Goal: Task Accomplishment & Management: Complete application form

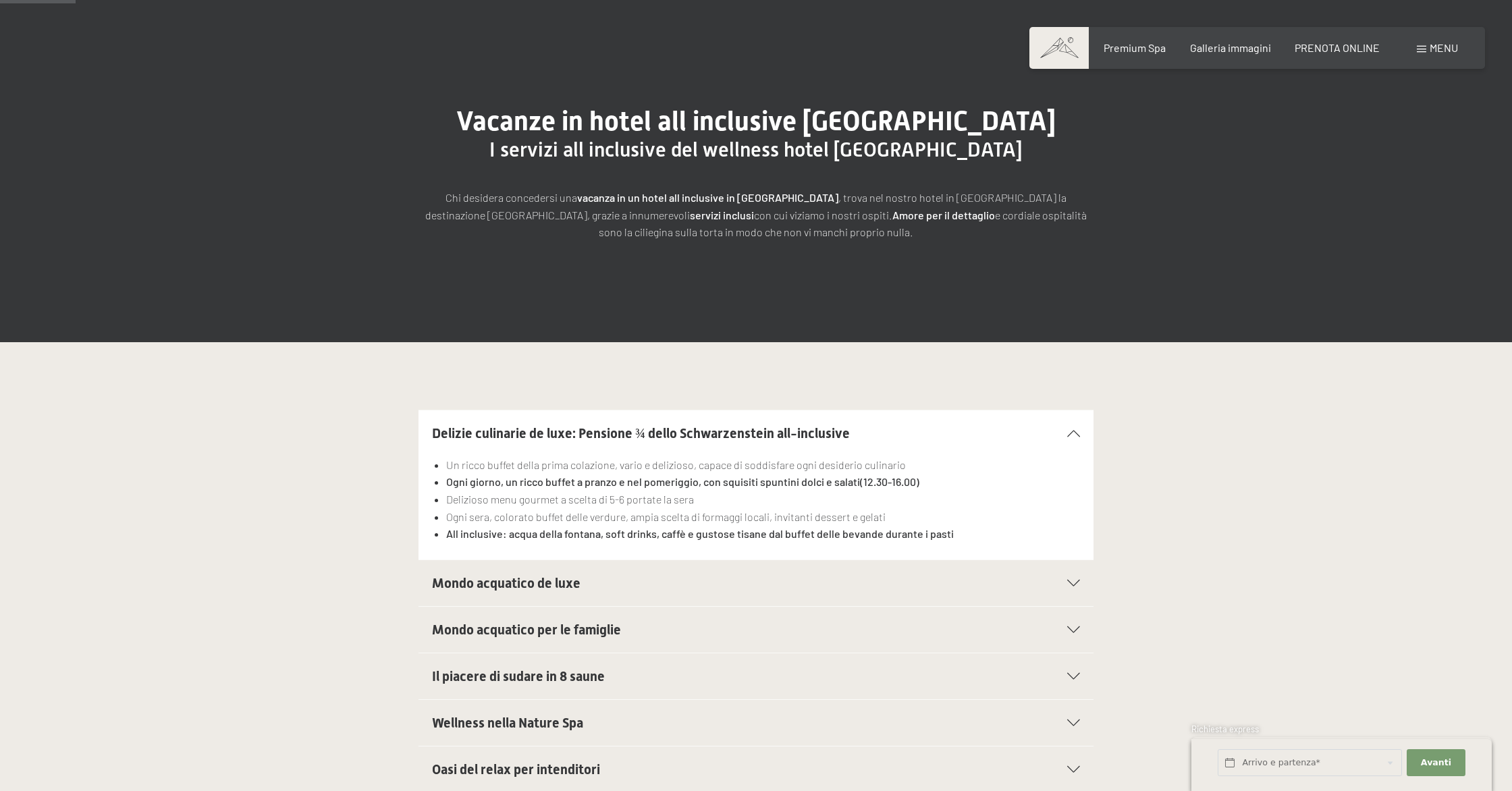
scroll to position [130, 0]
click at [1248, 51] on span "Galleria immagini" at bounding box center [1230, 45] width 81 height 13
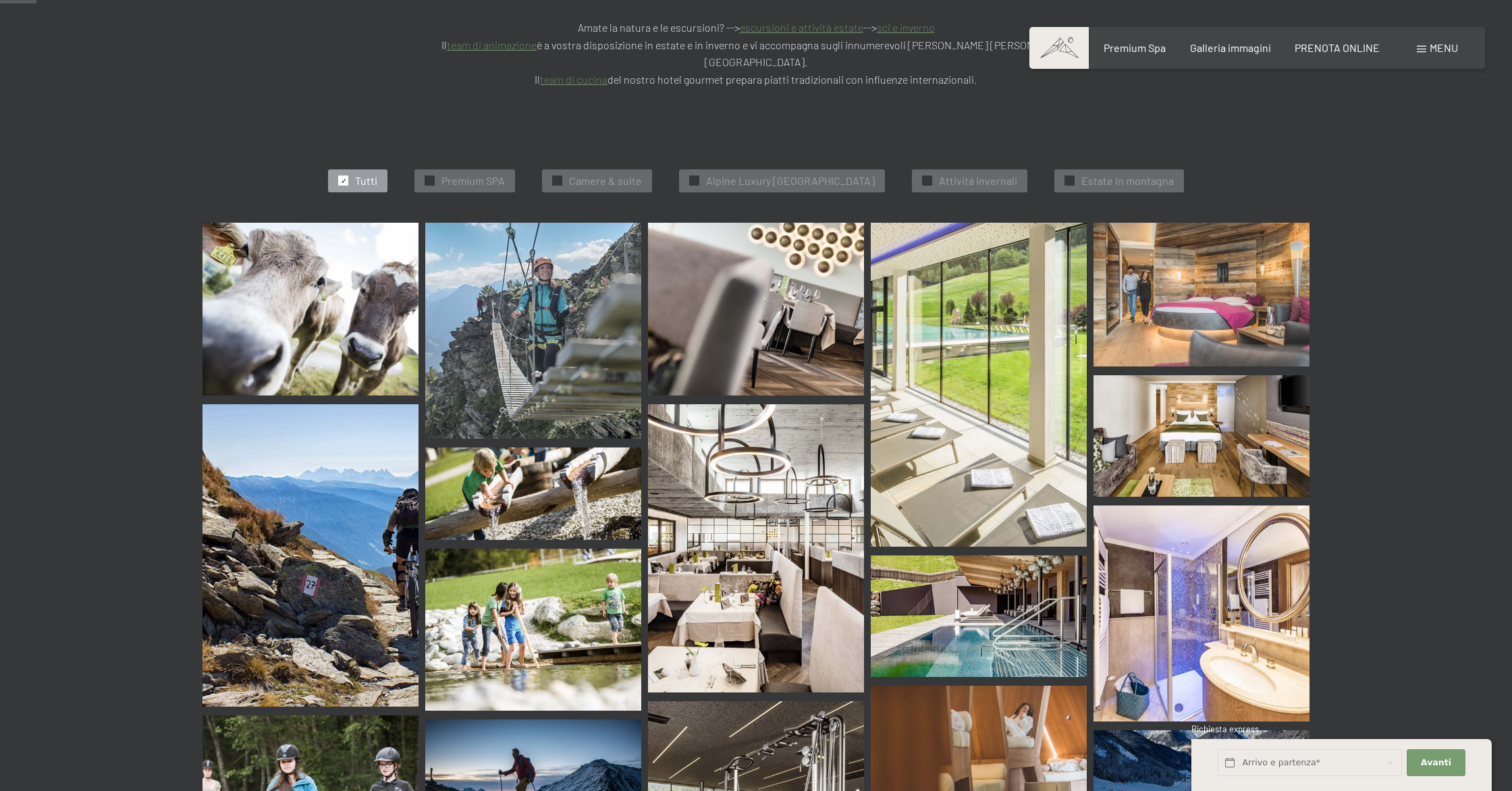
scroll to position [417, 0]
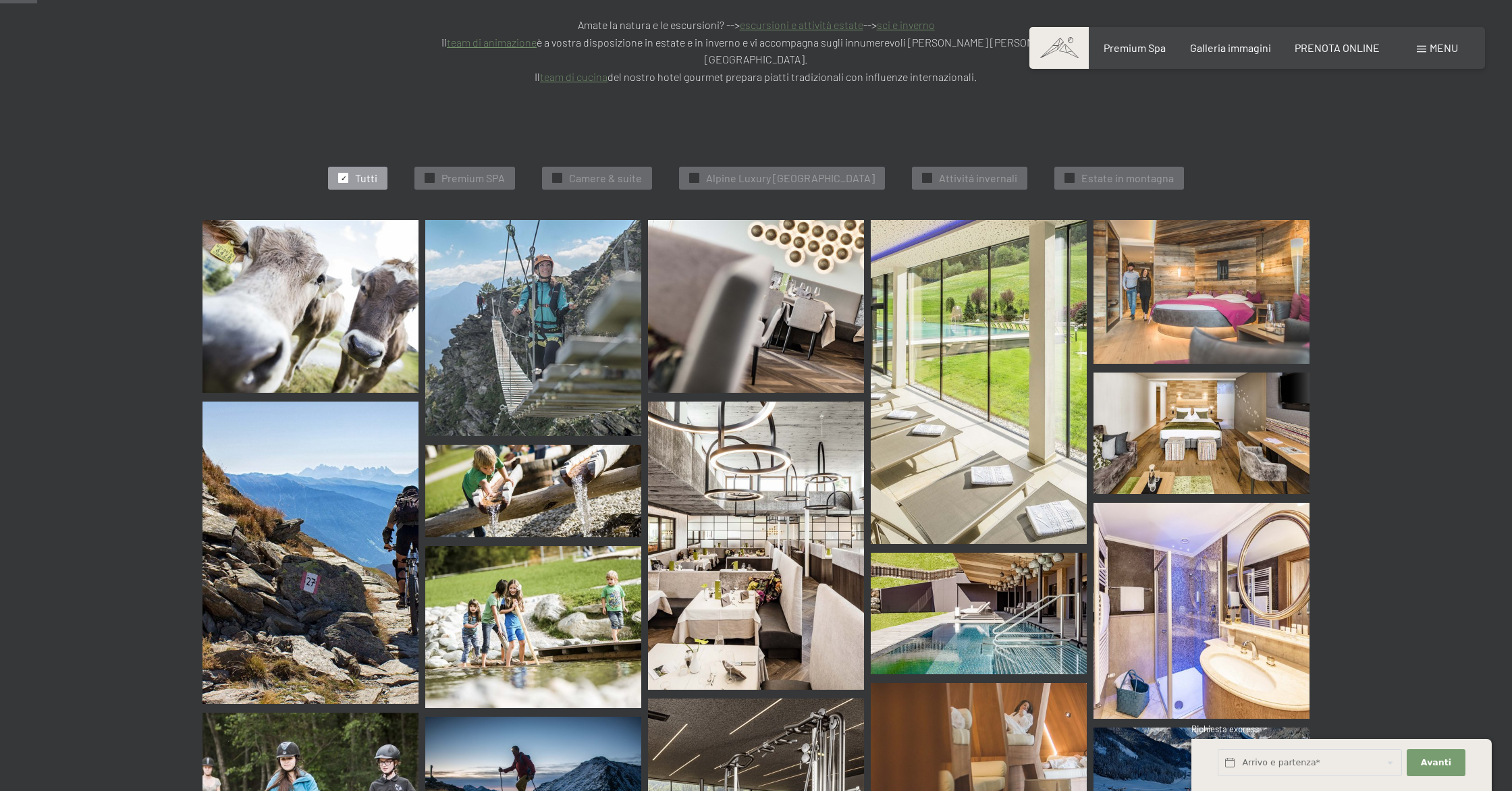
click at [808, 255] on img at bounding box center [756, 306] width 216 height 173
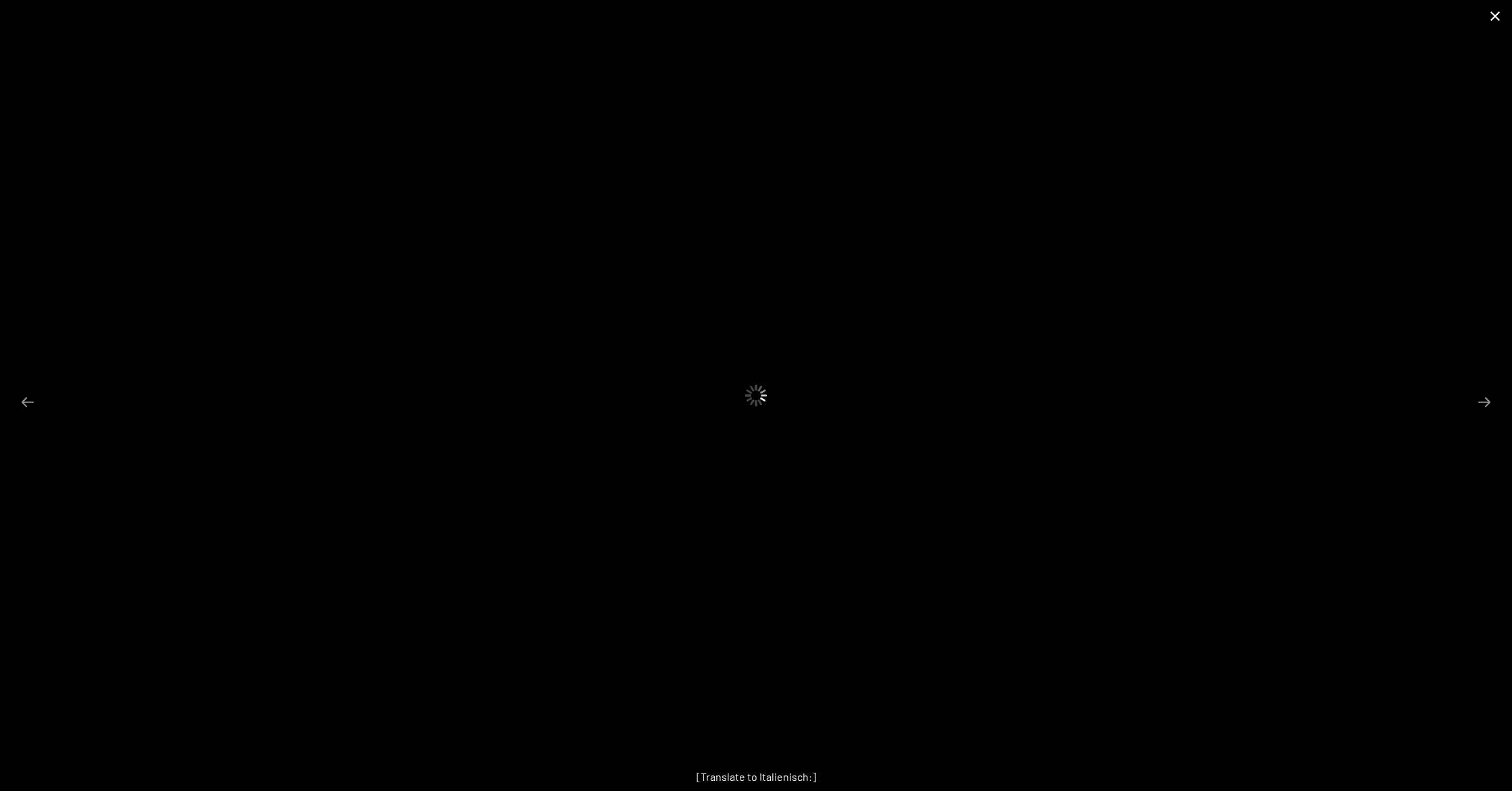
click at [1493, 15] on button "Close gallery" at bounding box center [1495, 15] width 34 height 32
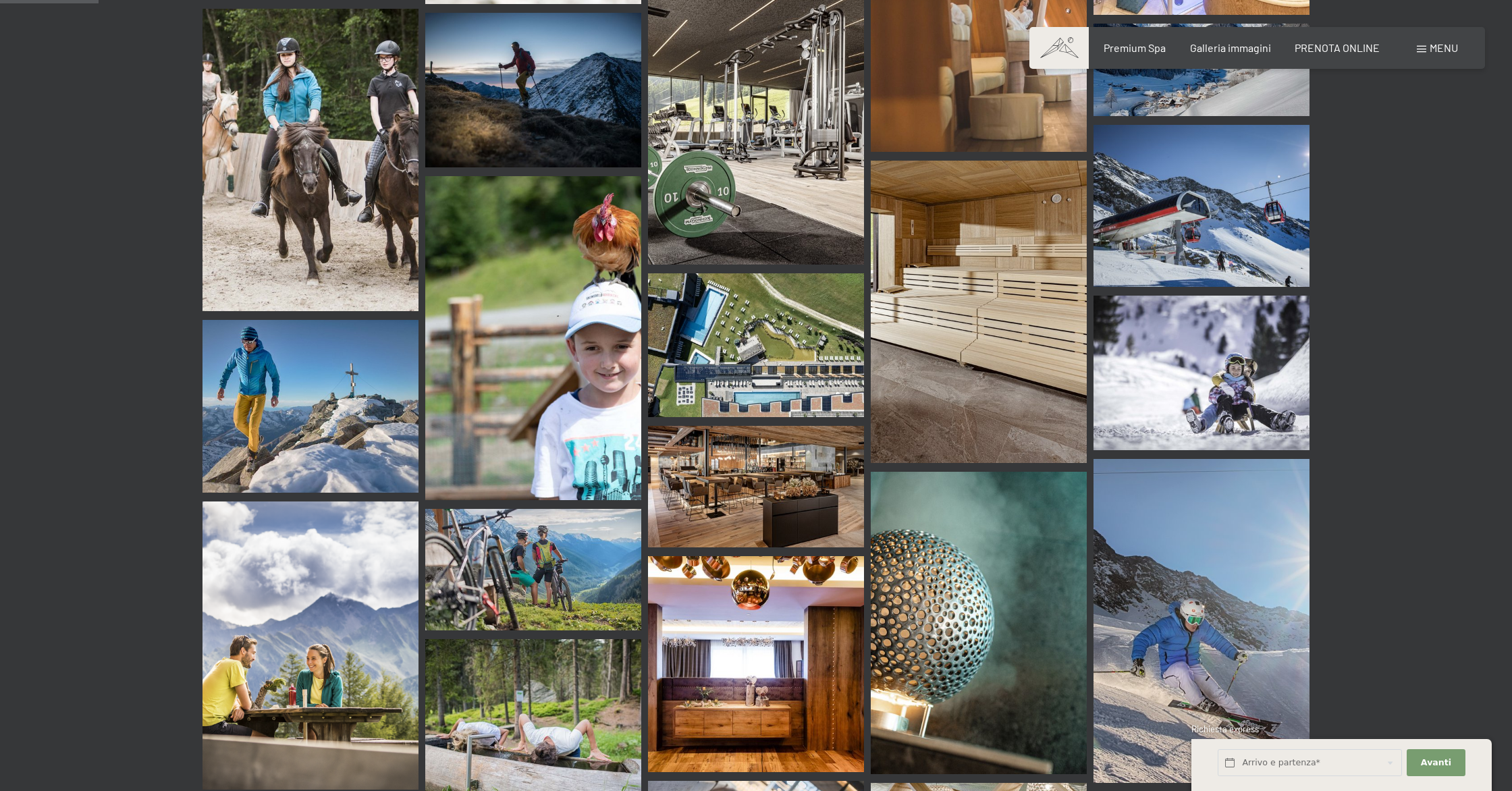
scroll to position [1125, 0]
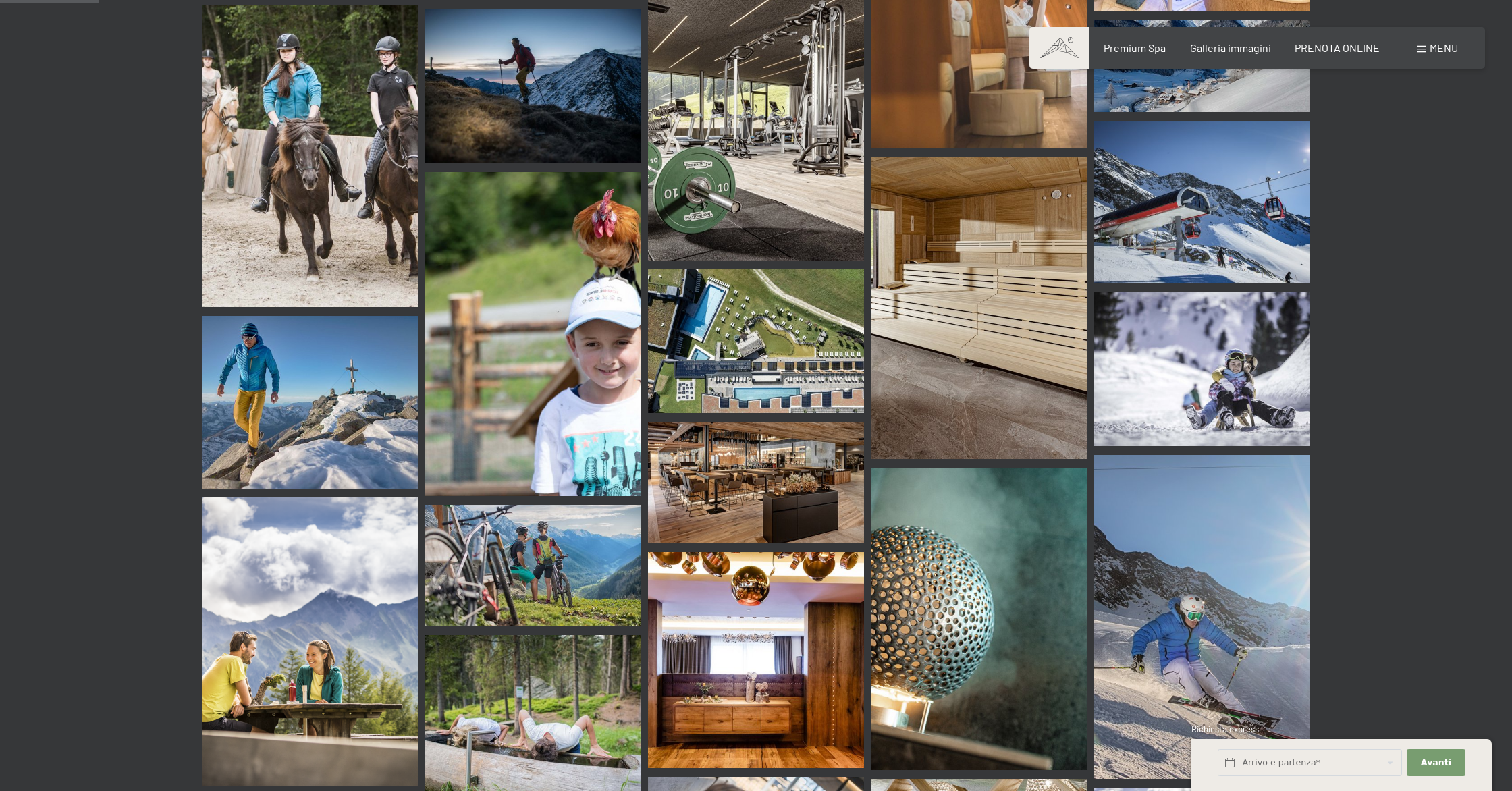
click at [749, 437] on img at bounding box center [756, 482] width 216 height 122
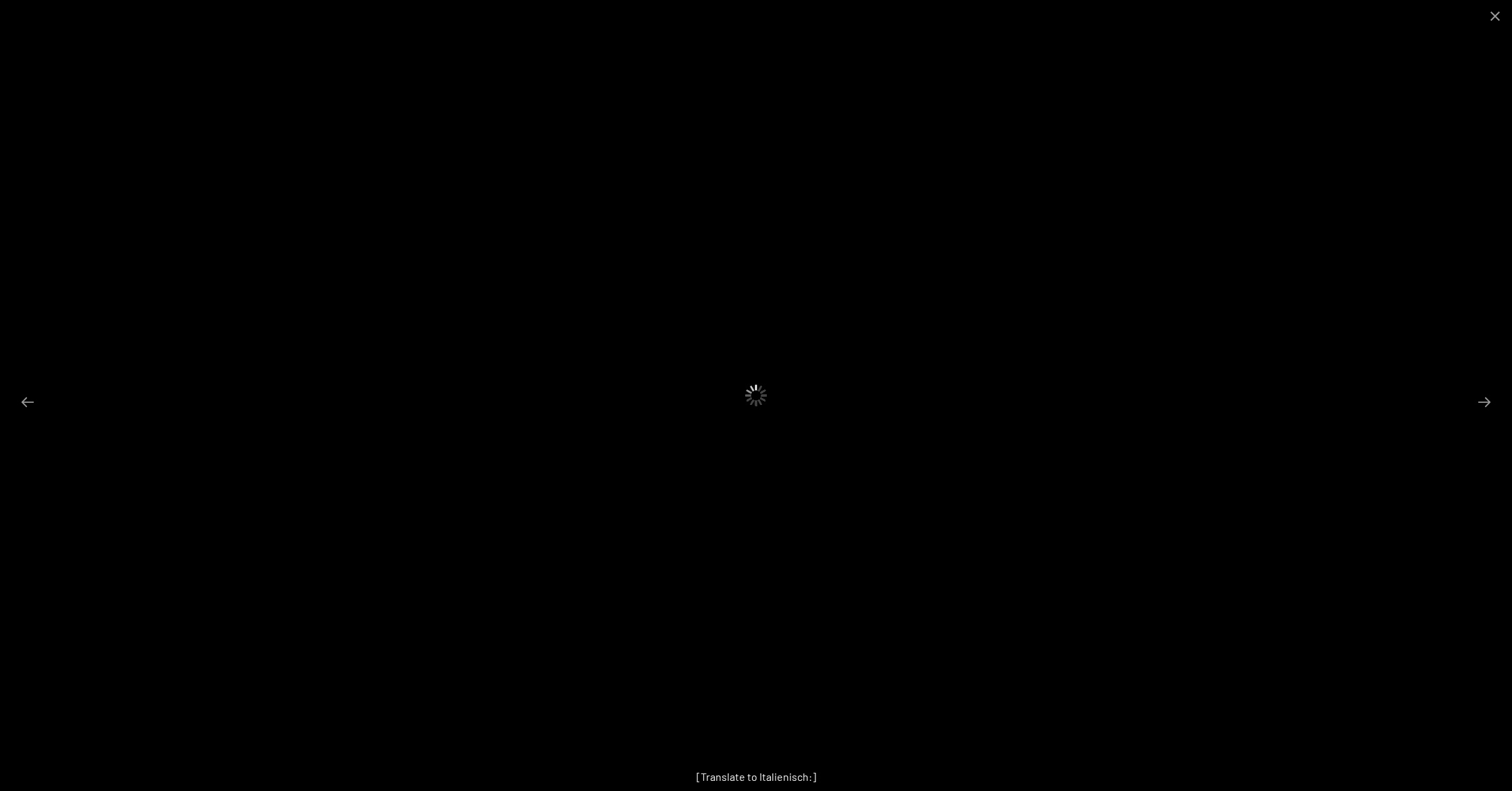
scroll to position [1139, 0]
click at [1498, 24] on button "Close gallery" at bounding box center [1495, 15] width 34 height 32
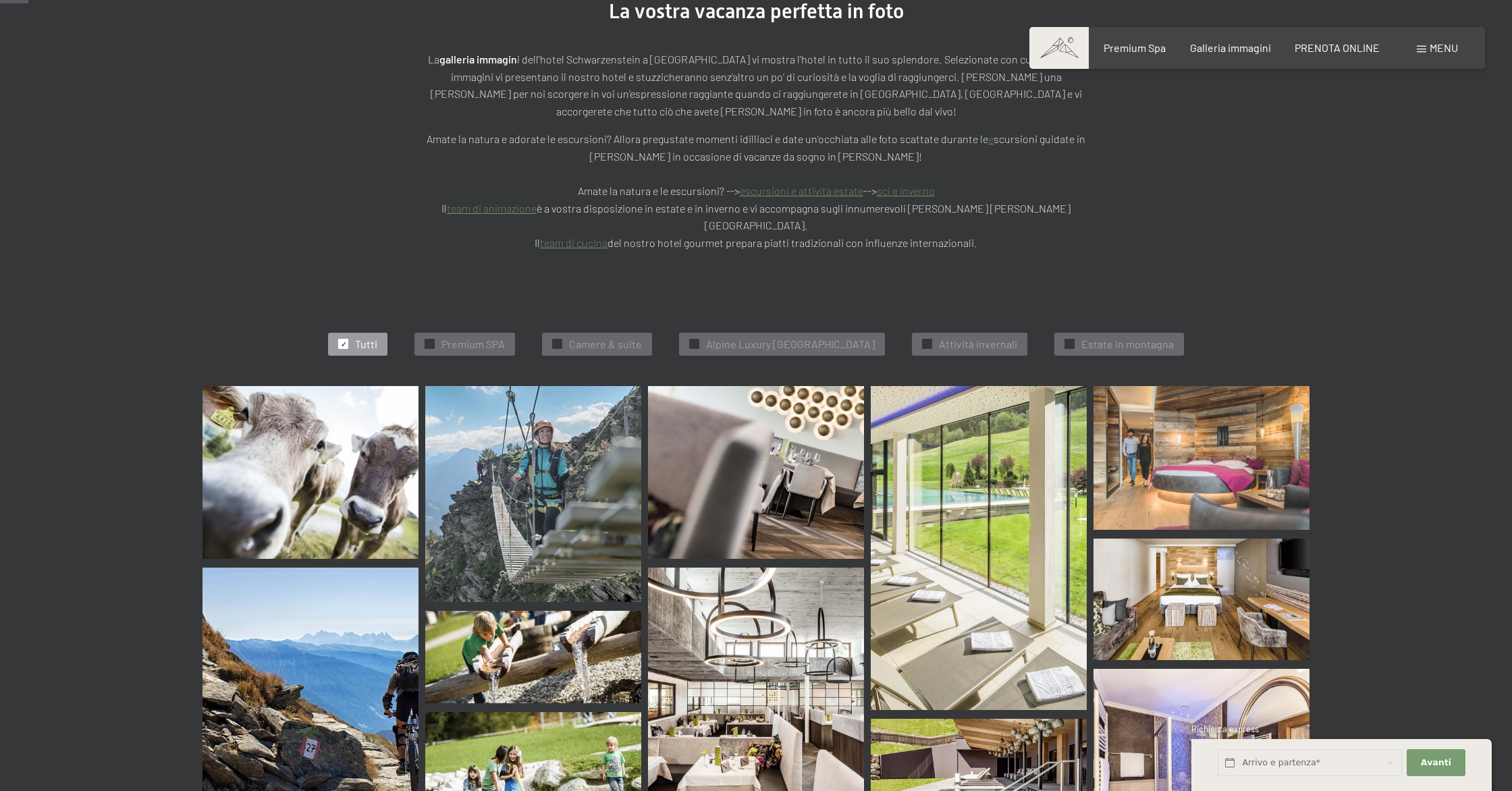
scroll to position [0, 0]
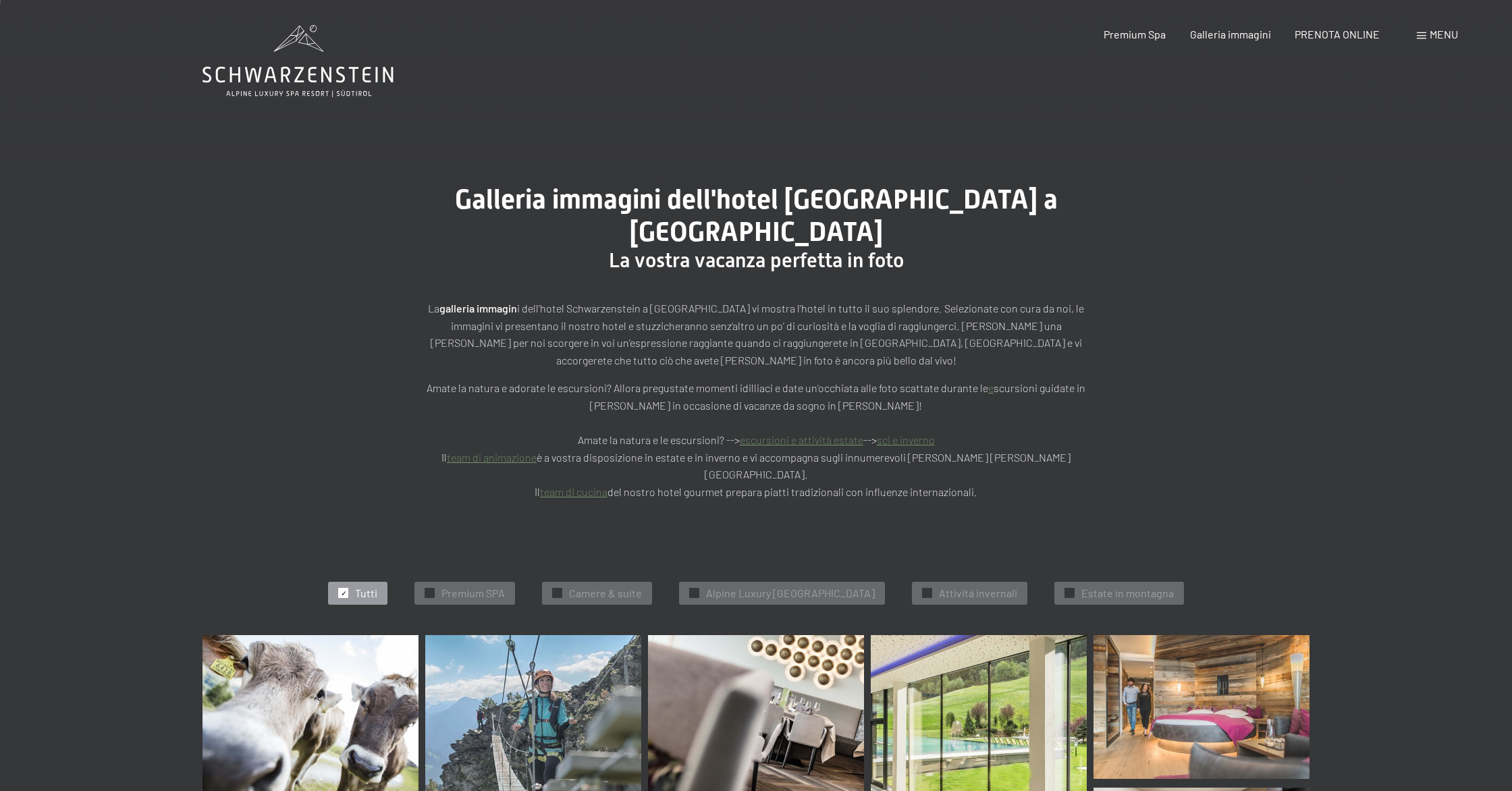
click at [1432, 38] on span "Menu" at bounding box center [1444, 34] width 28 height 13
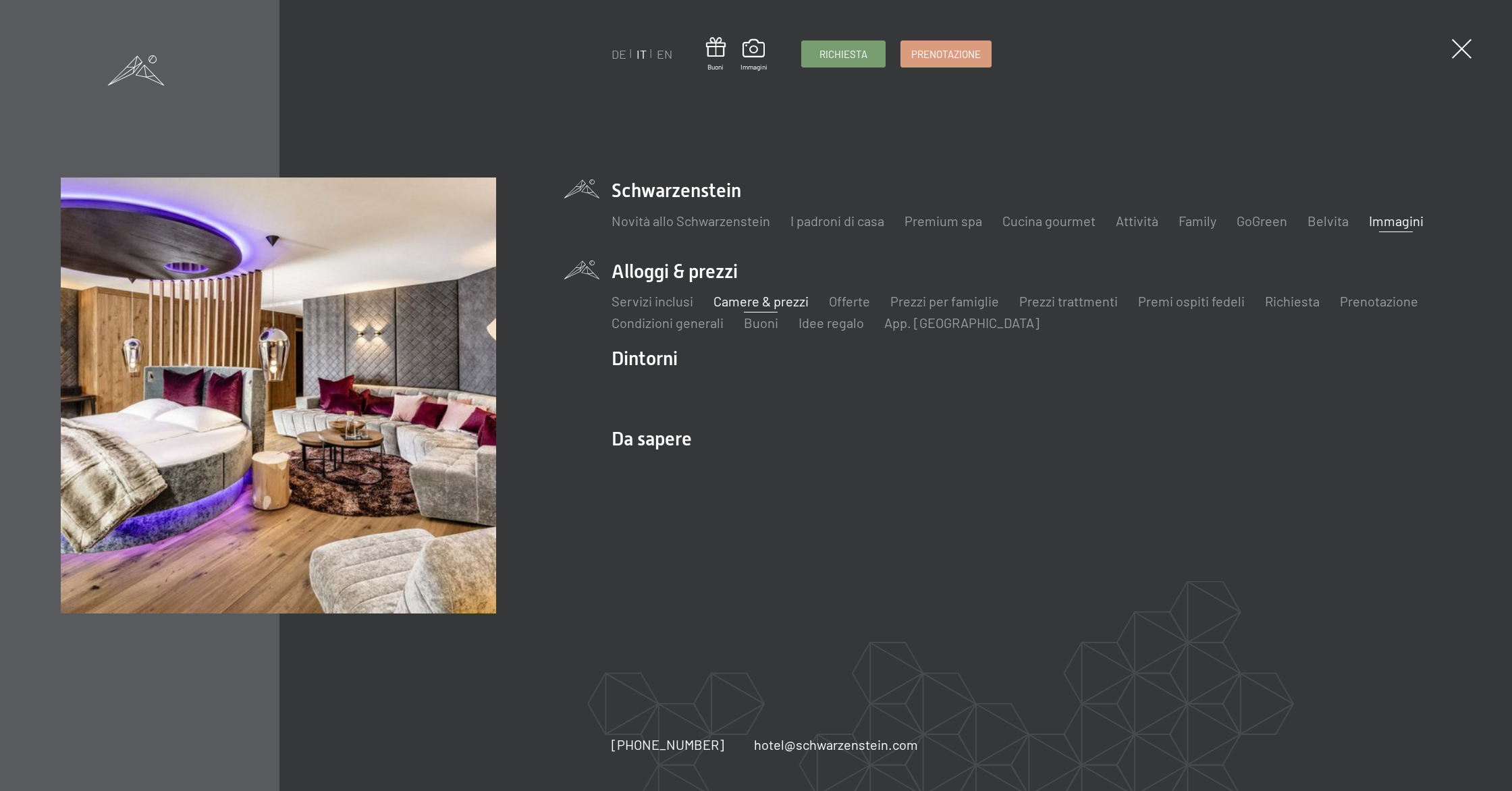
click at [780, 300] on link "Camere & prezzi" at bounding box center [761, 301] width 95 height 16
click at [767, 302] on link "Camere & prezzi" at bounding box center [761, 301] width 95 height 16
click at [960, 304] on link "Prezzi per famiglie" at bounding box center [945, 301] width 109 height 16
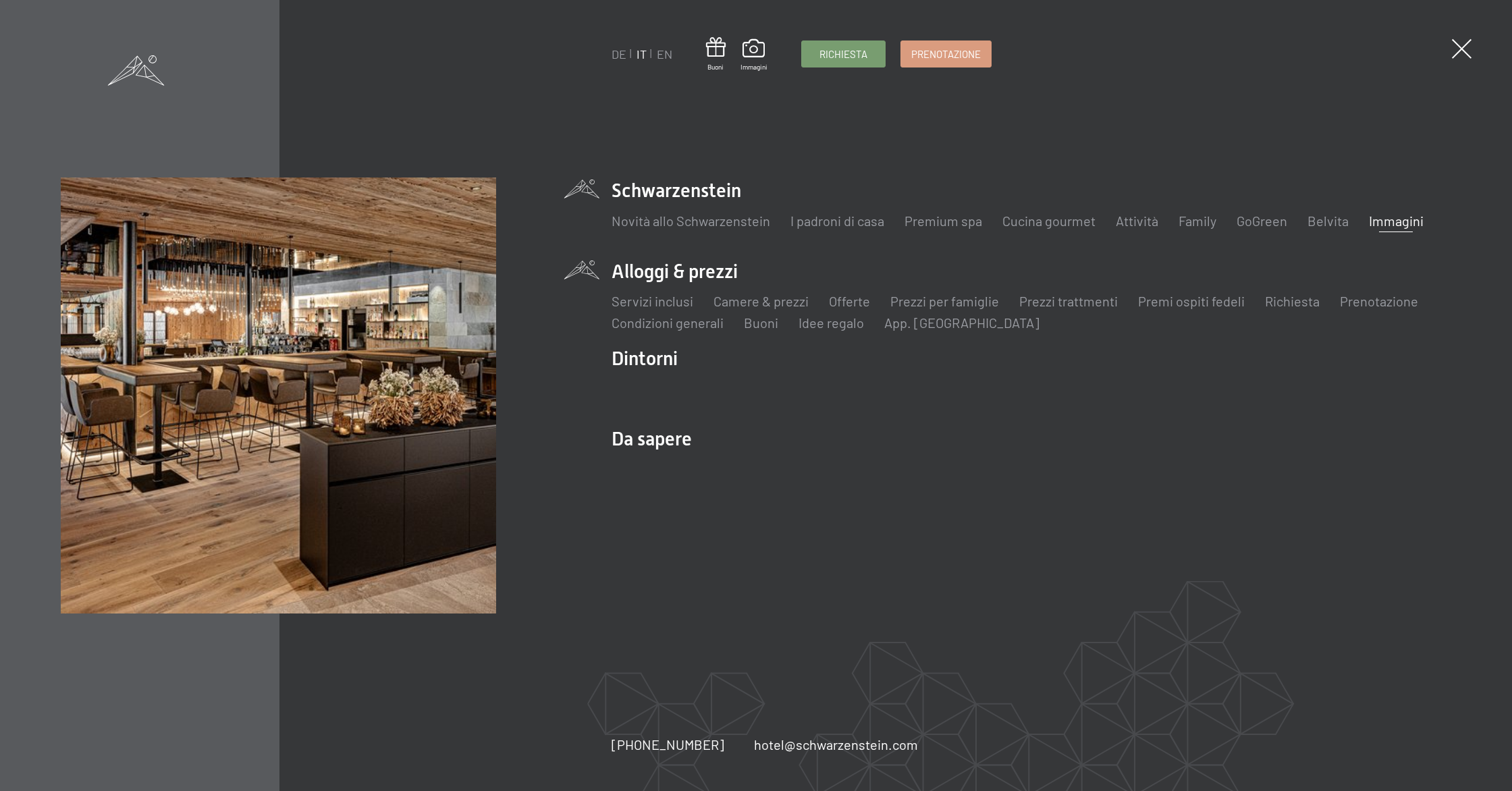
drag, startPoint x: 1425, startPoint y: 139, endPoint x: 1381, endPoint y: 88, distance: 67.4
click at [1425, 139] on div "DE IT EN Buoni Immagini Richiesta Prenotazione DE IT EN Schwarzenstein Novità a…" at bounding box center [756, 395] width 1512 height 791
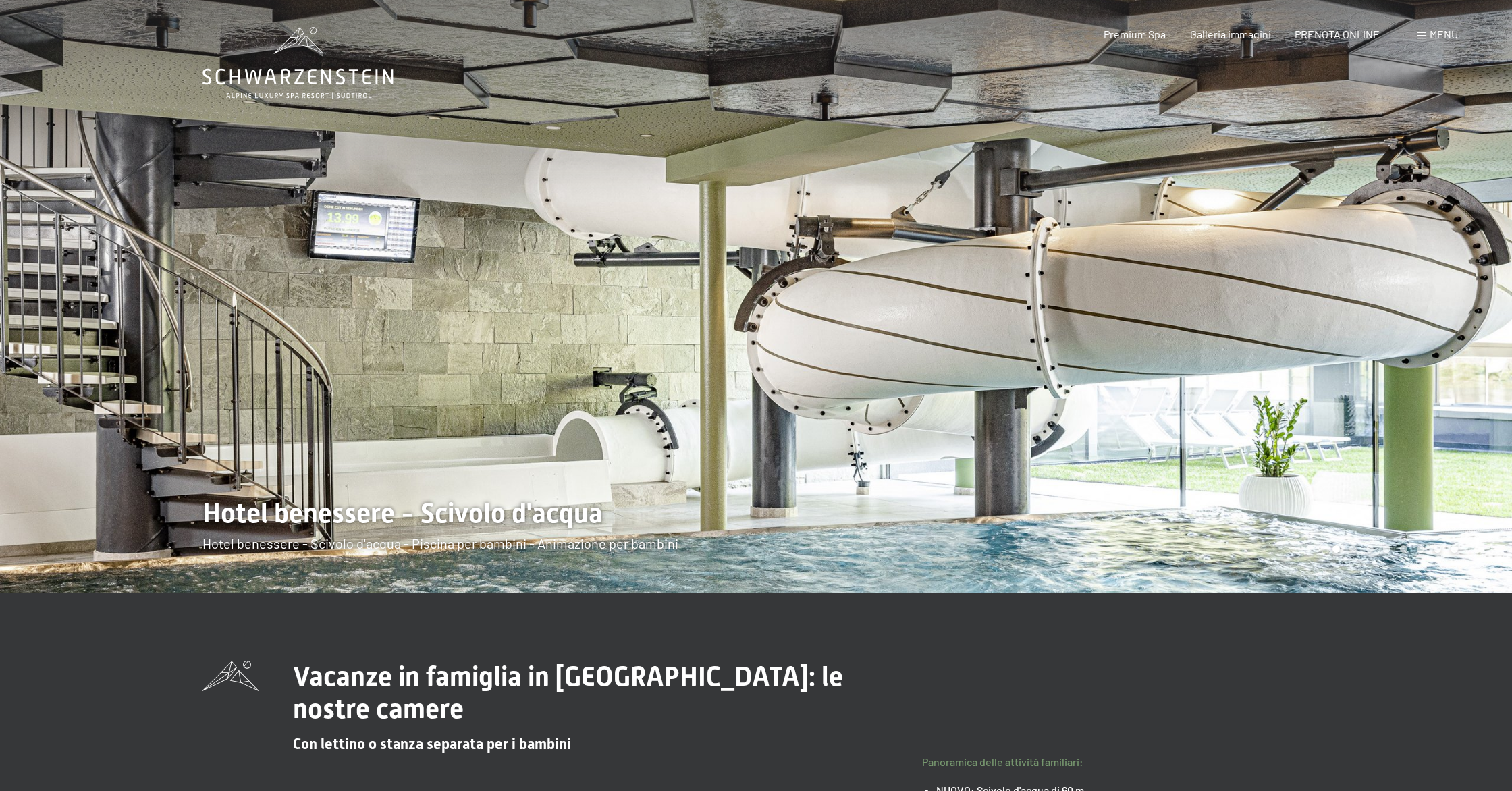
click at [1443, 39] on span "Menu" at bounding box center [1444, 34] width 28 height 13
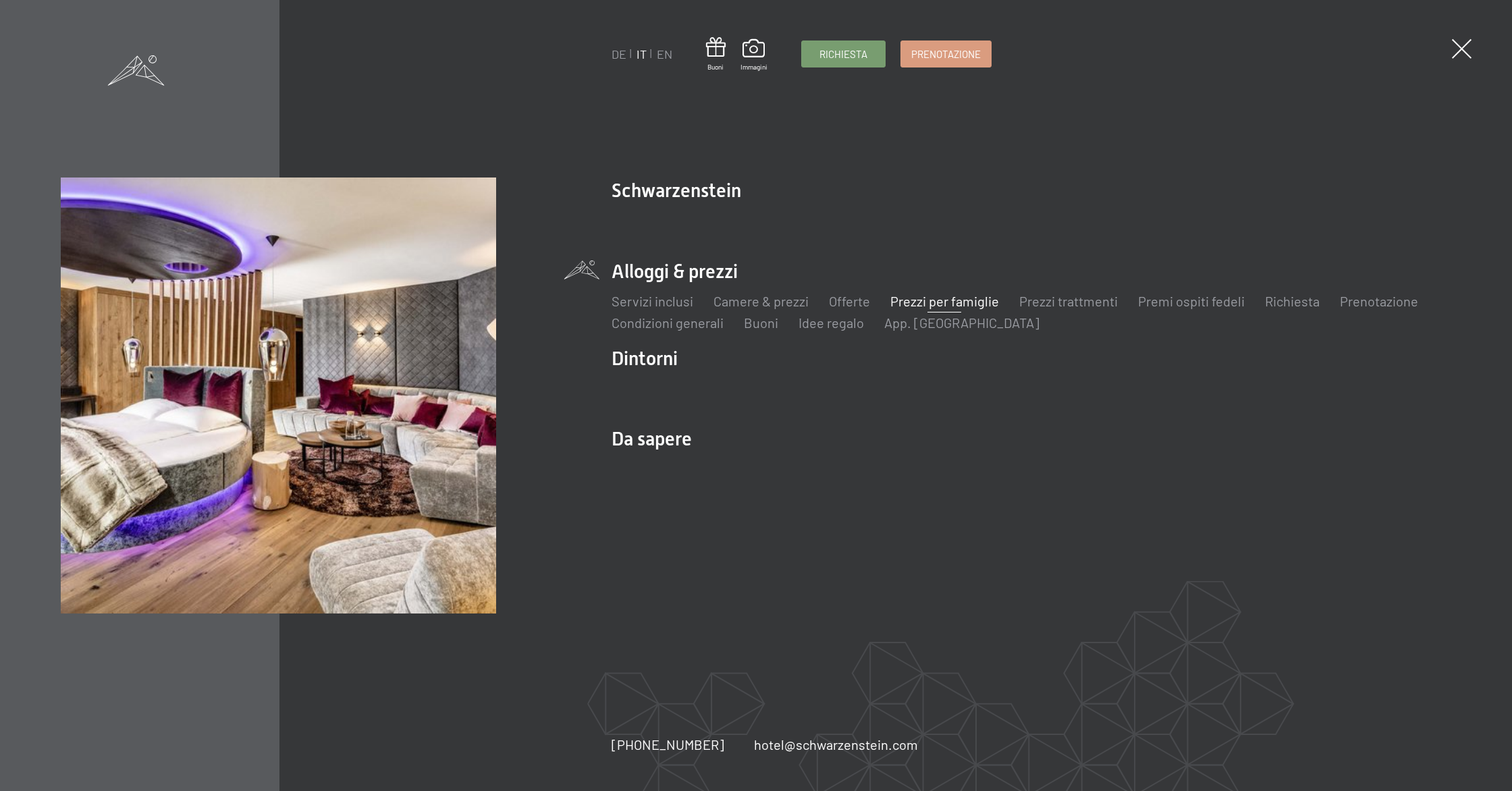
click at [940, 310] on li "Prezzi per famiglie" at bounding box center [945, 301] width 109 height 19
click at [939, 302] on link "Prezzi per famiglie" at bounding box center [945, 301] width 109 height 16
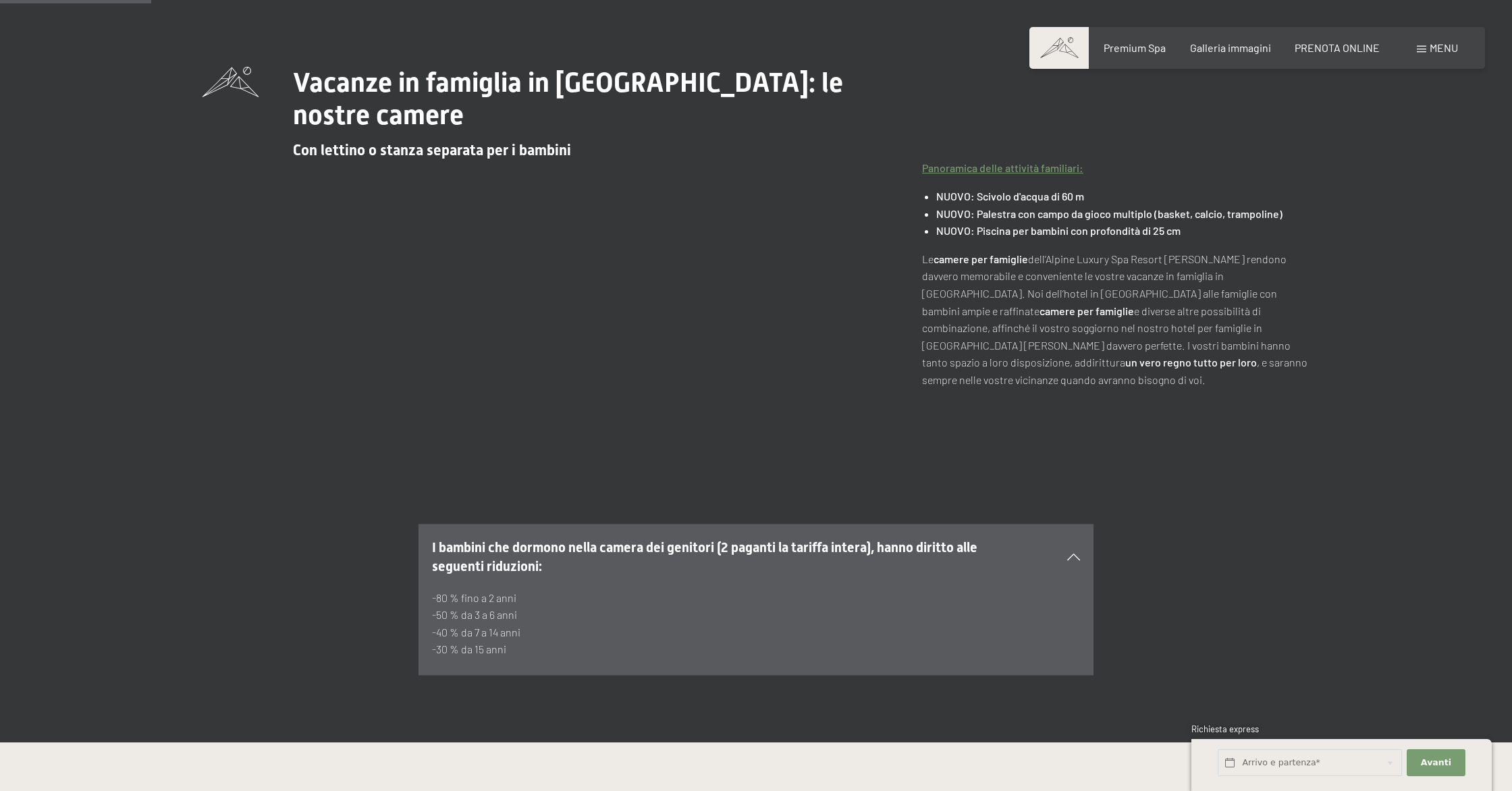
scroll to position [598, 0]
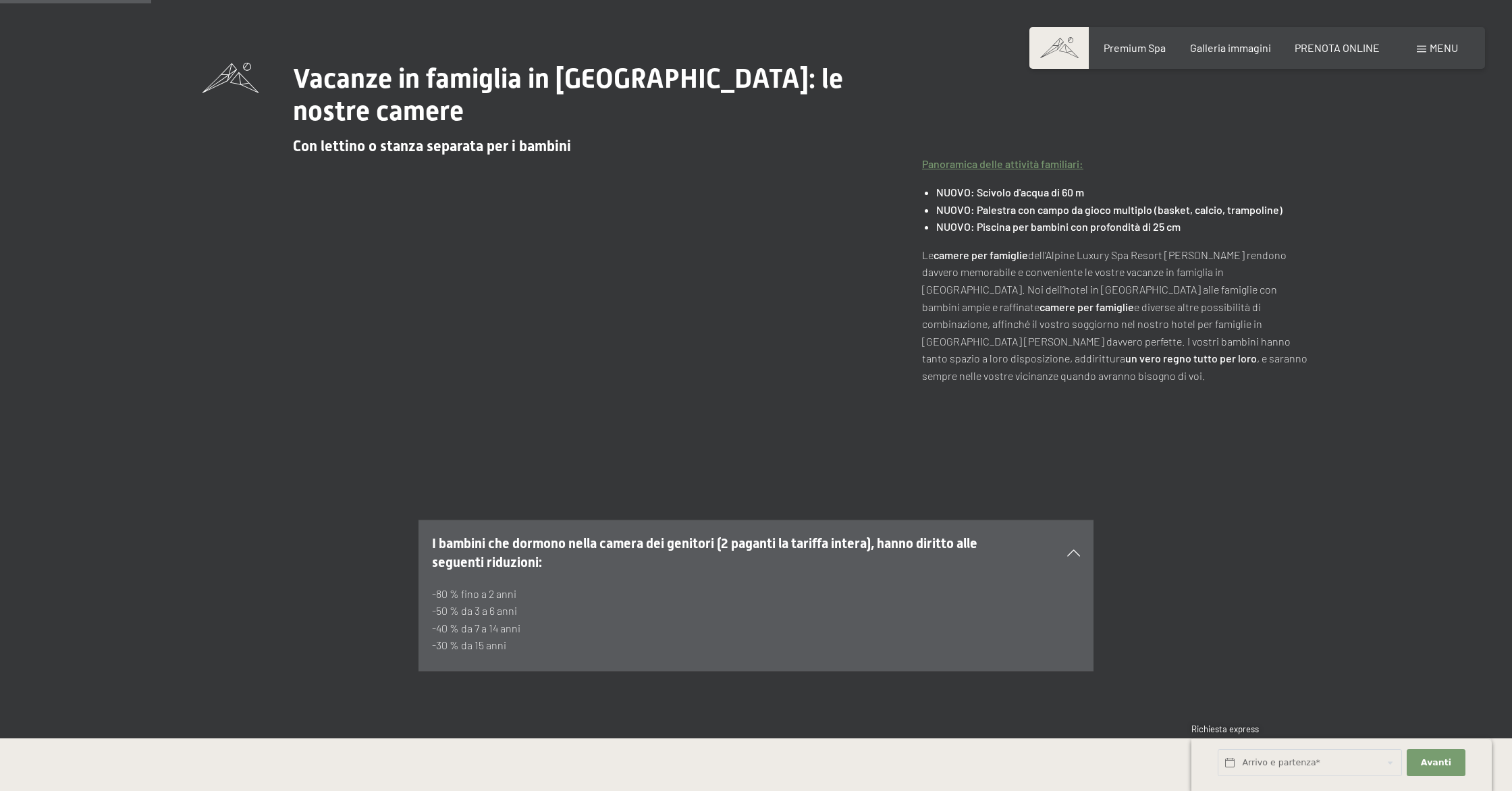
click at [1455, 50] on span "Menu" at bounding box center [1444, 47] width 28 height 13
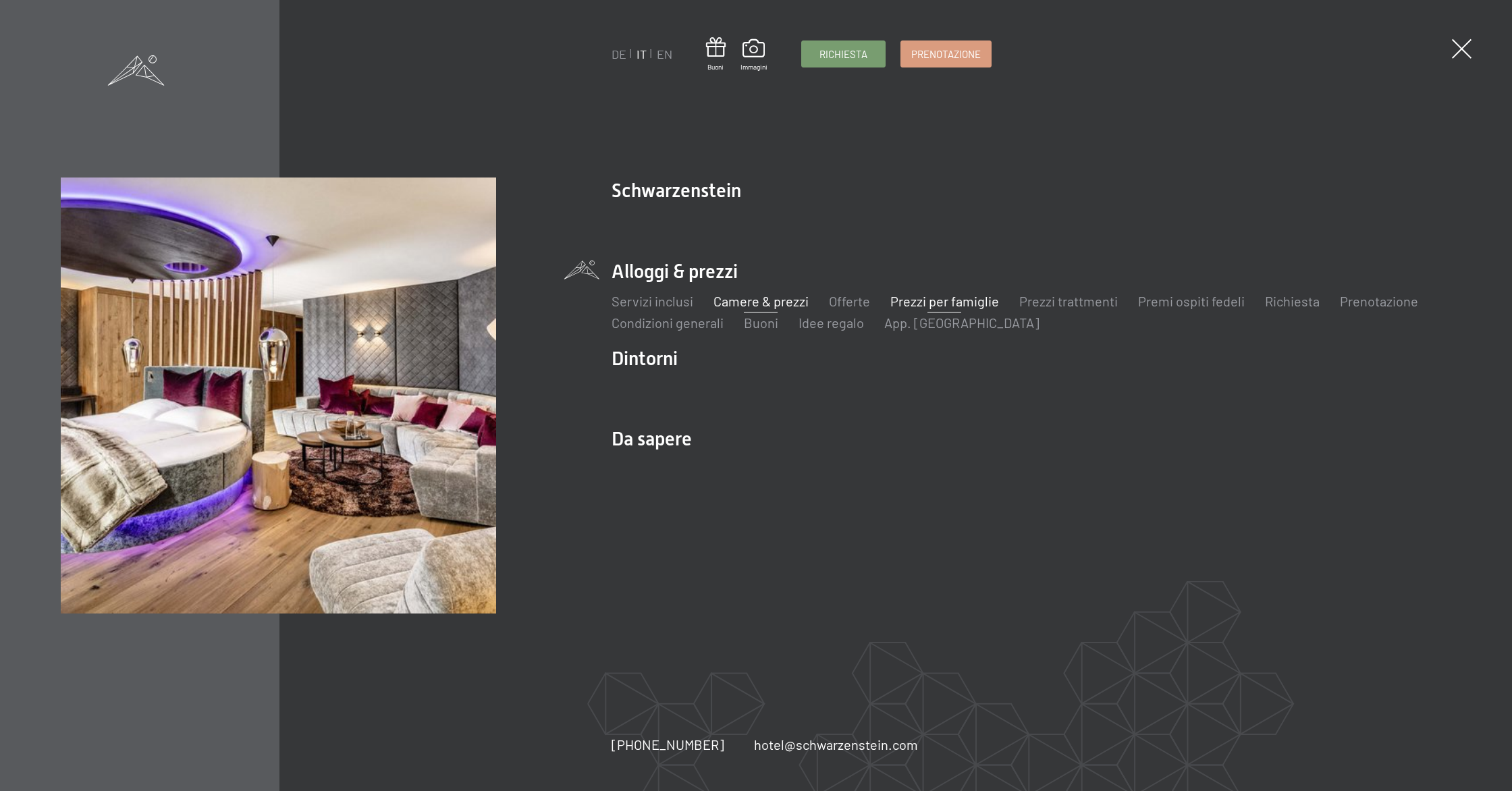
click at [778, 302] on link "Camere & prezzi" at bounding box center [761, 301] width 95 height 16
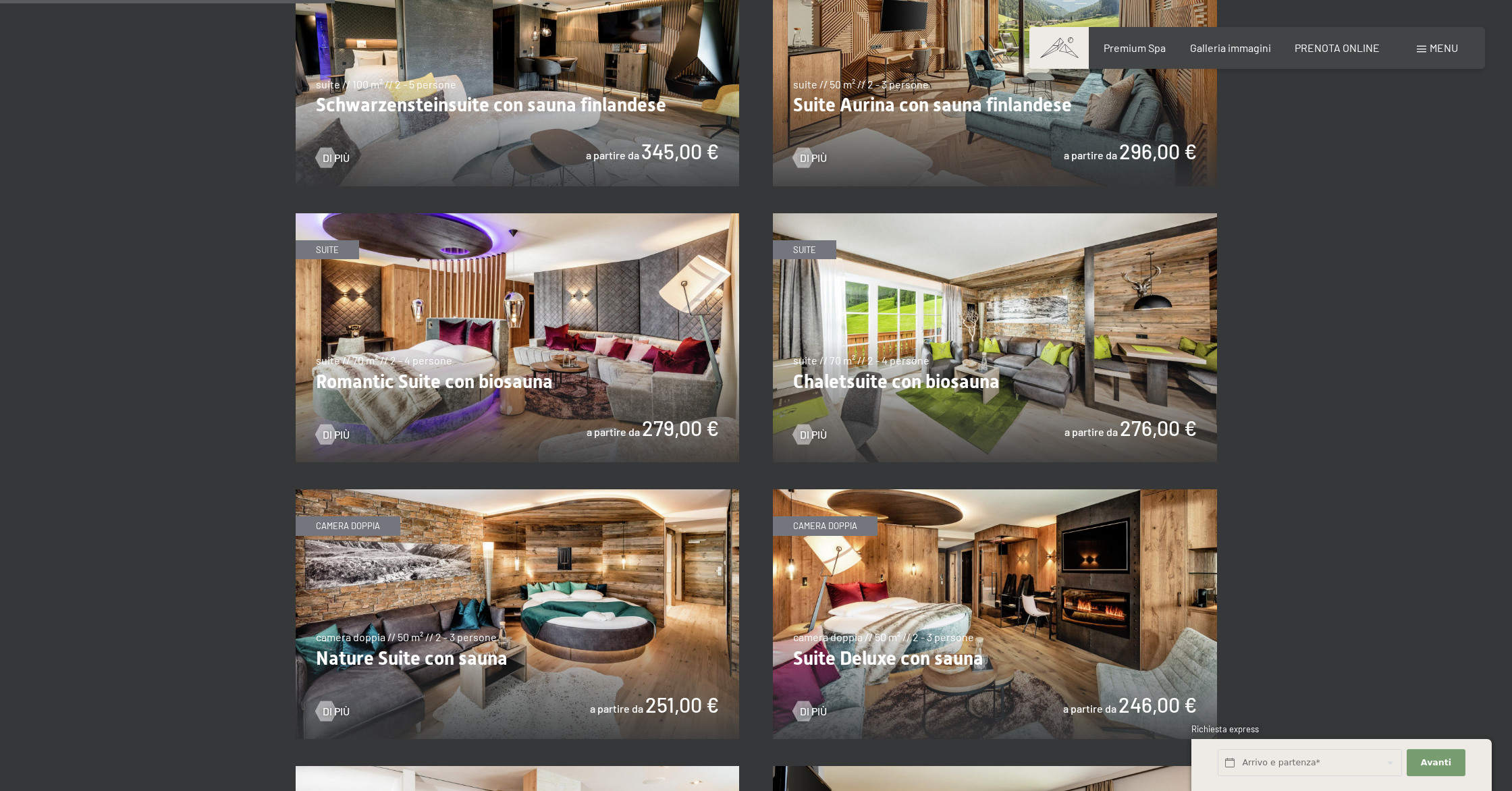
scroll to position [954, 0]
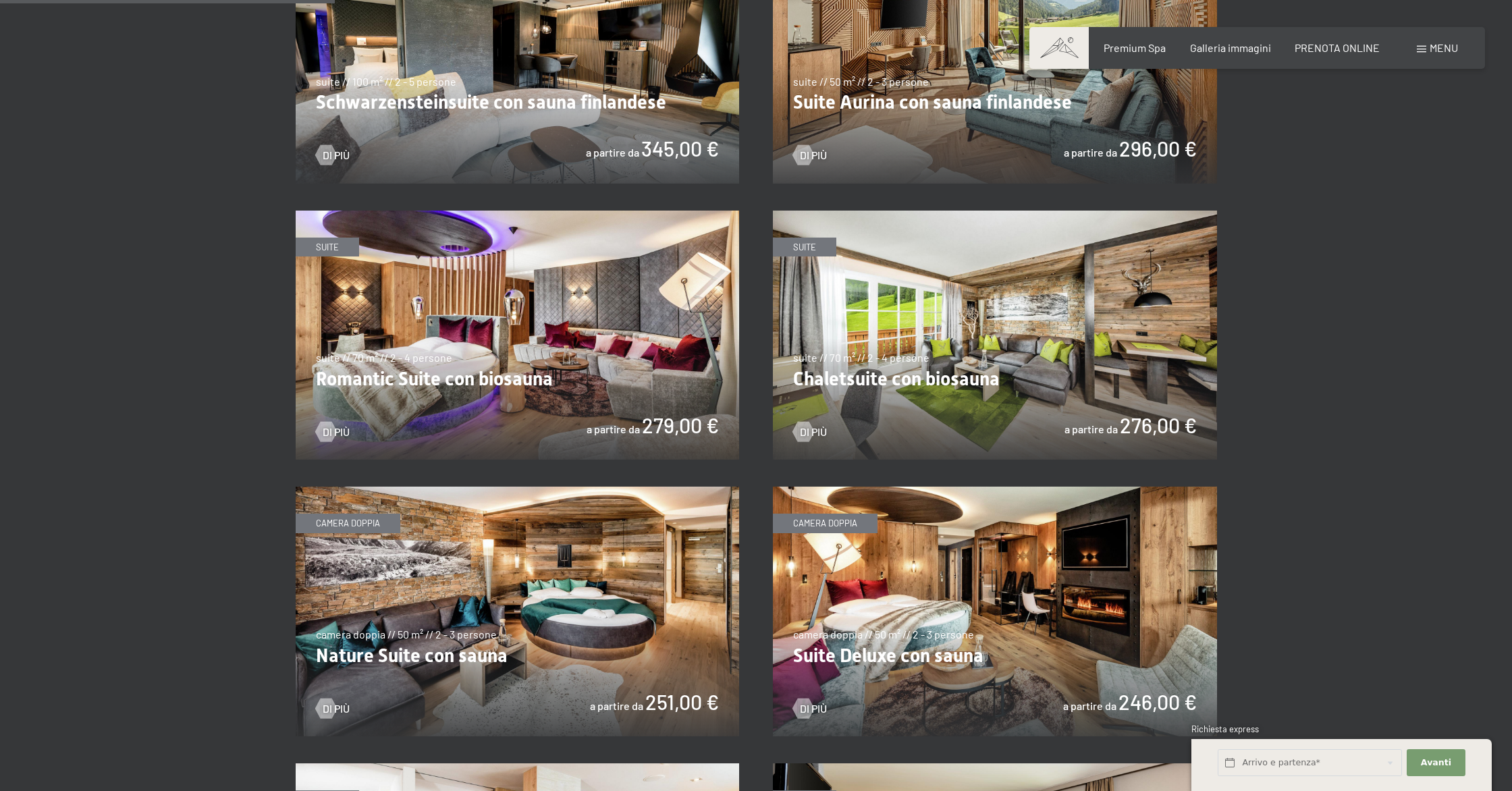
click at [1051, 361] on img at bounding box center [995, 335] width 444 height 250
click at [1031, 357] on img at bounding box center [995, 335] width 444 height 250
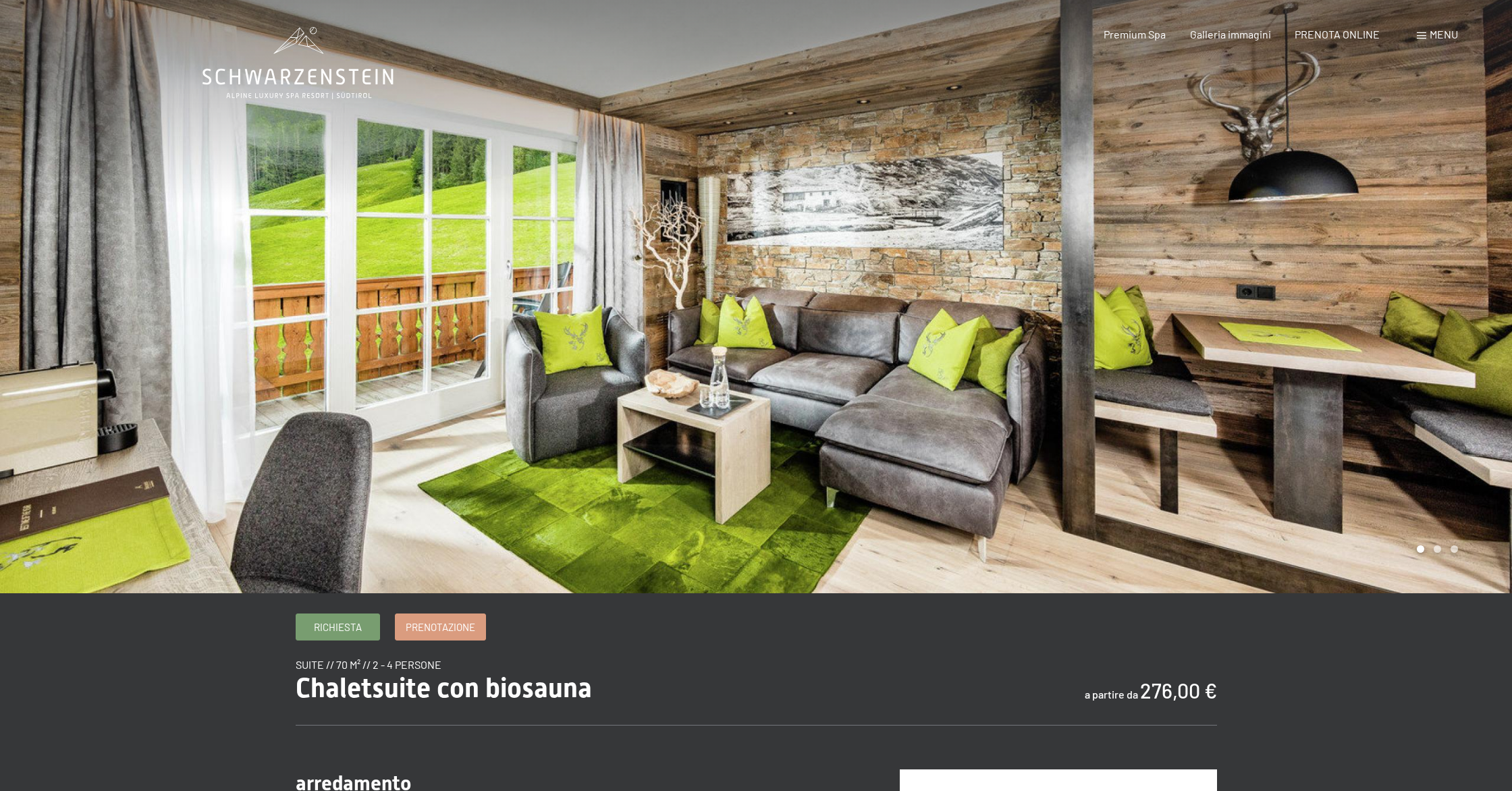
click at [1455, 299] on div at bounding box center [1134, 296] width 756 height 593
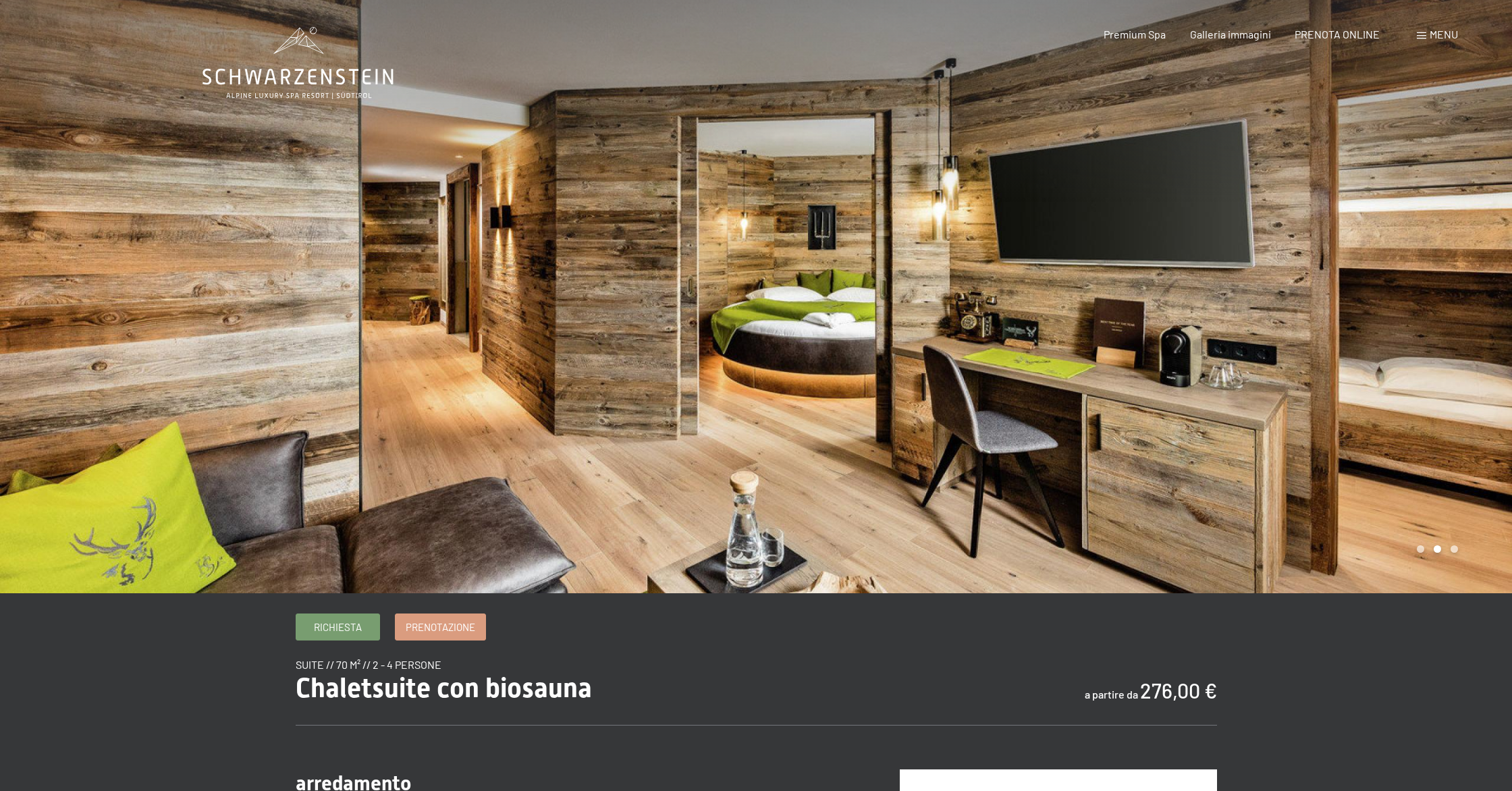
click at [1455, 299] on div at bounding box center [1134, 296] width 756 height 593
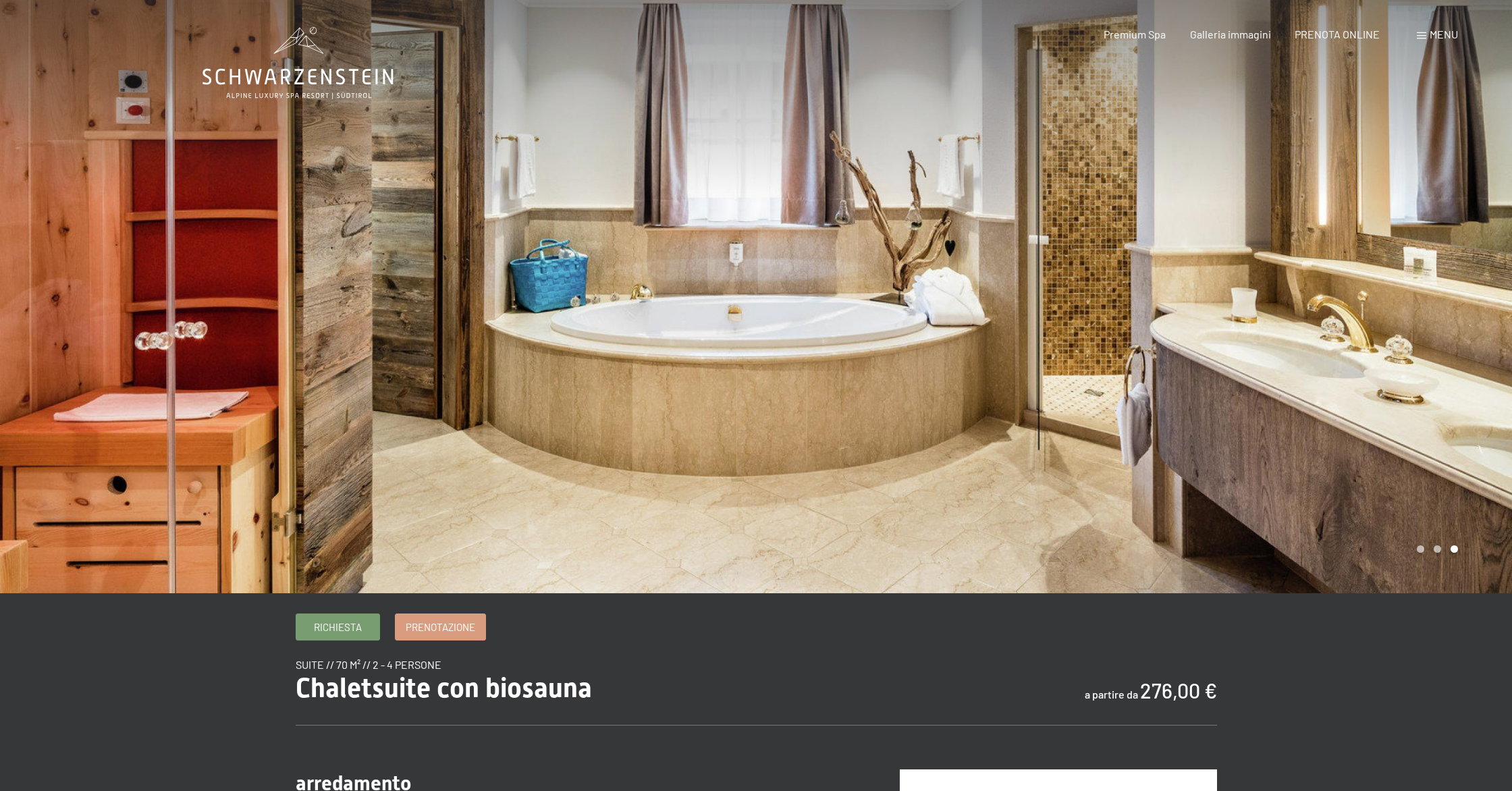
click at [1455, 298] on div at bounding box center [1134, 296] width 756 height 593
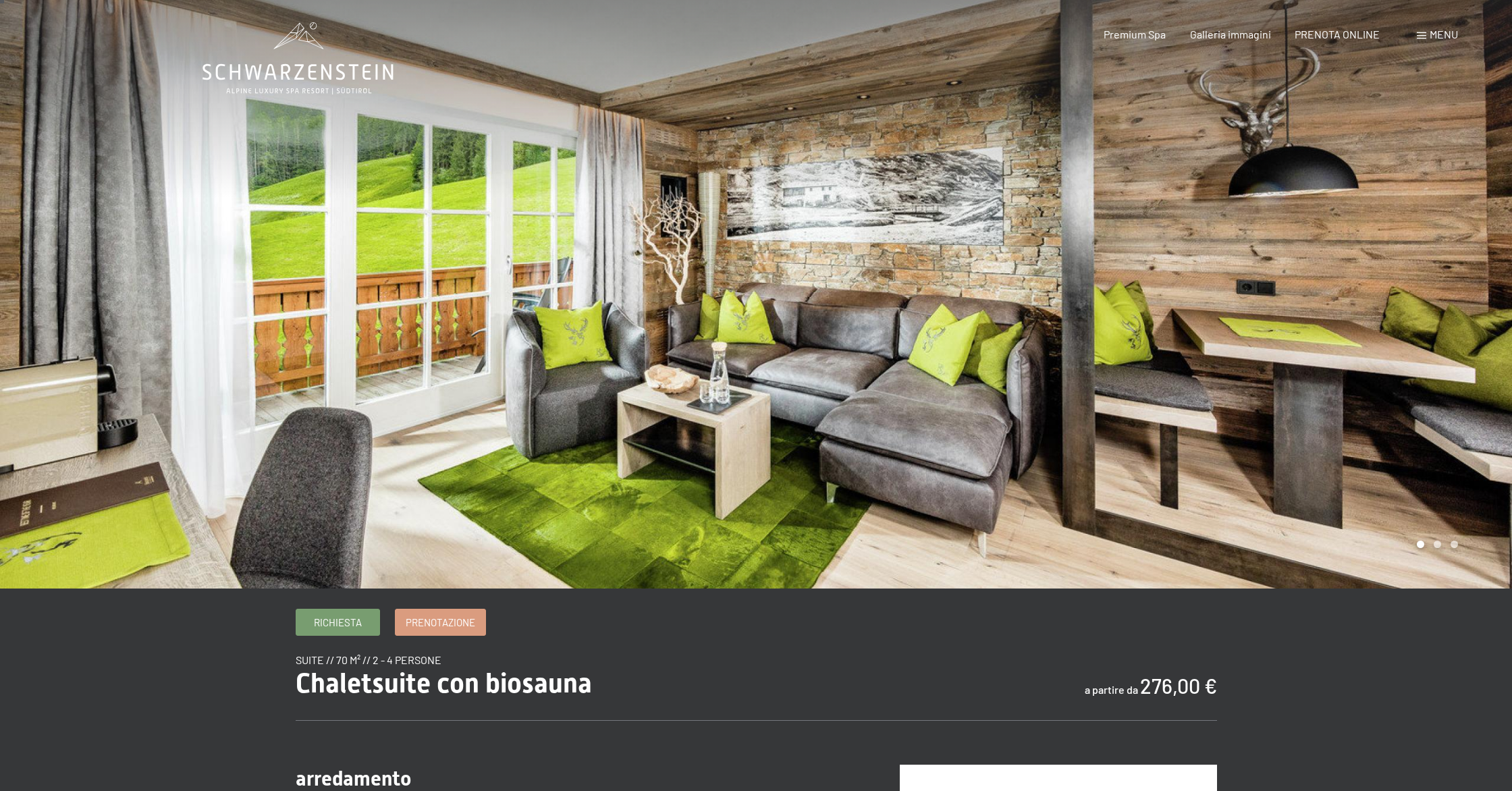
click at [1455, 299] on div at bounding box center [1134, 292] width 756 height 593
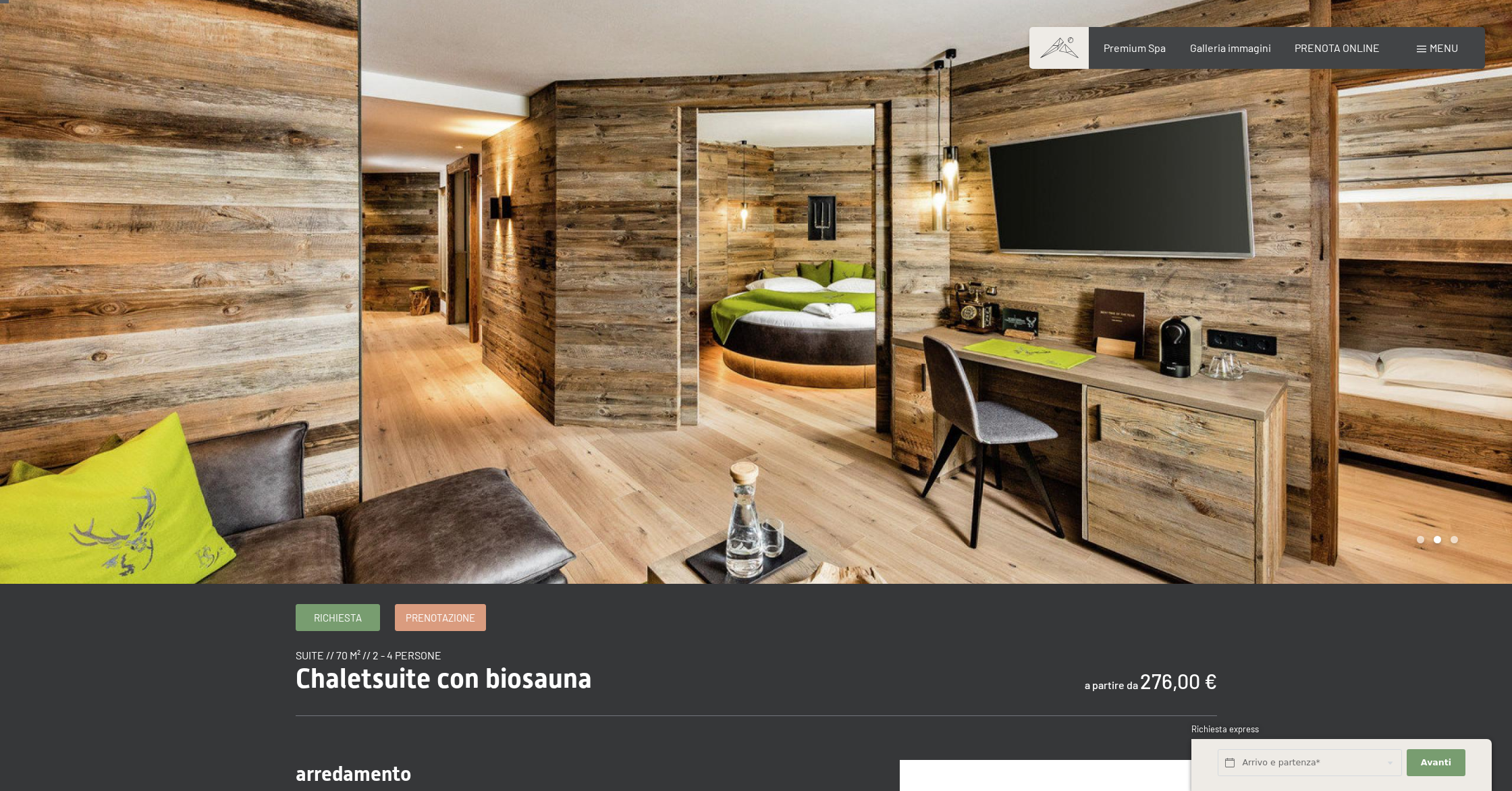
scroll to position [8, 0]
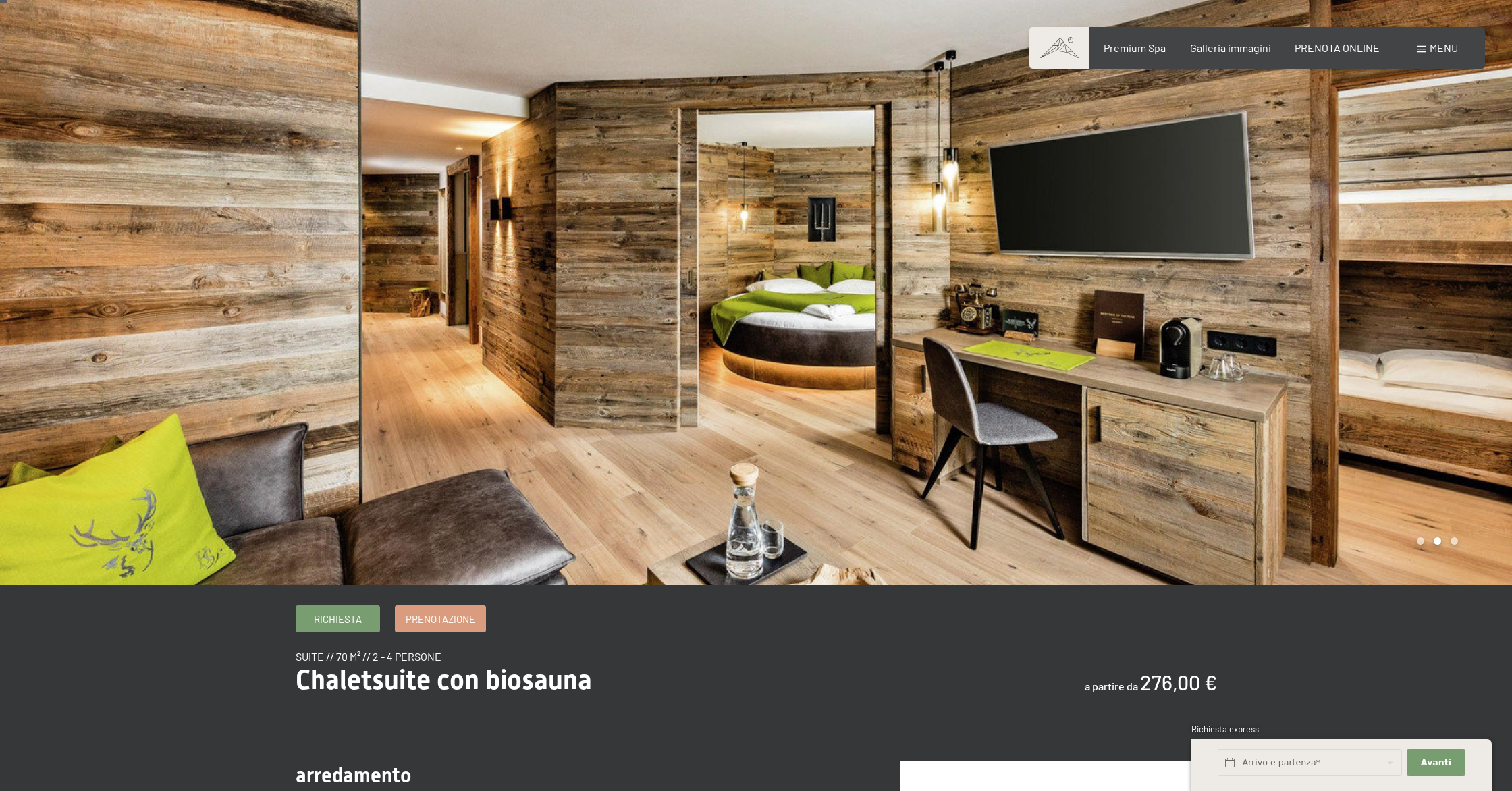
click at [1454, 298] on div at bounding box center [1134, 288] width 756 height 593
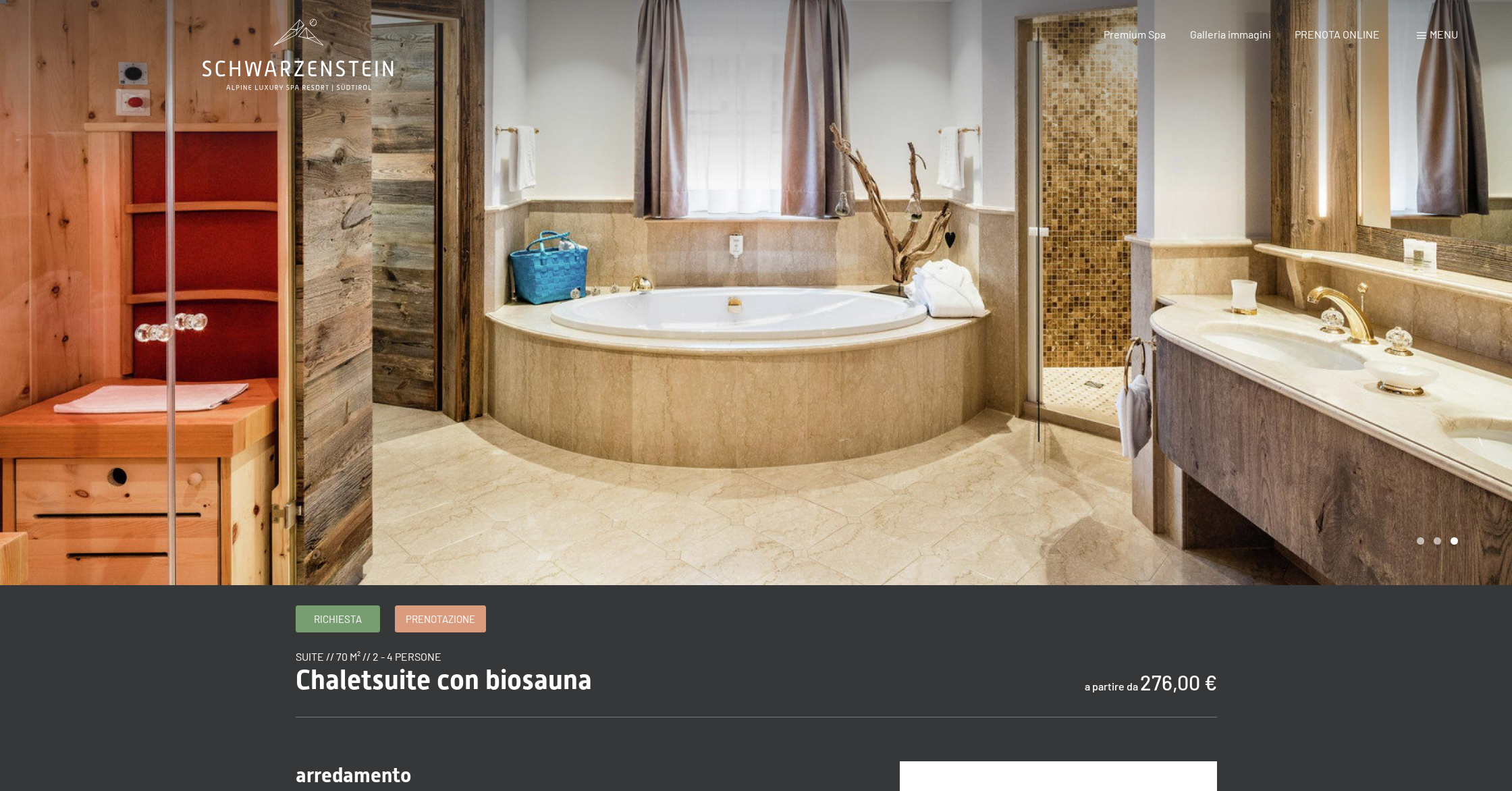
scroll to position [6, 0]
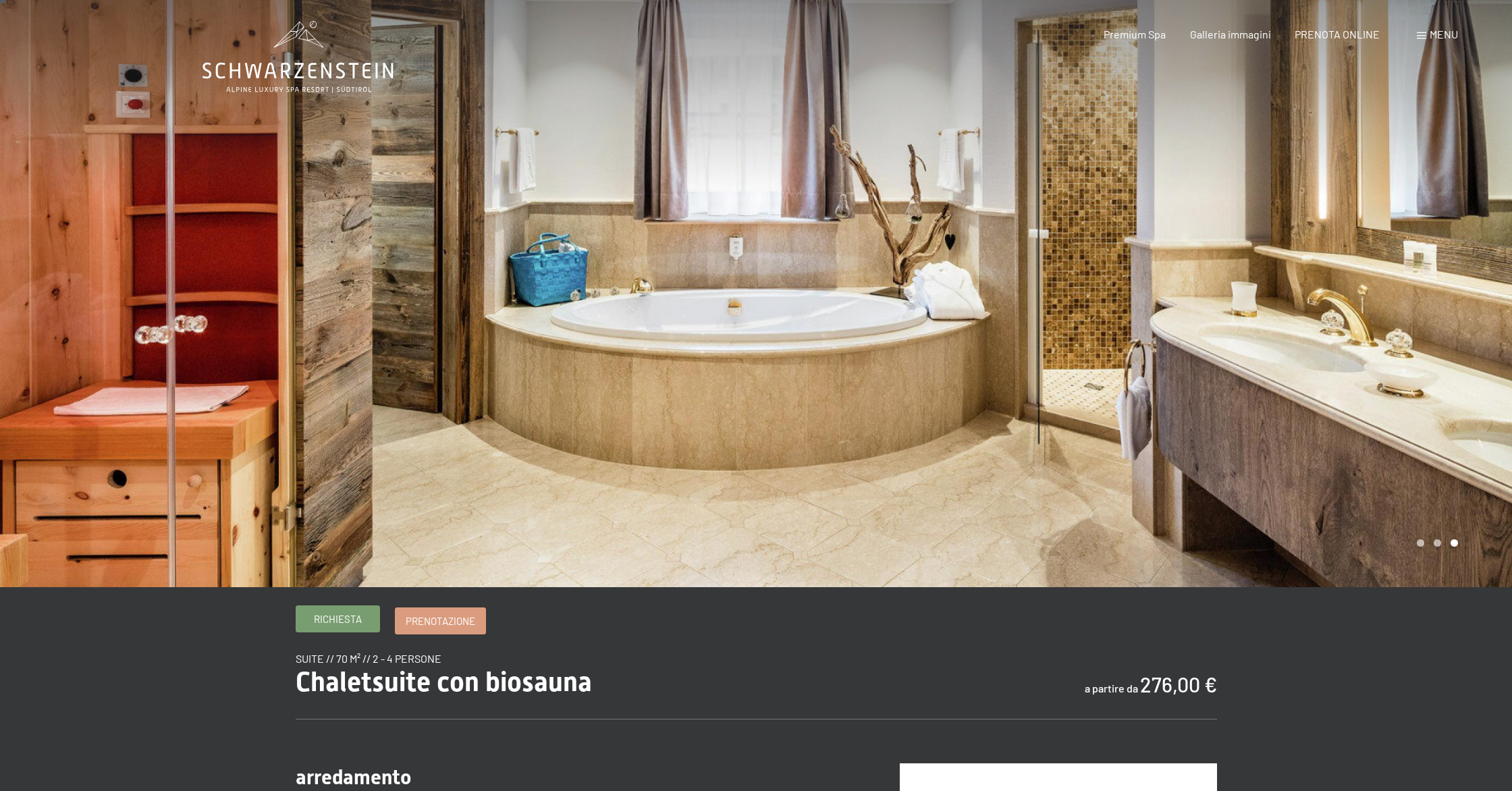
click at [338, 624] on span "Richiesta" at bounding box center [337, 619] width 48 height 15
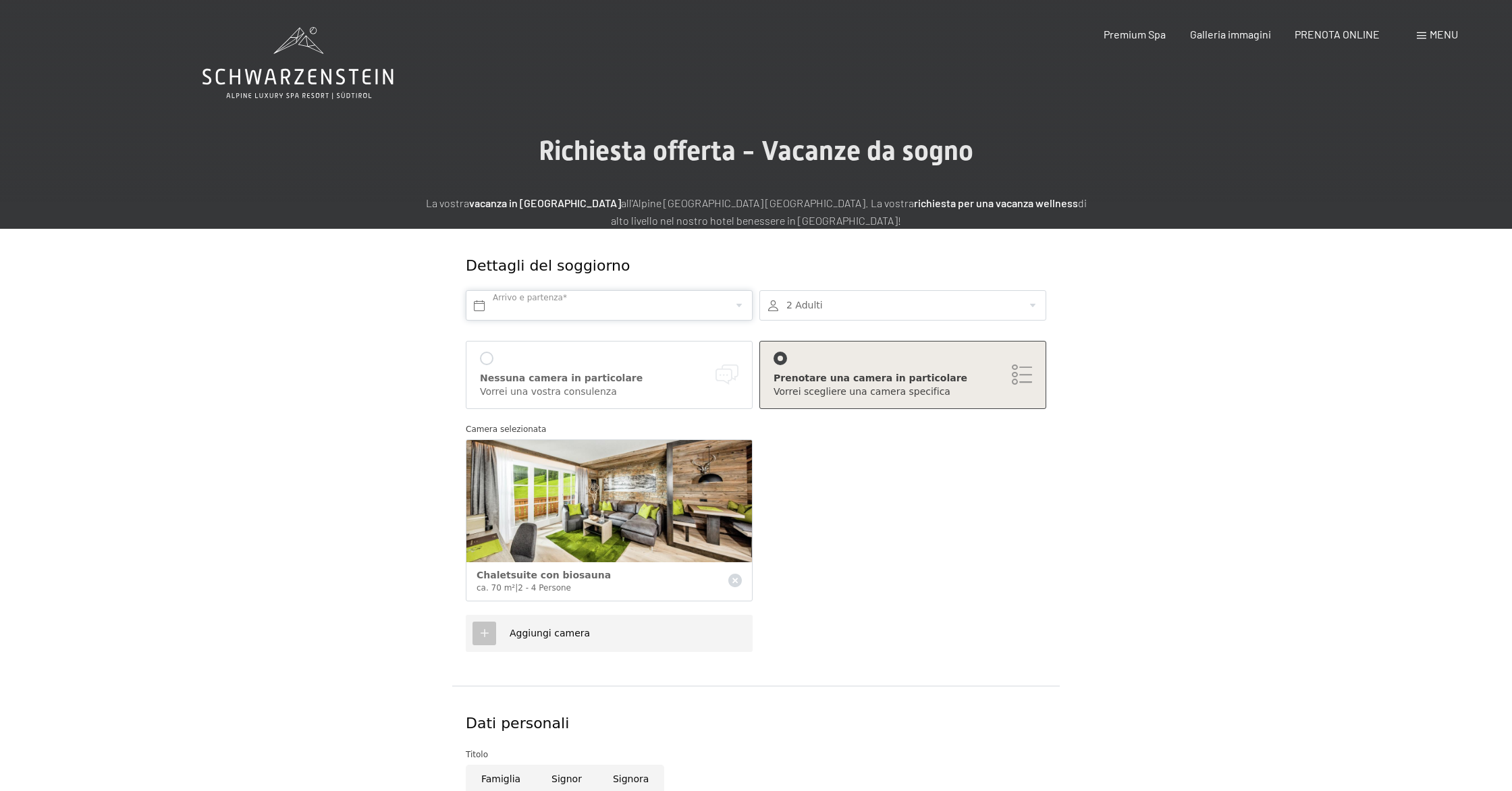
click at [520, 305] on input "text" at bounding box center [610, 304] width 287 height 30
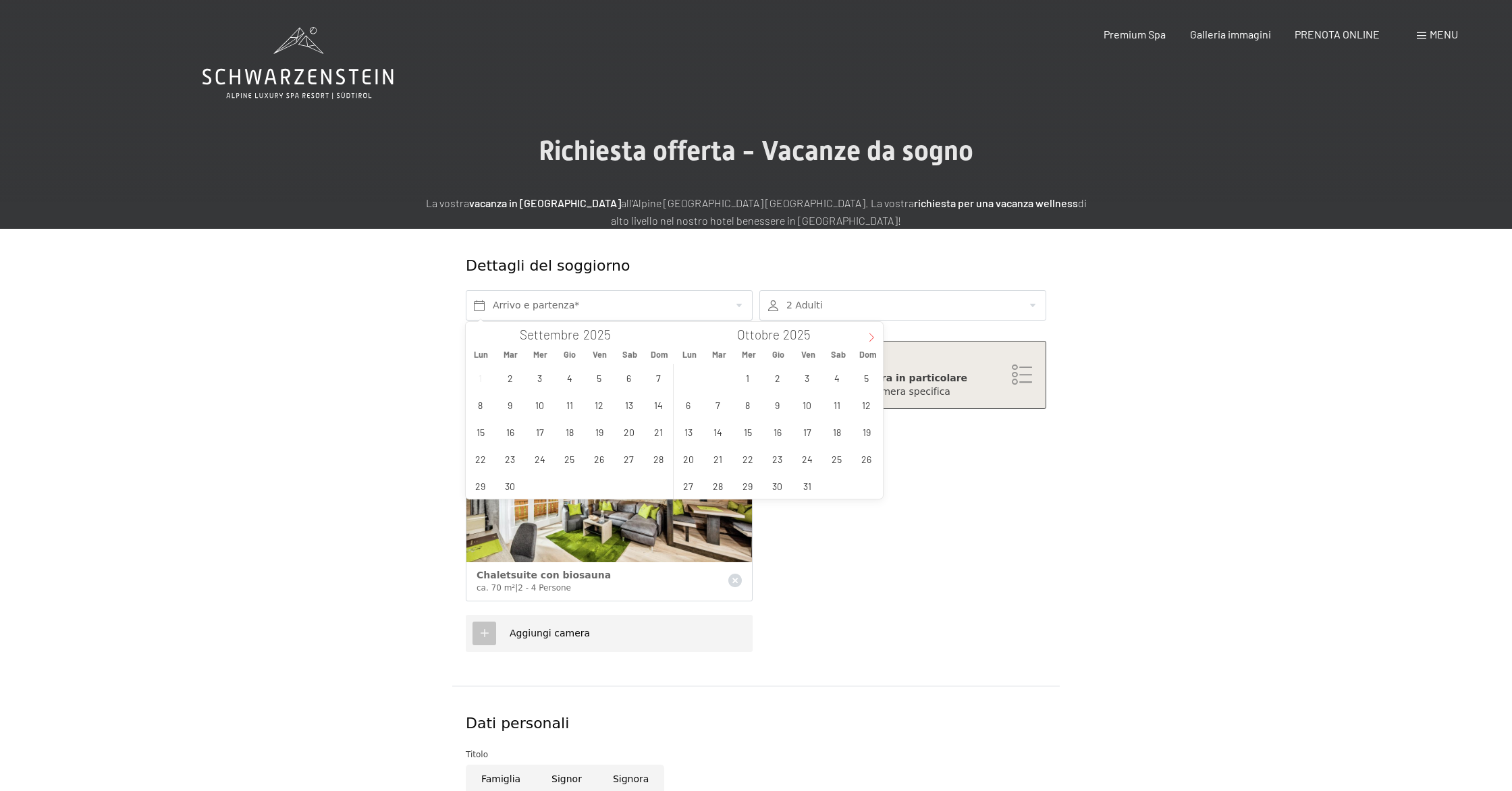
click at [867, 328] on span at bounding box center [871, 332] width 23 height 23
type input "2026"
click at [831, 381] on span "3" at bounding box center [836, 377] width 26 height 26
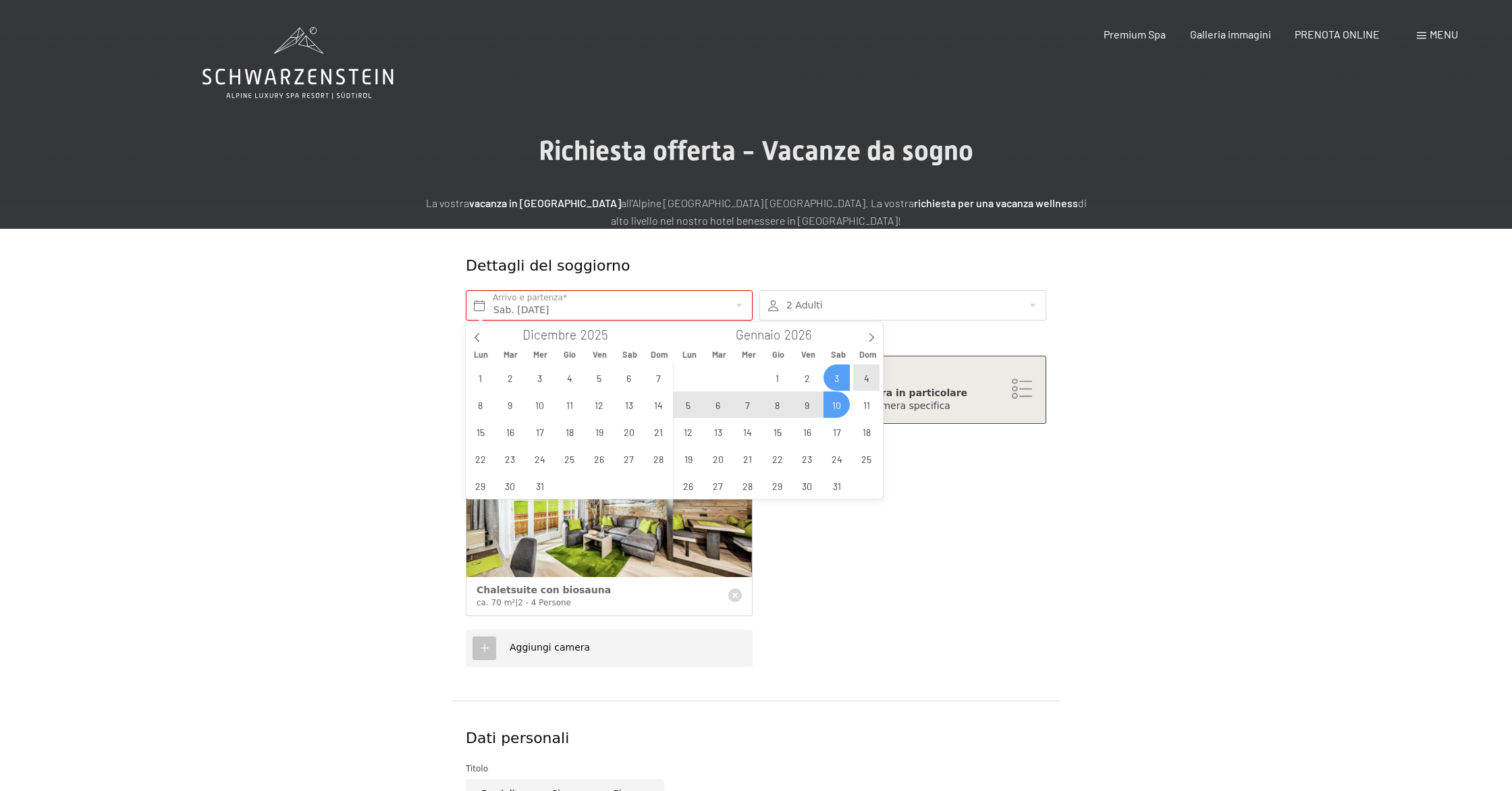
click at [837, 413] on span "10" at bounding box center [836, 404] width 26 height 26
type input "Sab. 03/01/2026 - Sab. 10/01/2026"
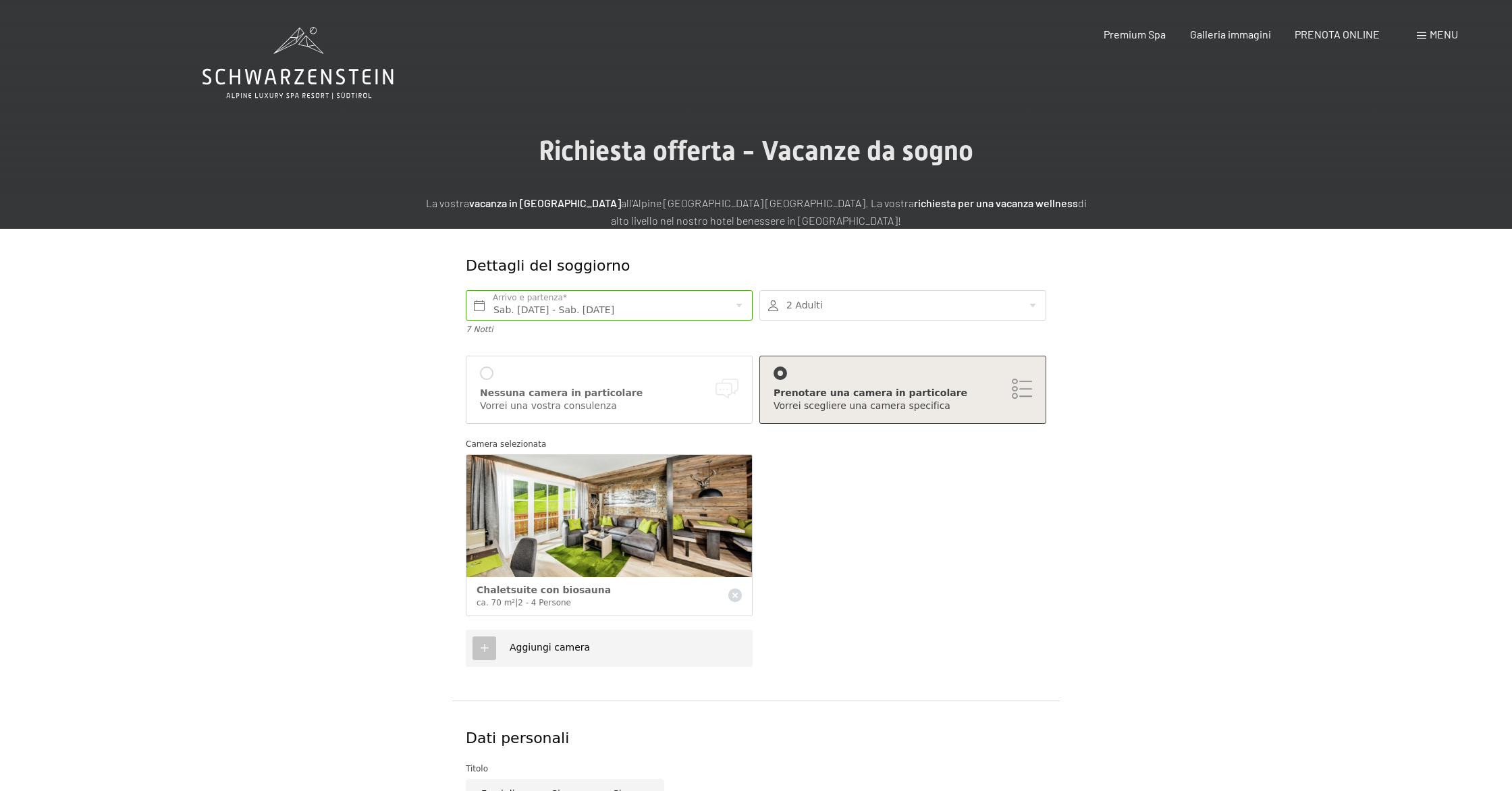
click at [860, 307] on div at bounding box center [903, 304] width 287 height 30
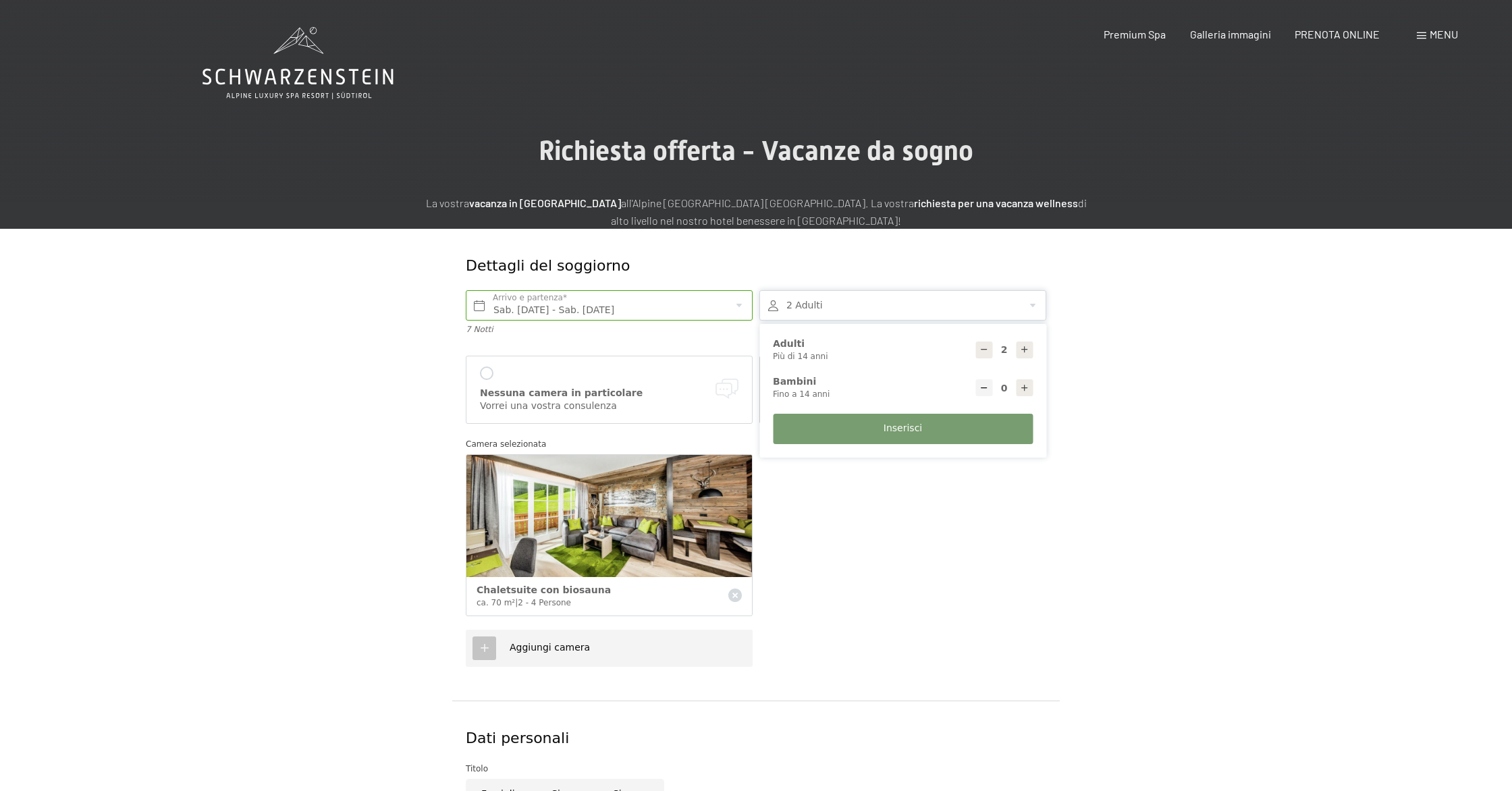
click at [1029, 348] on icon at bounding box center [1025, 350] width 9 height 9
type input "3"
click at [1026, 390] on icon at bounding box center [1025, 388] width 9 height 9
type input "1"
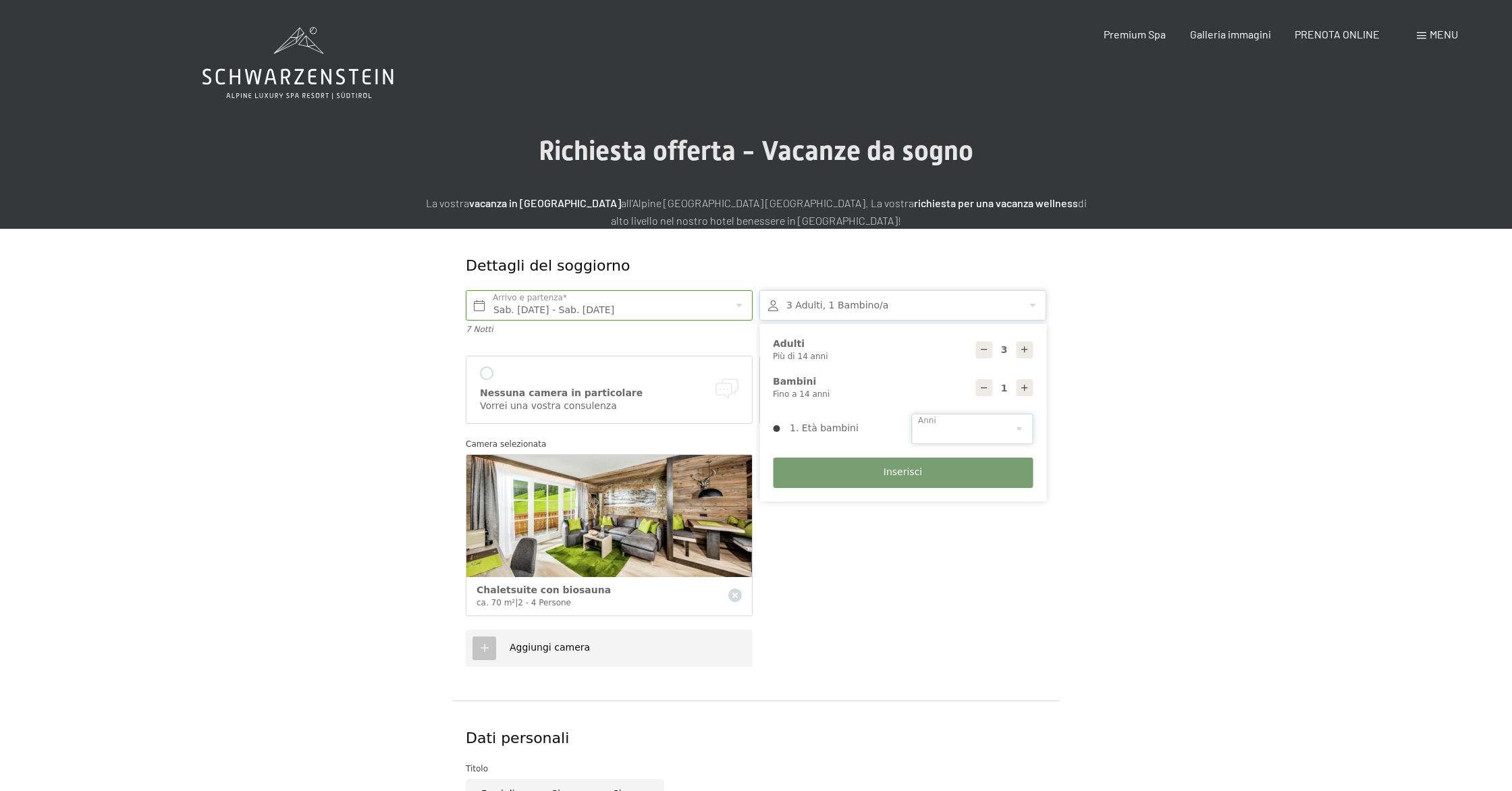
click at [1018, 424] on select "0 1 2 3 4 5 6 7 8 9 10 11 12 13 14" at bounding box center [972, 428] width 122 height 30
select select "9"
click at [911, 413] on select "0 1 2 3 4 5 6 7 8 9 10 11 12 13 14" at bounding box center [972, 428] width 122 height 30
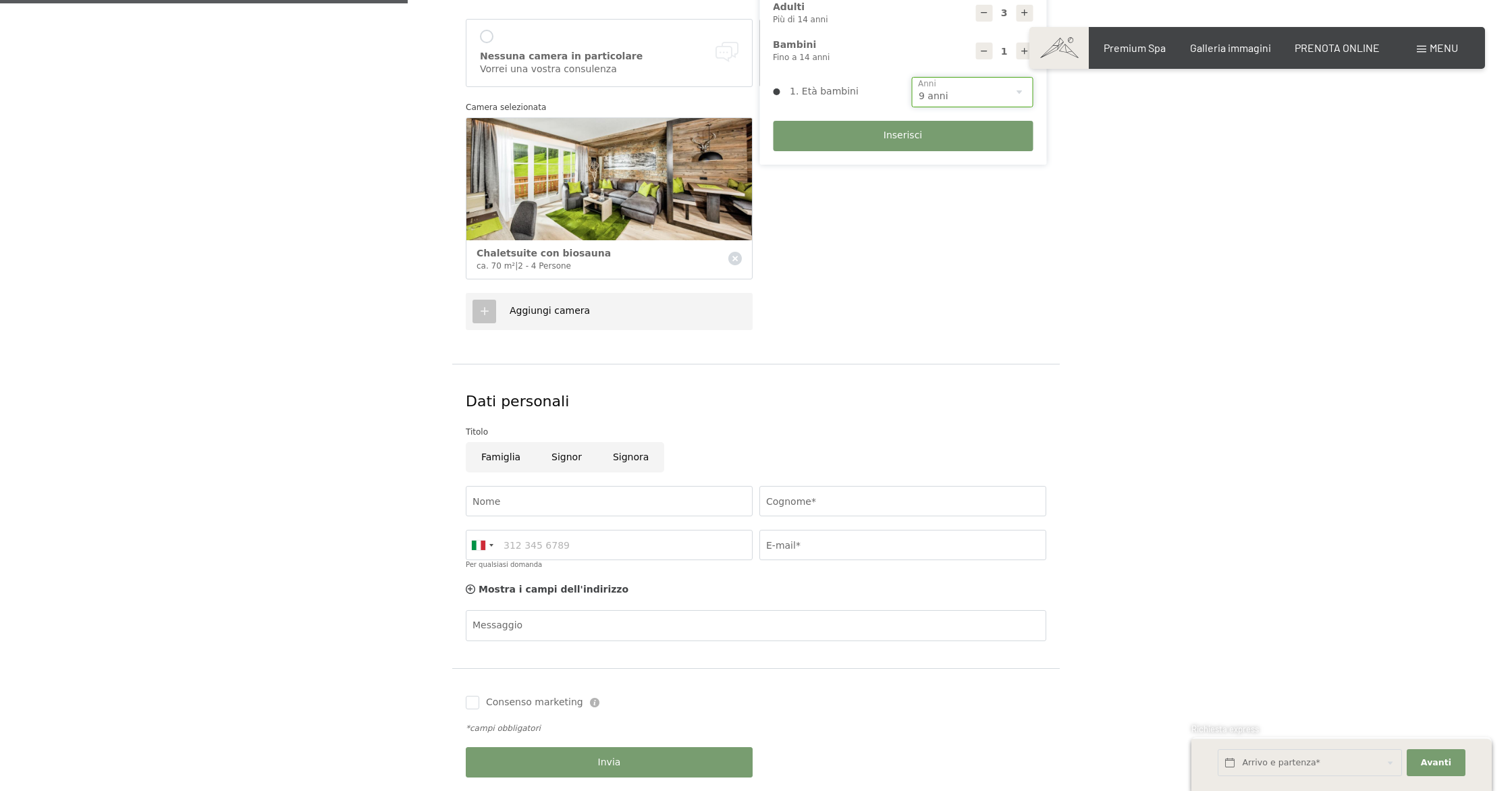
scroll to position [338, 0]
click at [492, 451] on input "Famiglia" at bounding box center [501, 455] width 70 height 30
radio input "true"
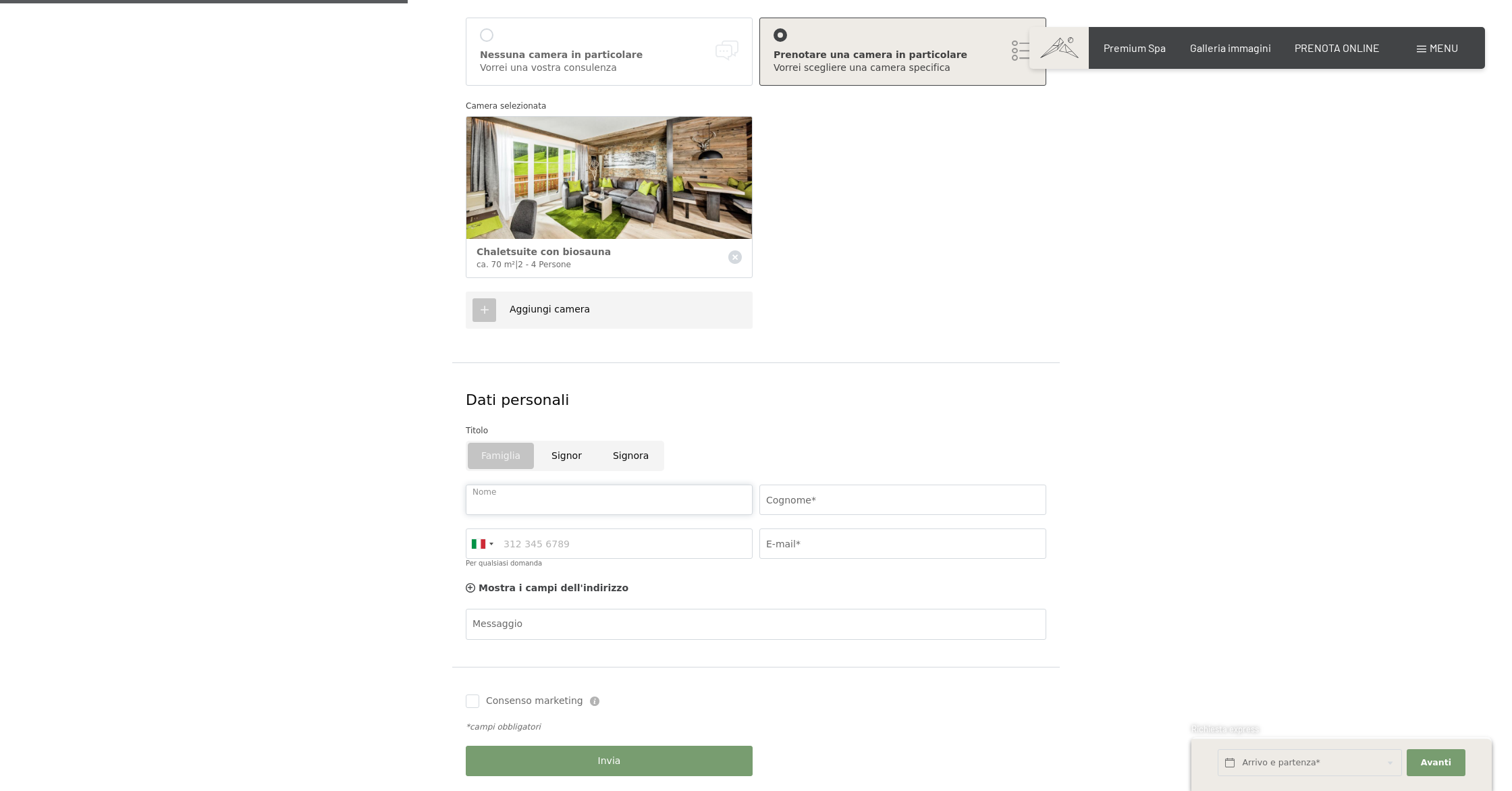
click at [525, 496] on input "Nome" at bounding box center [610, 499] width 287 height 30
type input "riccardo"
click at [834, 505] on input "Cognome*" at bounding box center [903, 499] width 287 height 30
type input "sanfilippo"
click at [671, 542] on input "Per qualsiasi domanda" at bounding box center [610, 543] width 287 height 30
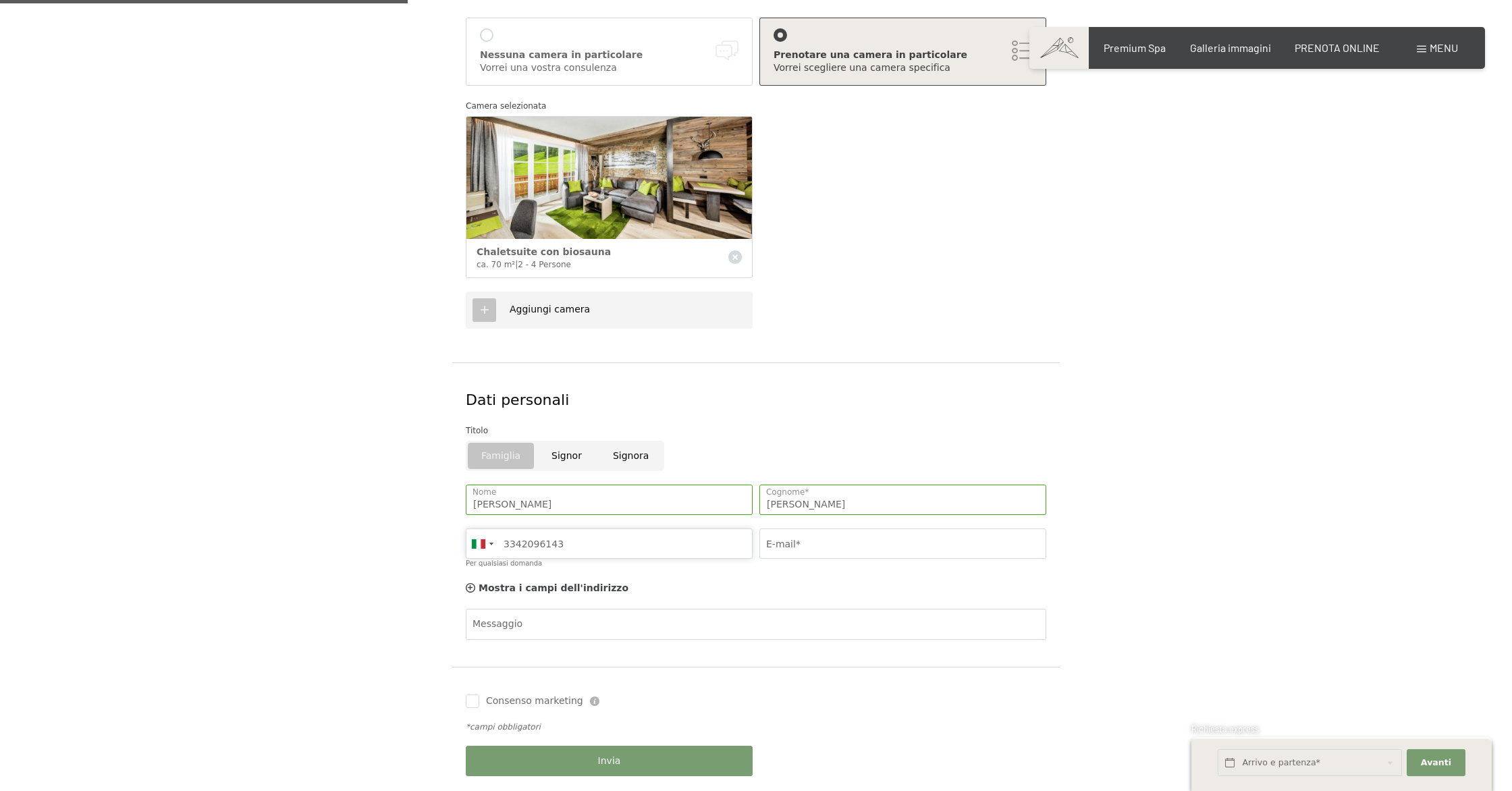
type input "3342096143"
click at [854, 549] on input "E-mail*" at bounding box center [903, 543] width 287 height 30
click at [845, 539] on input "E-mail*" at bounding box center [903, 544] width 287 height 30
type input "riccardo212005@gmail.com"
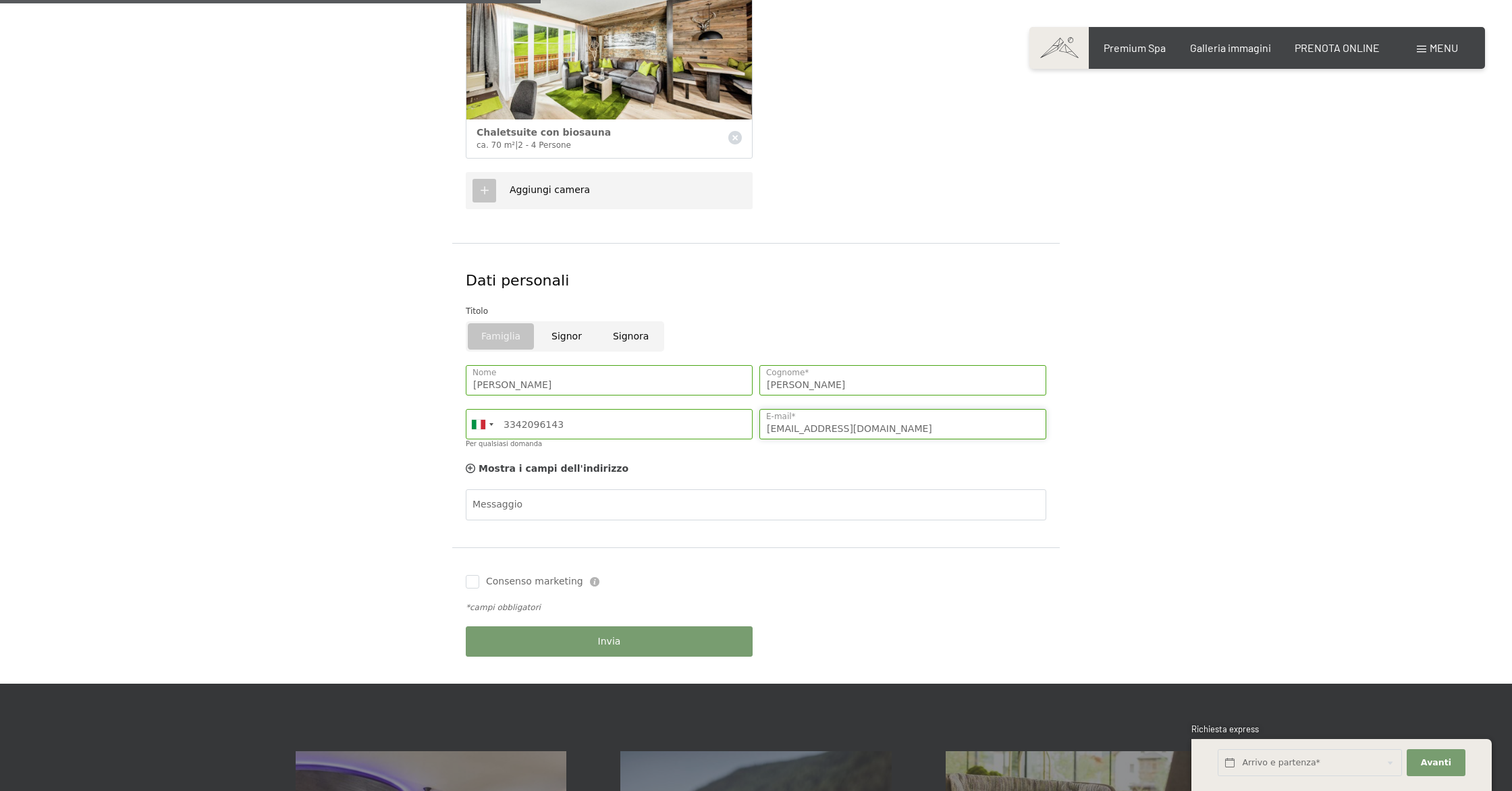
scroll to position [460, 0]
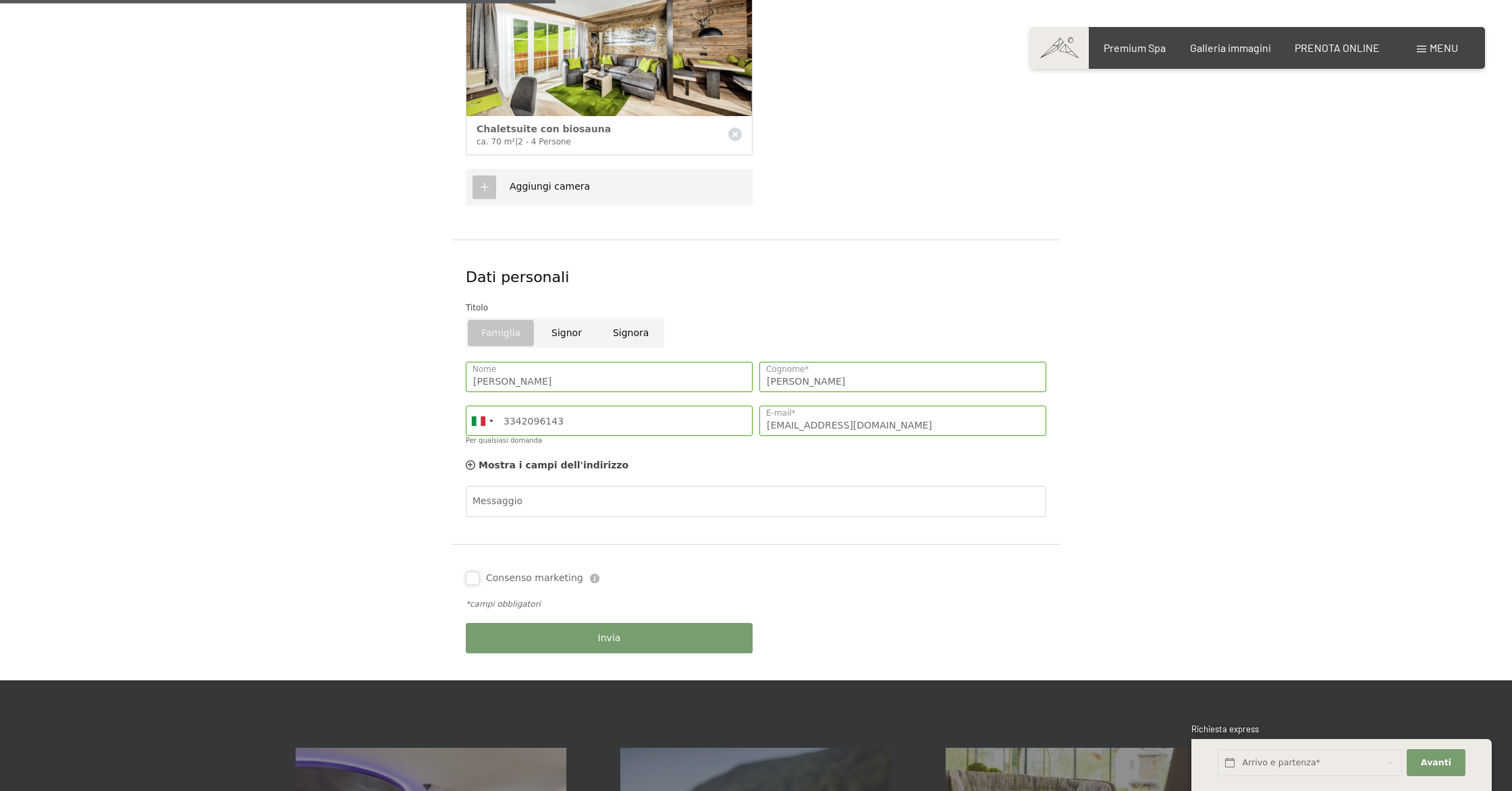
drag, startPoint x: 479, startPoint y: 581, endPoint x: 501, endPoint y: 594, distance: 25.6
click at [478, 581] on input "Consenso marketing" at bounding box center [472, 578] width 14 height 14
checkbox input "true"
click at [609, 632] on span "Invia" at bounding box center [609, 638] width 23 height 14
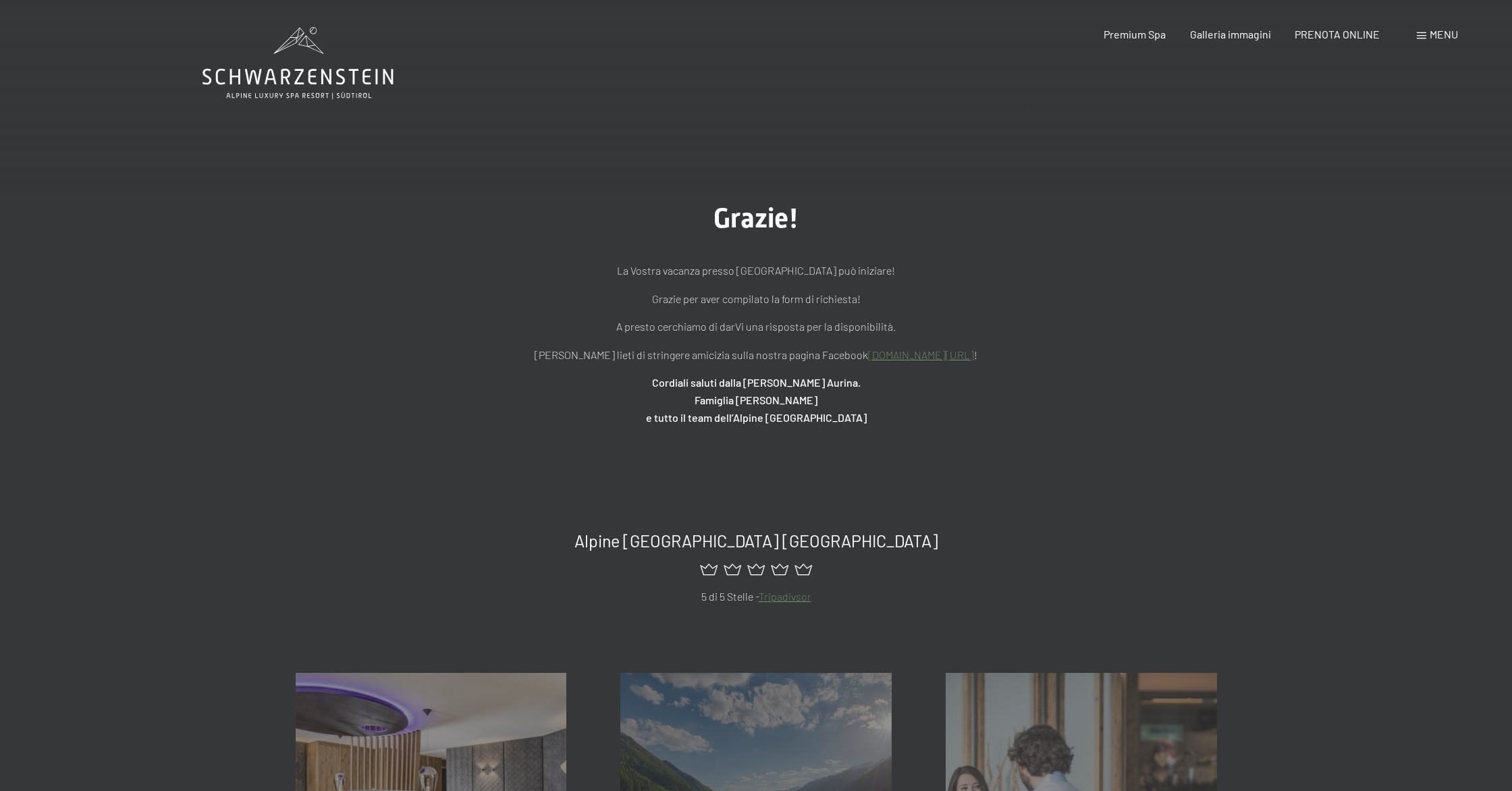
click at [1440, 39] on span "Menu" at bounding box center [1444, 34] width 28 height 13
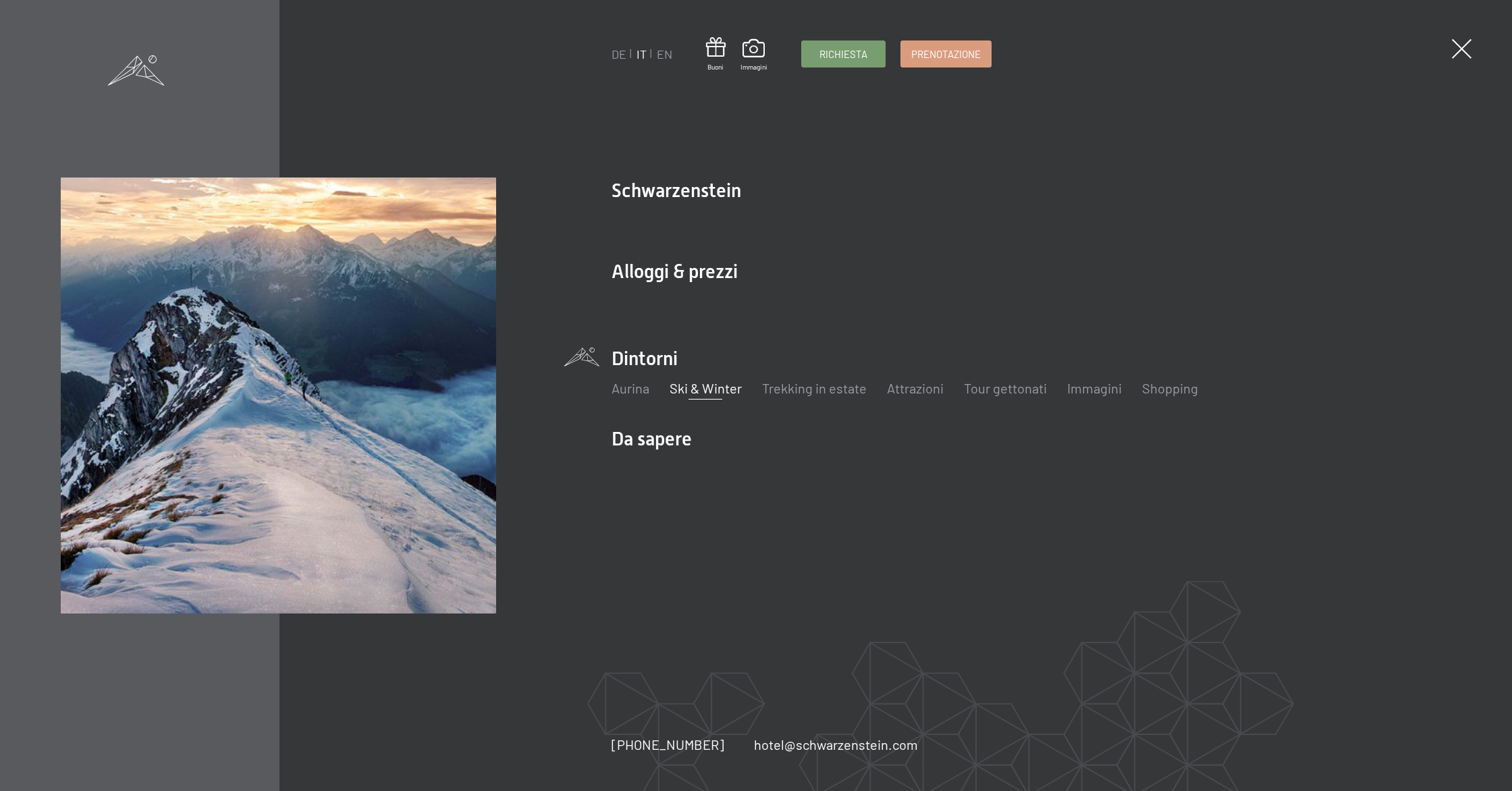
click at [707, 392] on link "Ski & Winter" at bounding box center [705, 388] width 72 height 16
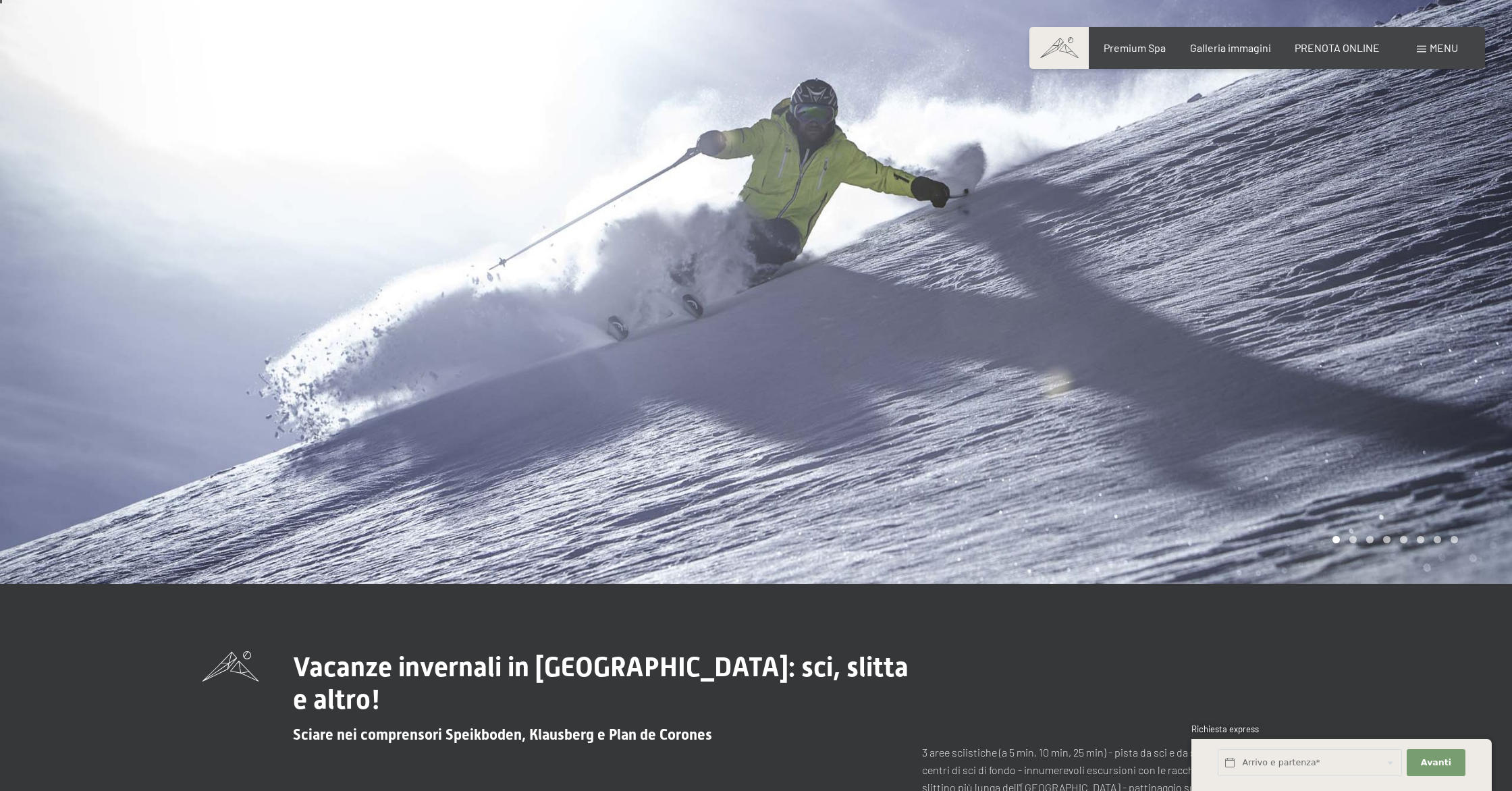
scroll to position [11, 0]
click at [1448, 259] on div at bounding box center [1134, 285] width 756 height 593
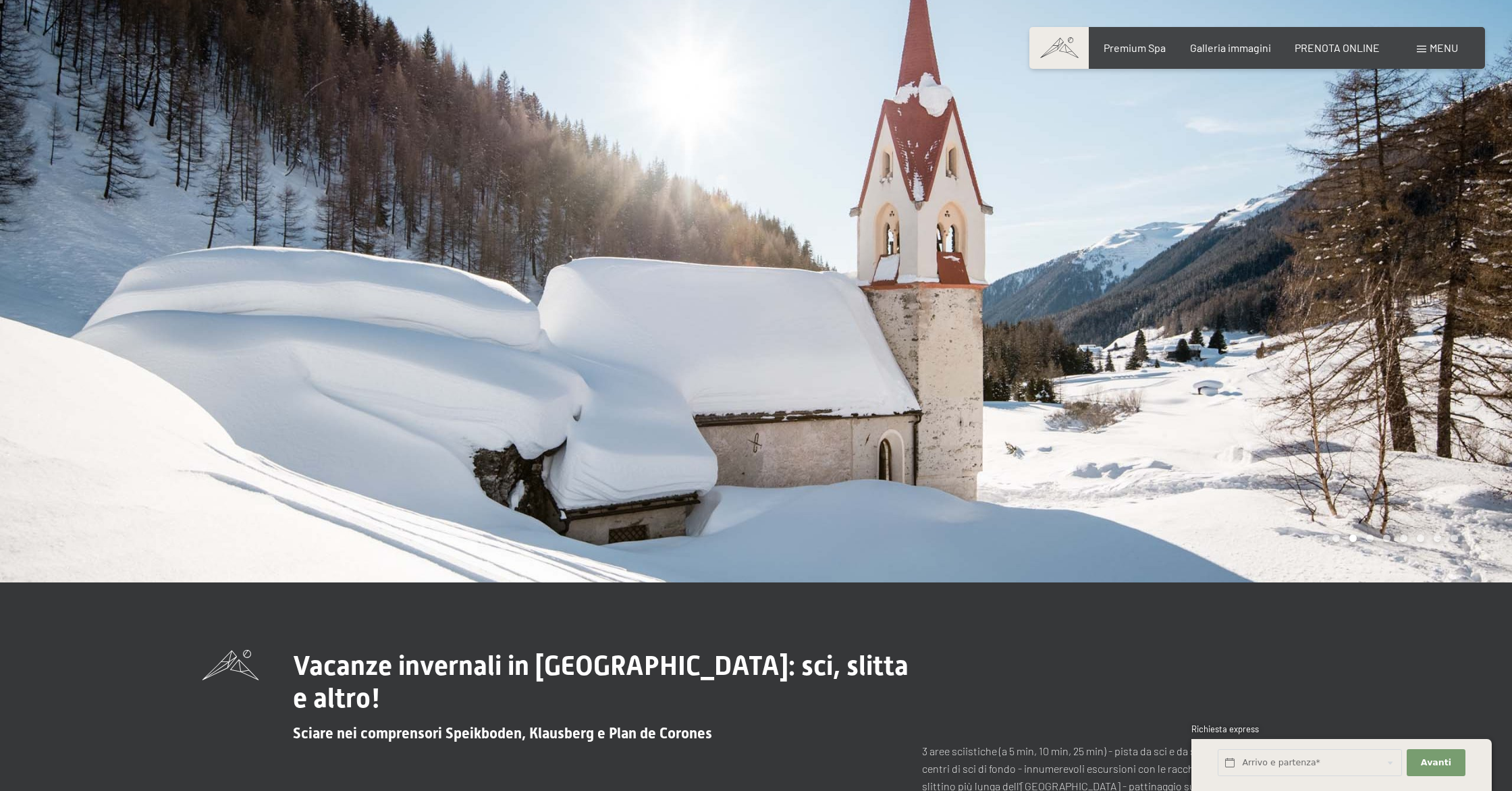
click at [1448, 259] on div at bounding box center [1134, 285] width 756 height 593
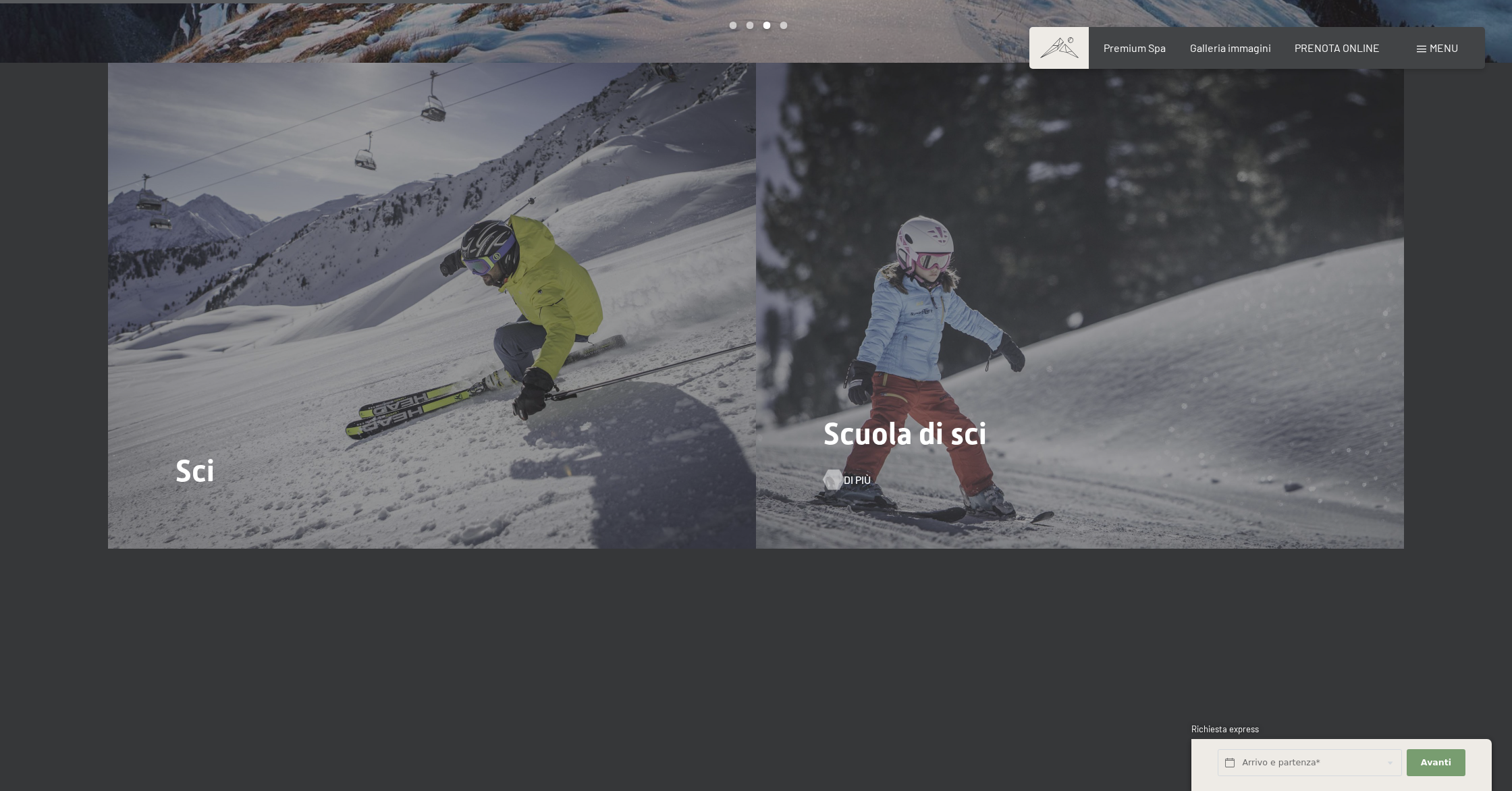
scroll to position [1975, 0]
click at [855, 472] on span "Di più" at bounding box center [858, 478] width 27 height 15
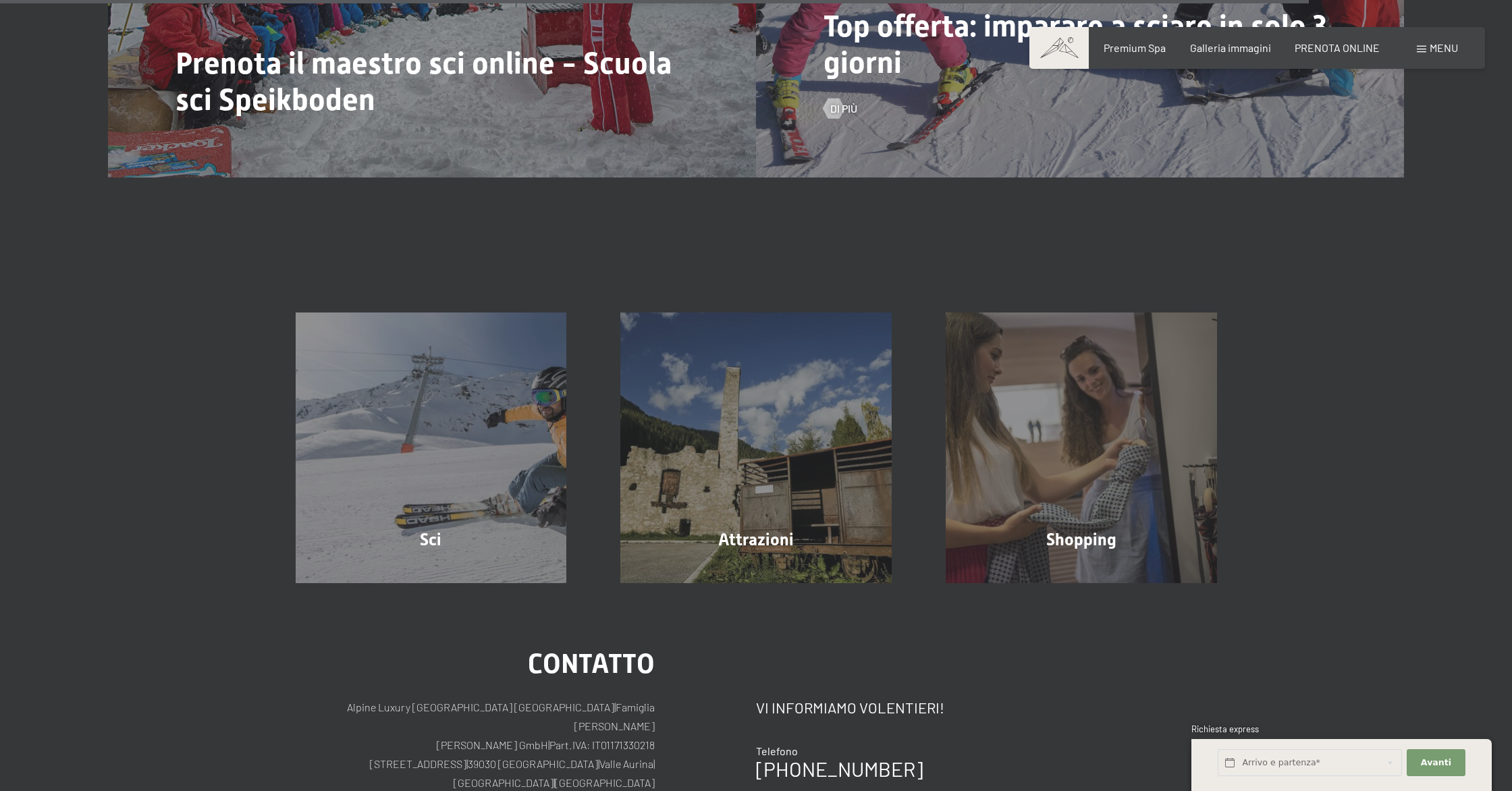
scroll to position [2587, 0]
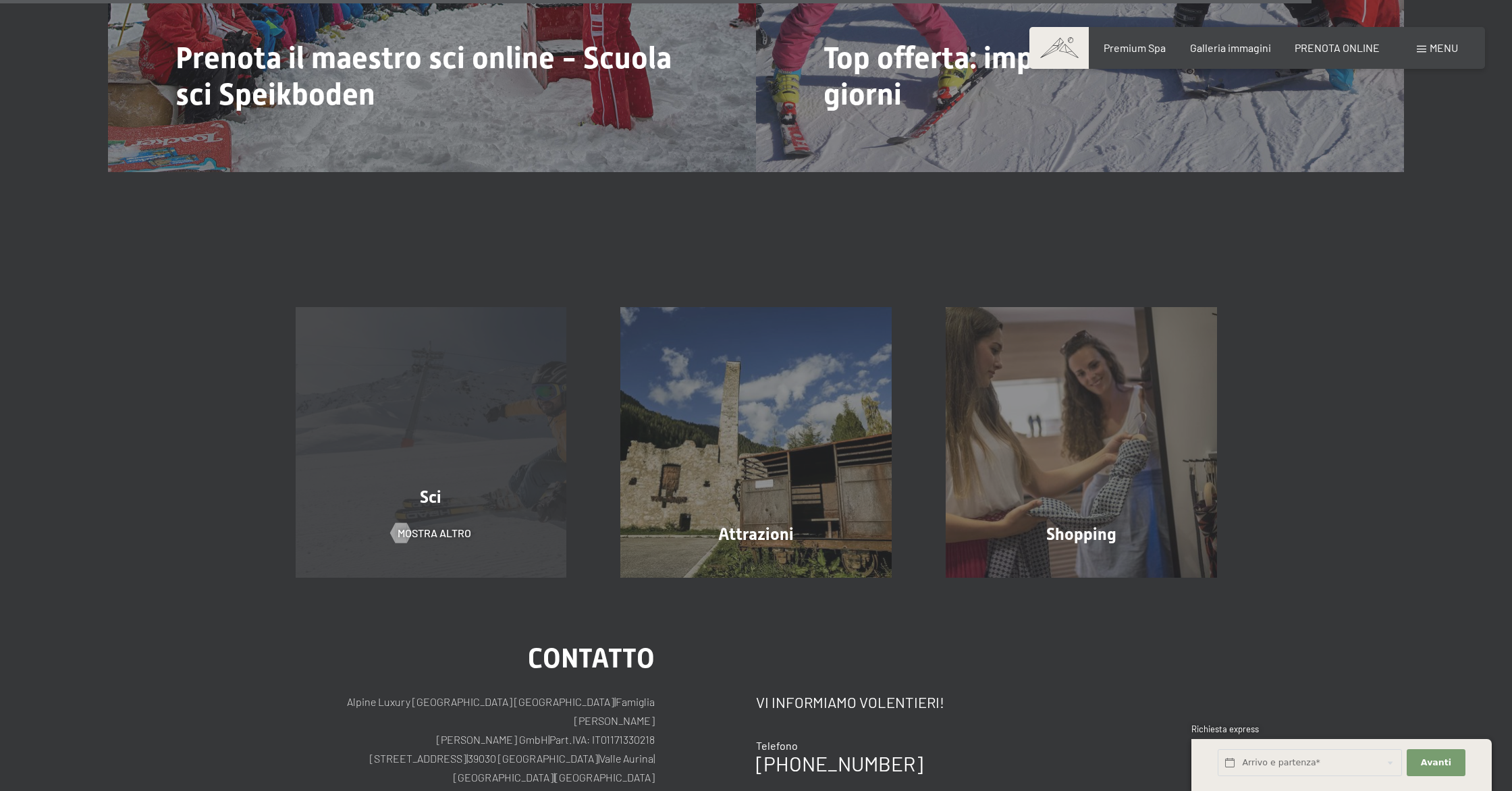
click at [458, 494] on div "Sci mostra altro" at bounding box center [432, 442] width 325 height 272
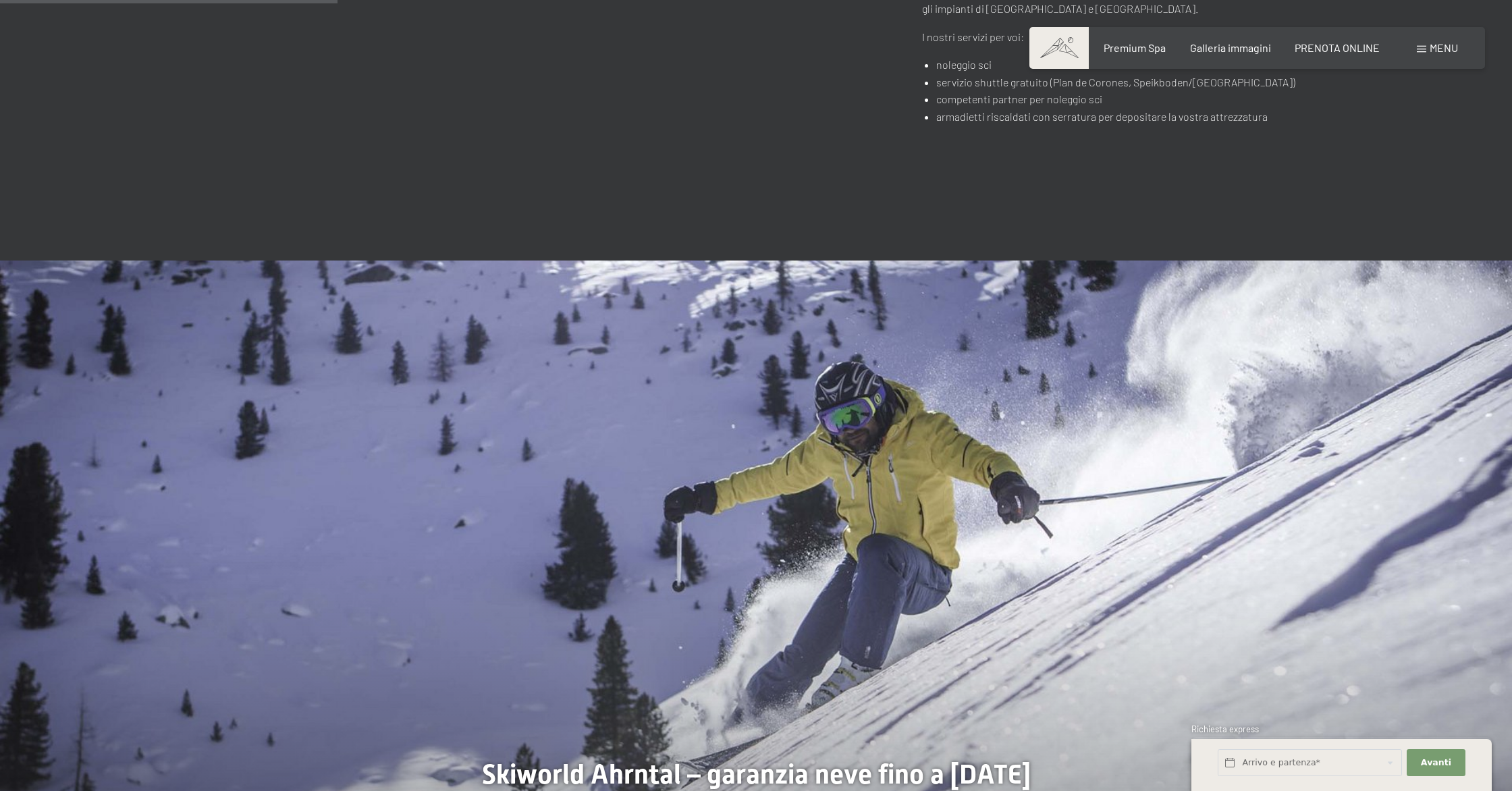
scroll to position [970, 0]
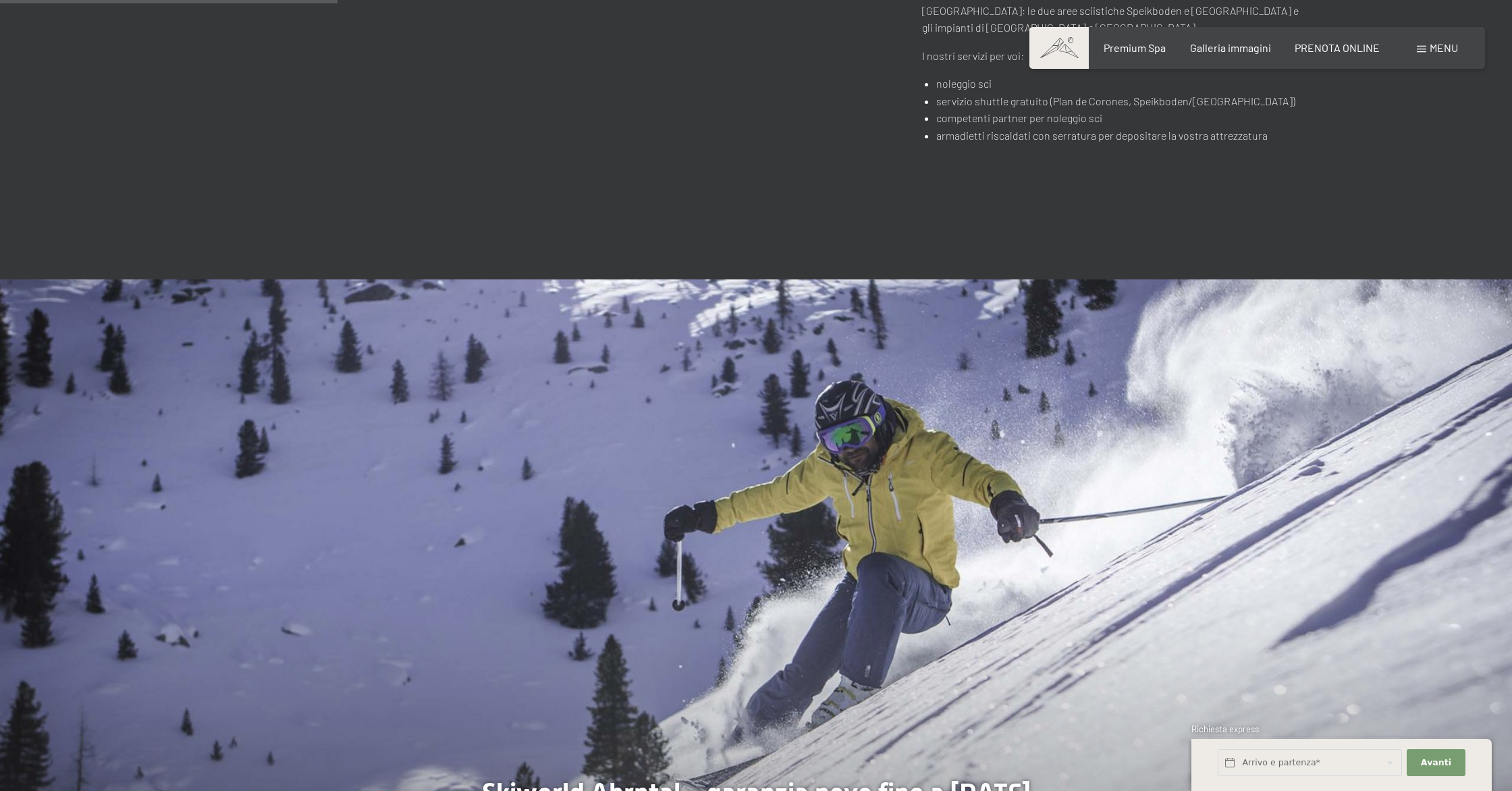
click at [1450, 50] on span "Menu" at bounding box center [1444, 47] width 28 height 13
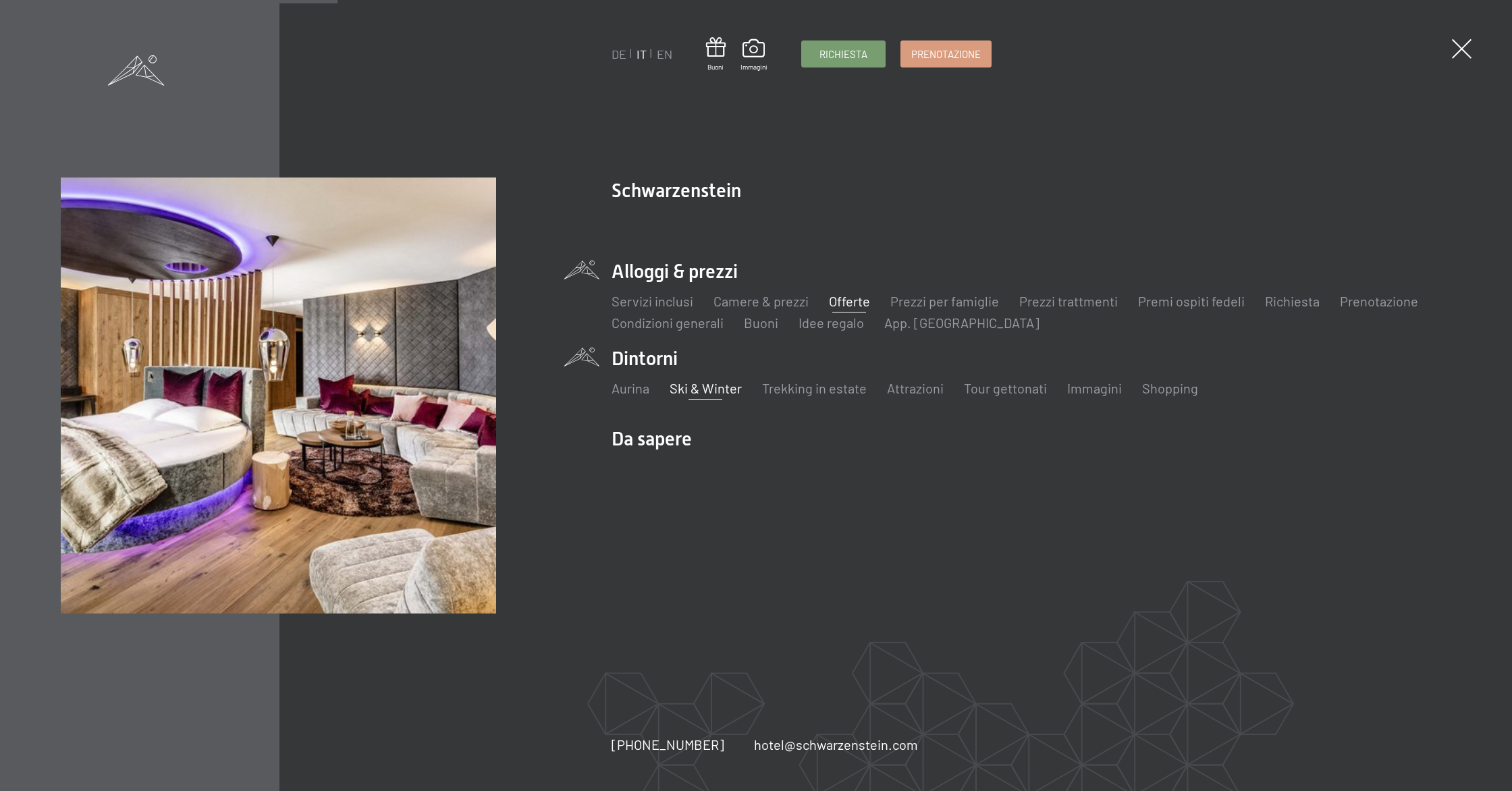
click at [850, 304] on link "Offerte" at bounding box center [849, 301] width 41 height 16
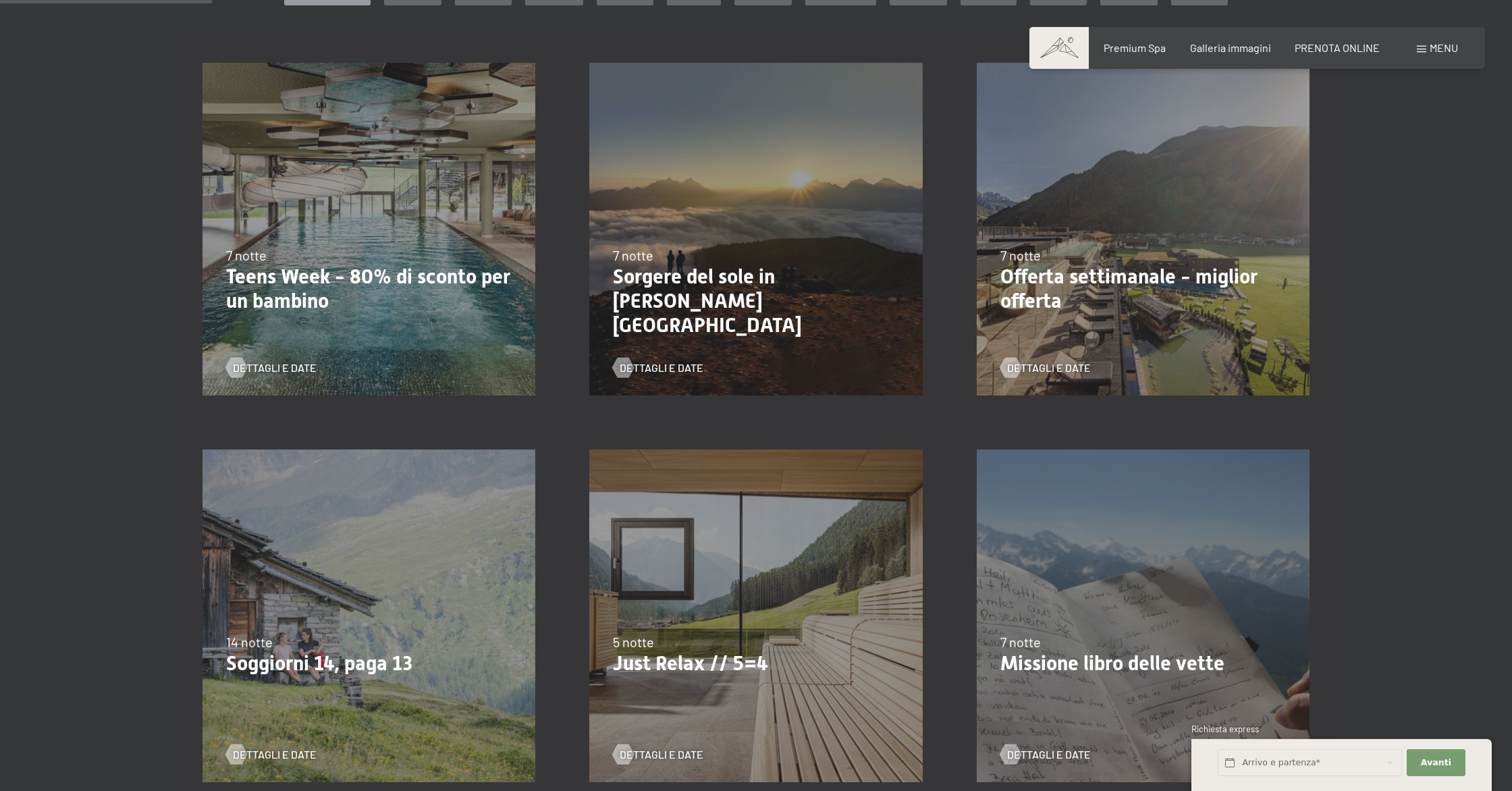
scroll to position [351, 0]
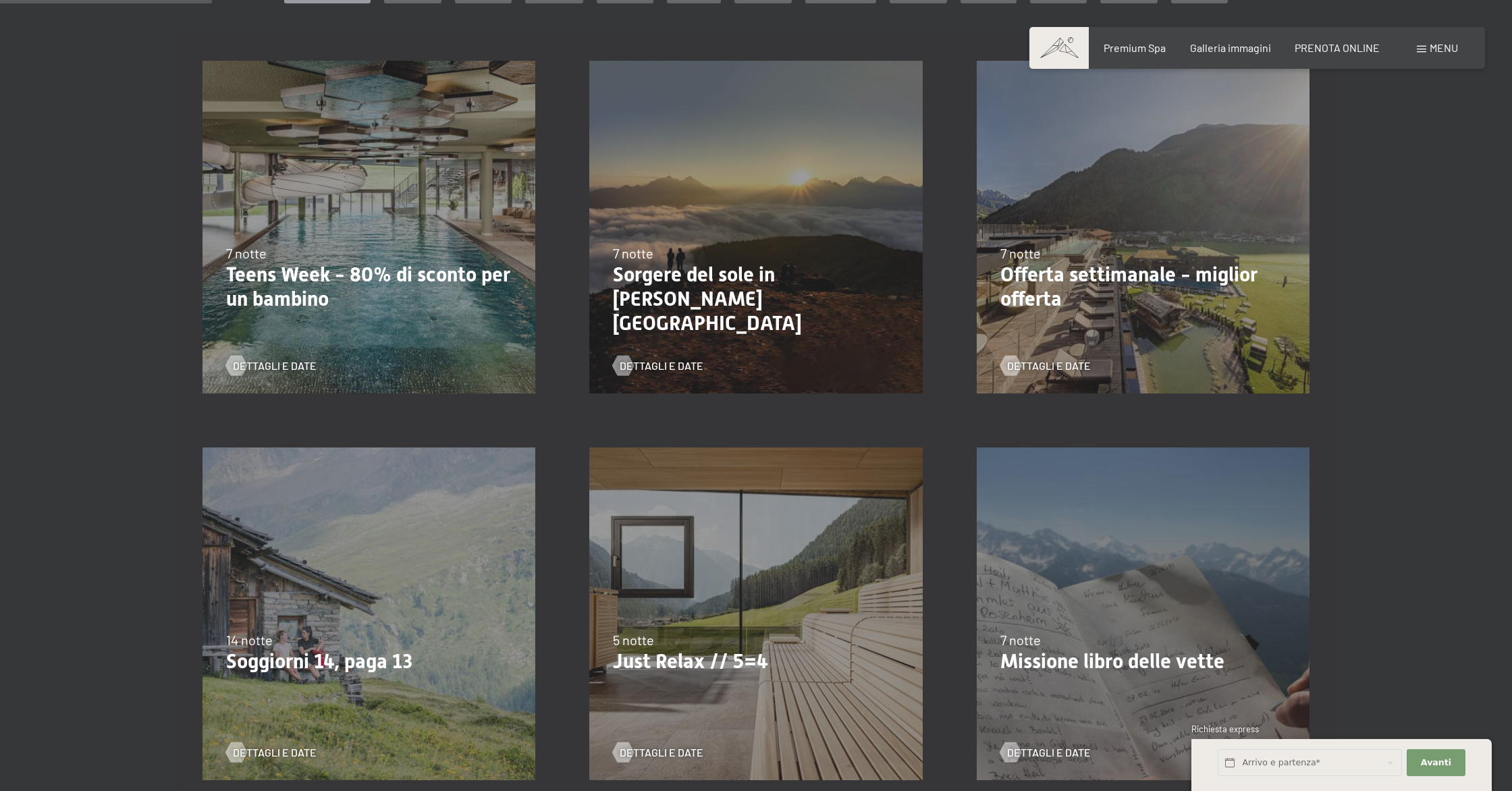
click at [390, 274] on p "Teens Week - 80% di sconto per un bambino" at bounding box center [369, 286] width 285 height 48
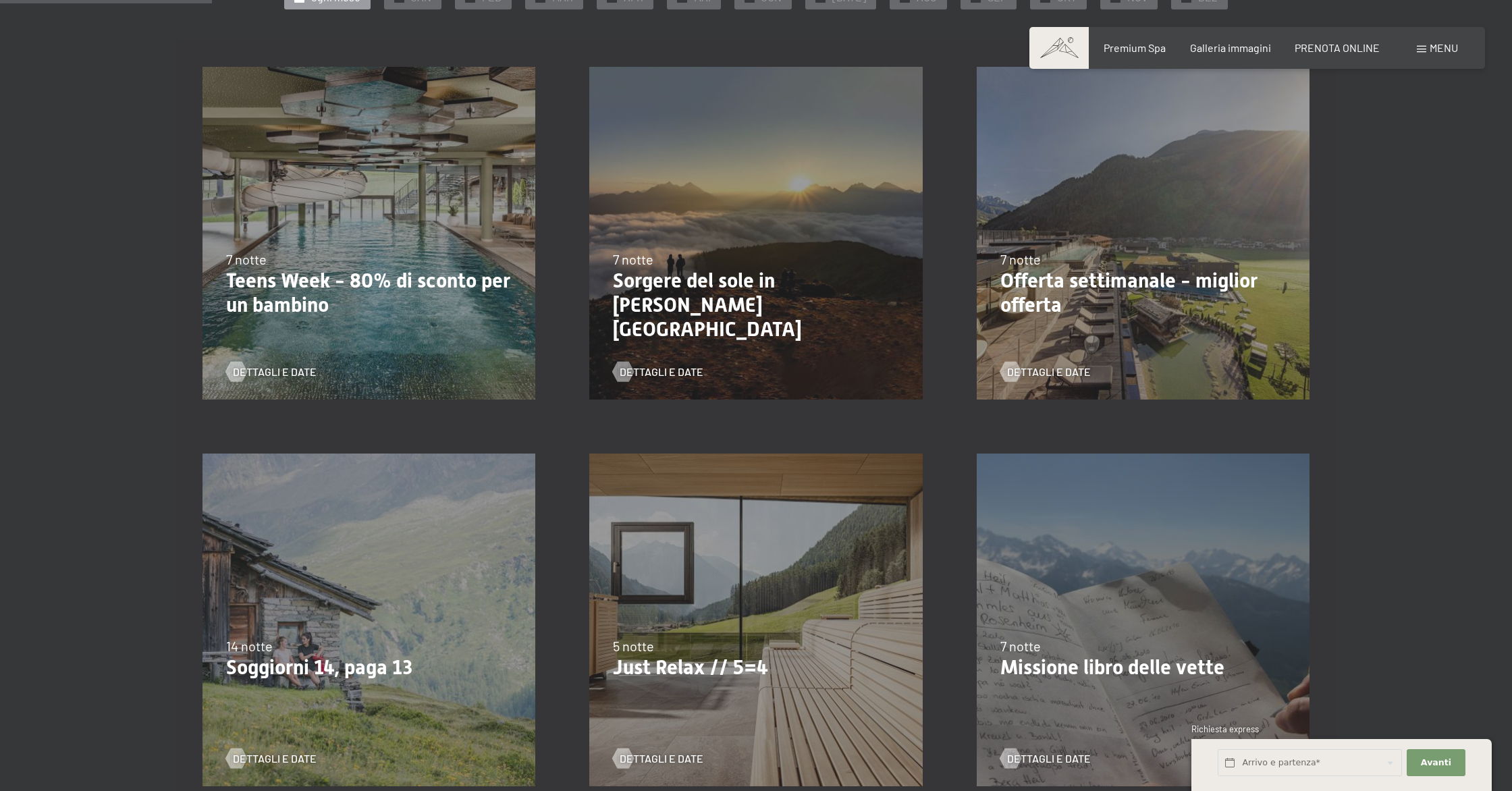
scroll to position [341, 0]
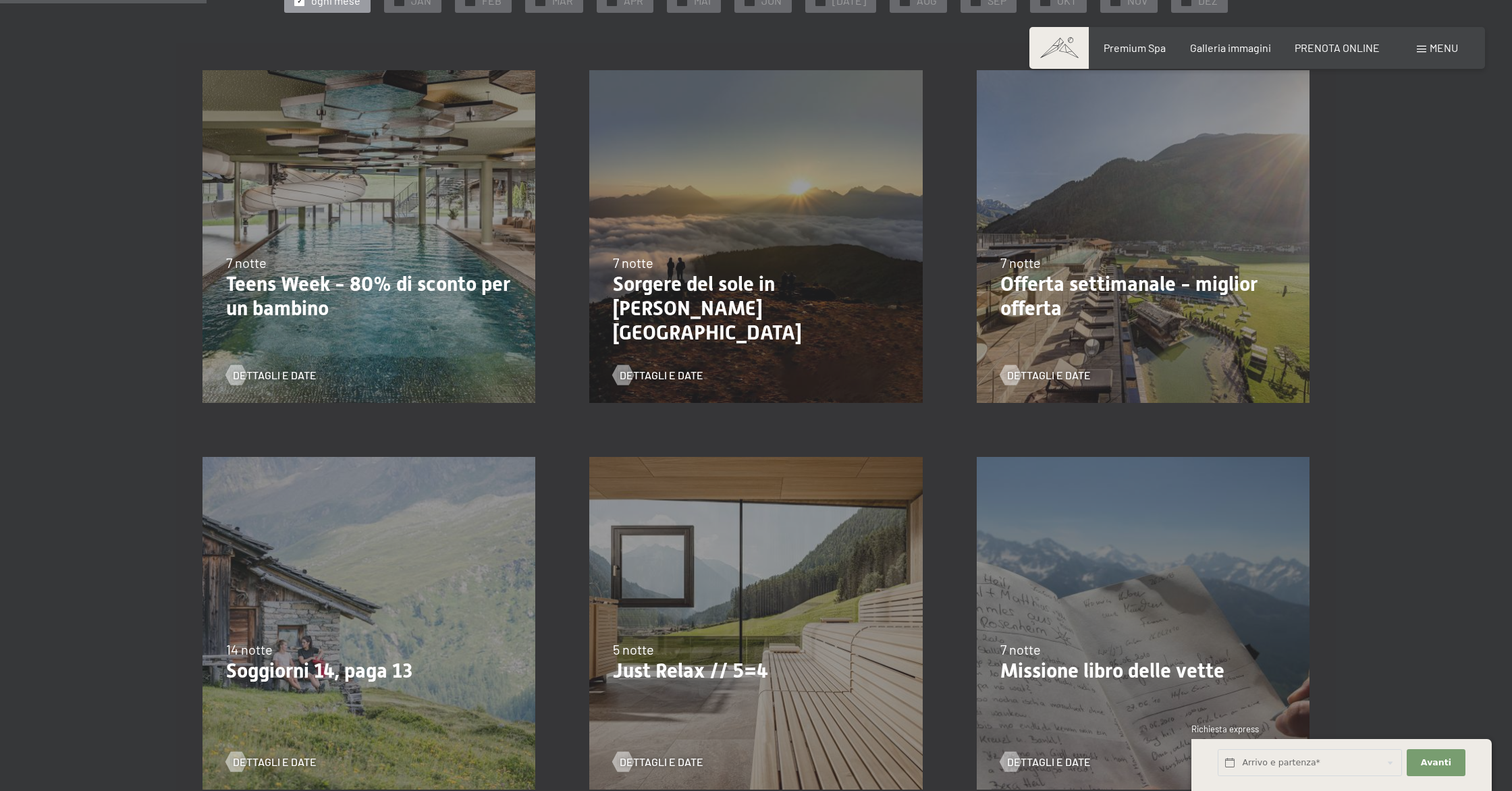
click at [282, 361] on div "Dettagli e Date" at bounding box center [363, 365] width 275 height 35
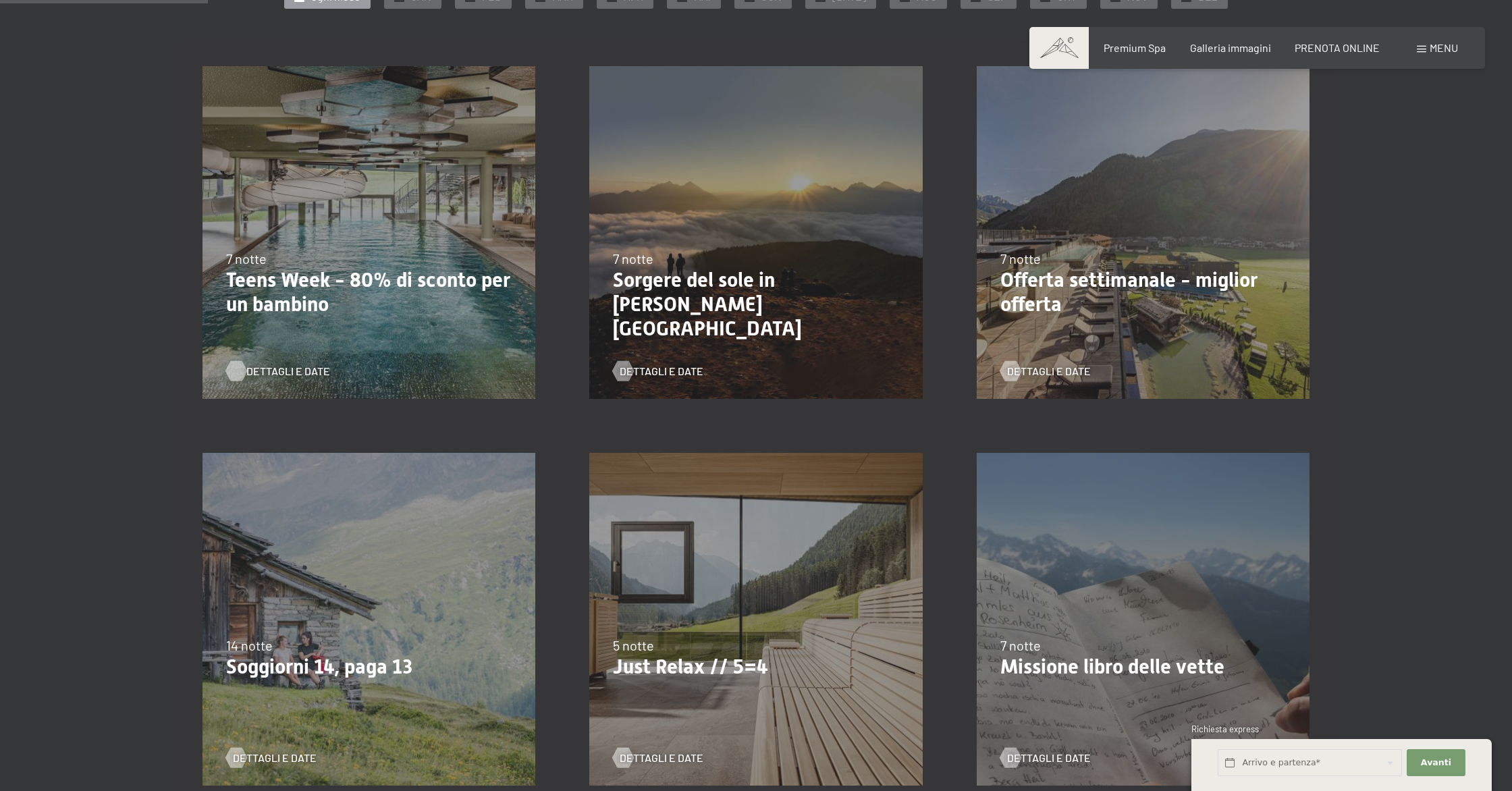
click at [277, 376] on span "Dettagli e Date" at bounding box center [288, 371] width 84 height 15
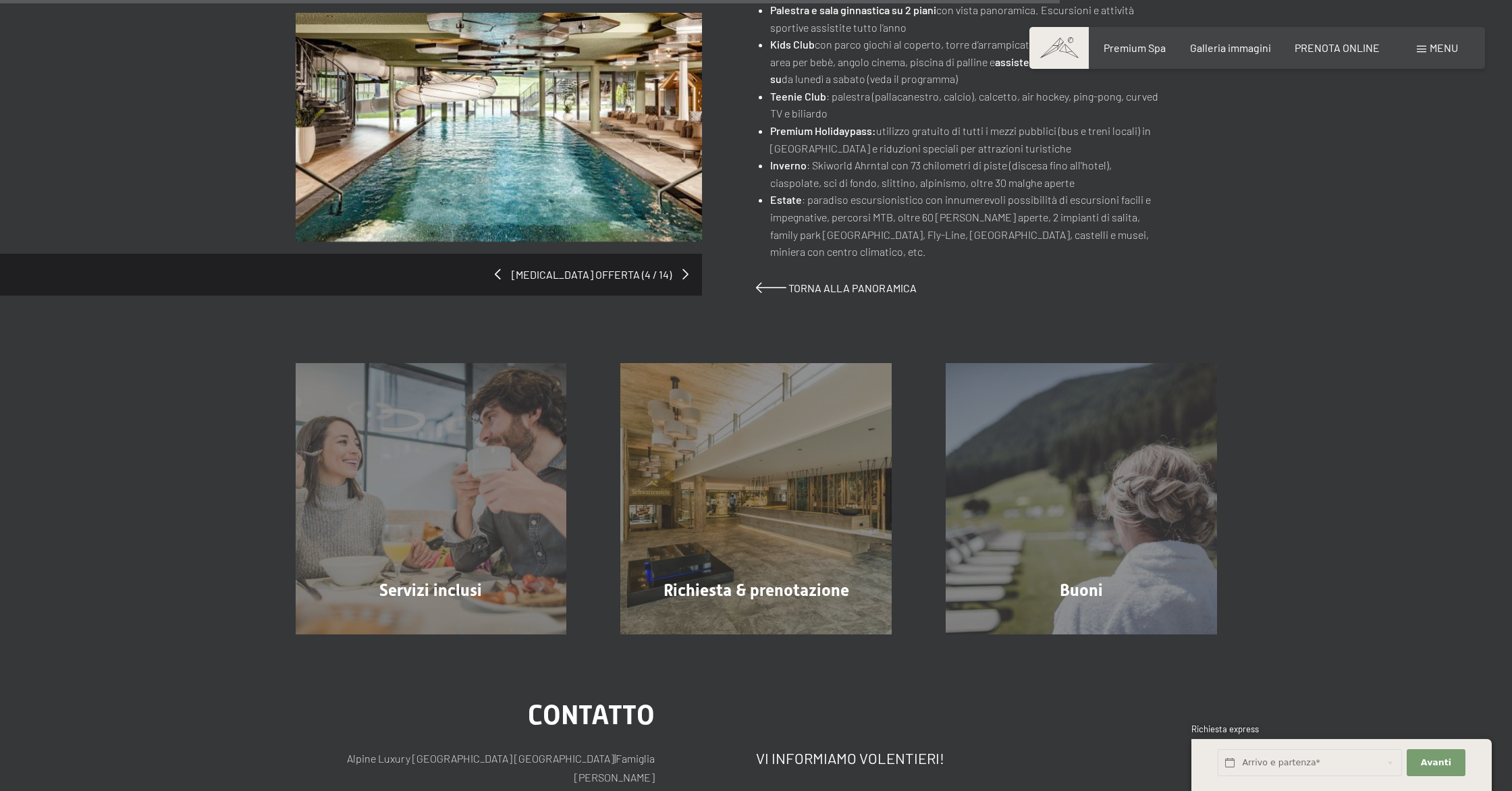
scroll to position [1092, 0]
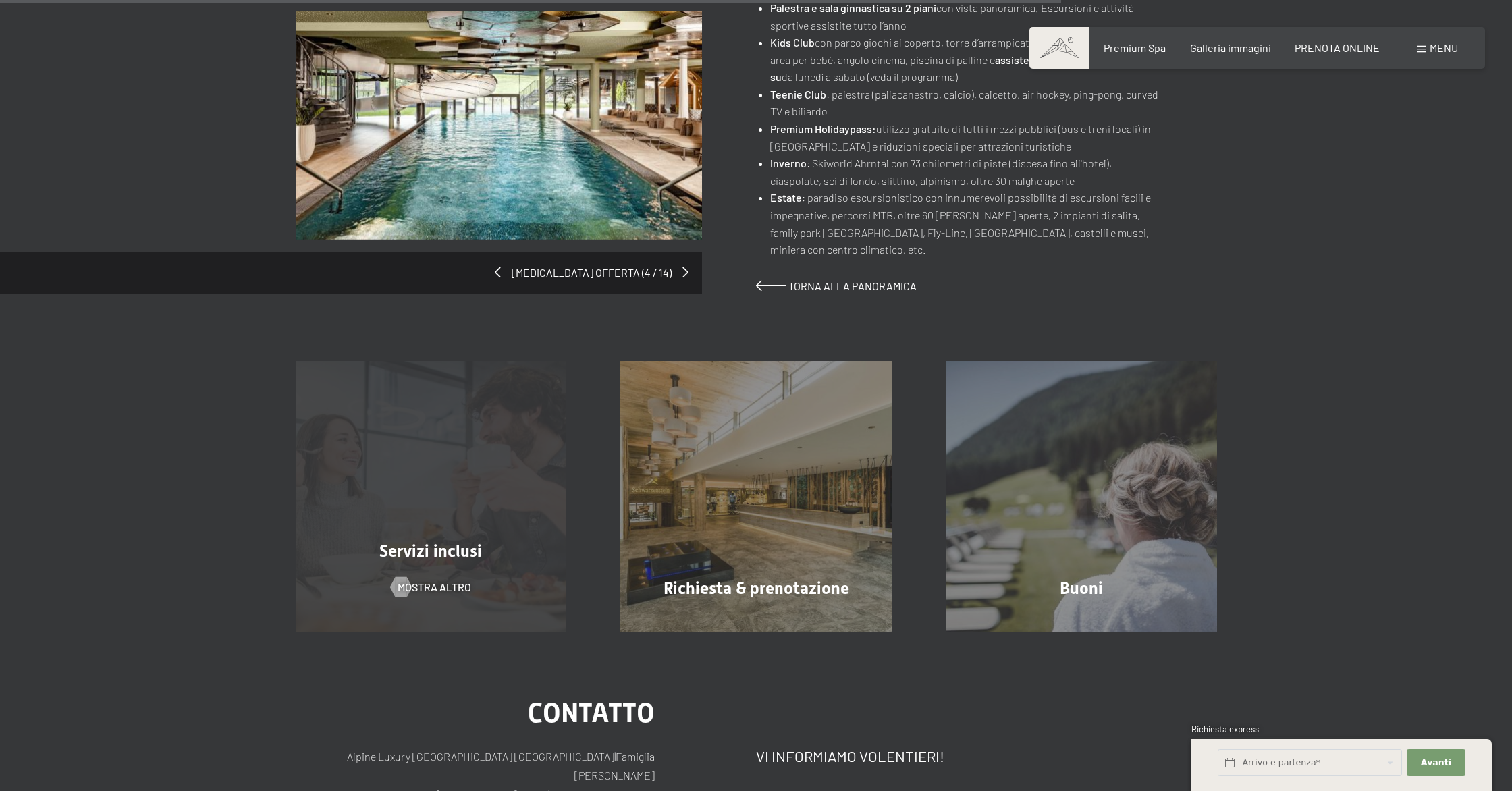
click at [422, 552] on span "Servizi inclusi" at bounding box center [431, 551] width 103 height 20
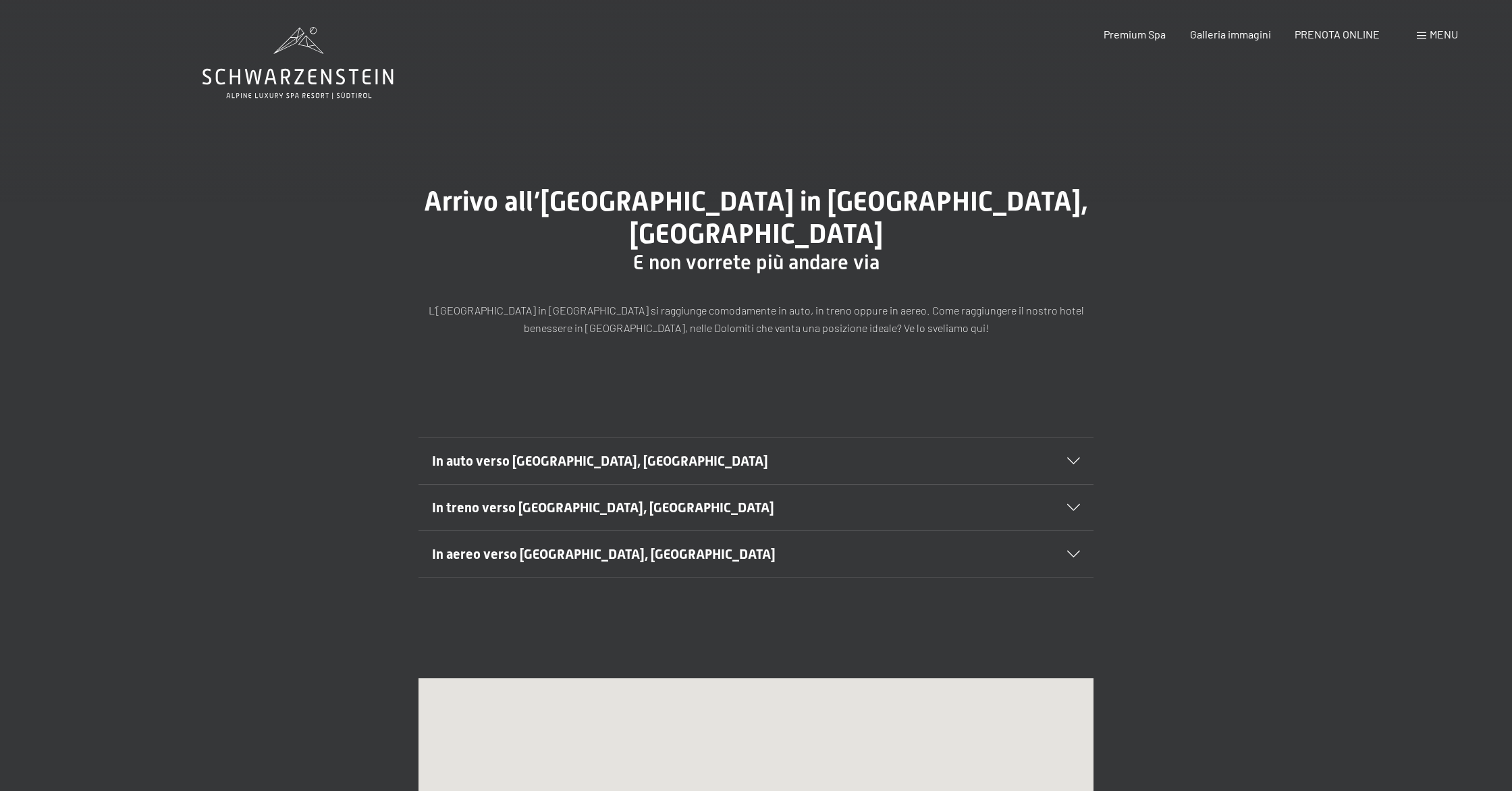
click at [890, 451] on h2 "In auto verso [GEOGRAPHIC_DATA], [GEOGRAPHIC_DATA]" at bounding box center [724, 460] width 583 height 19
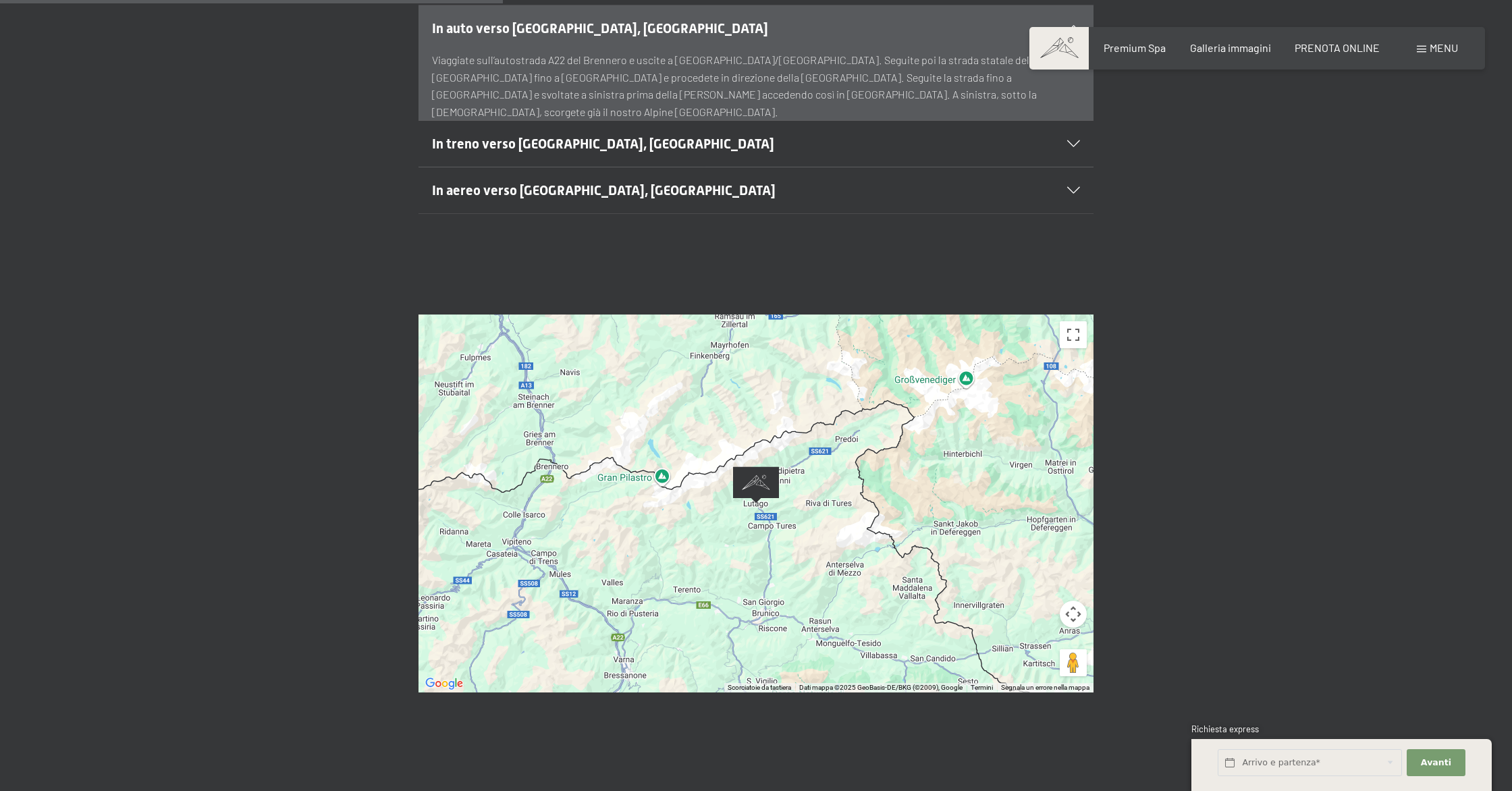
scroll to position [444, 0]
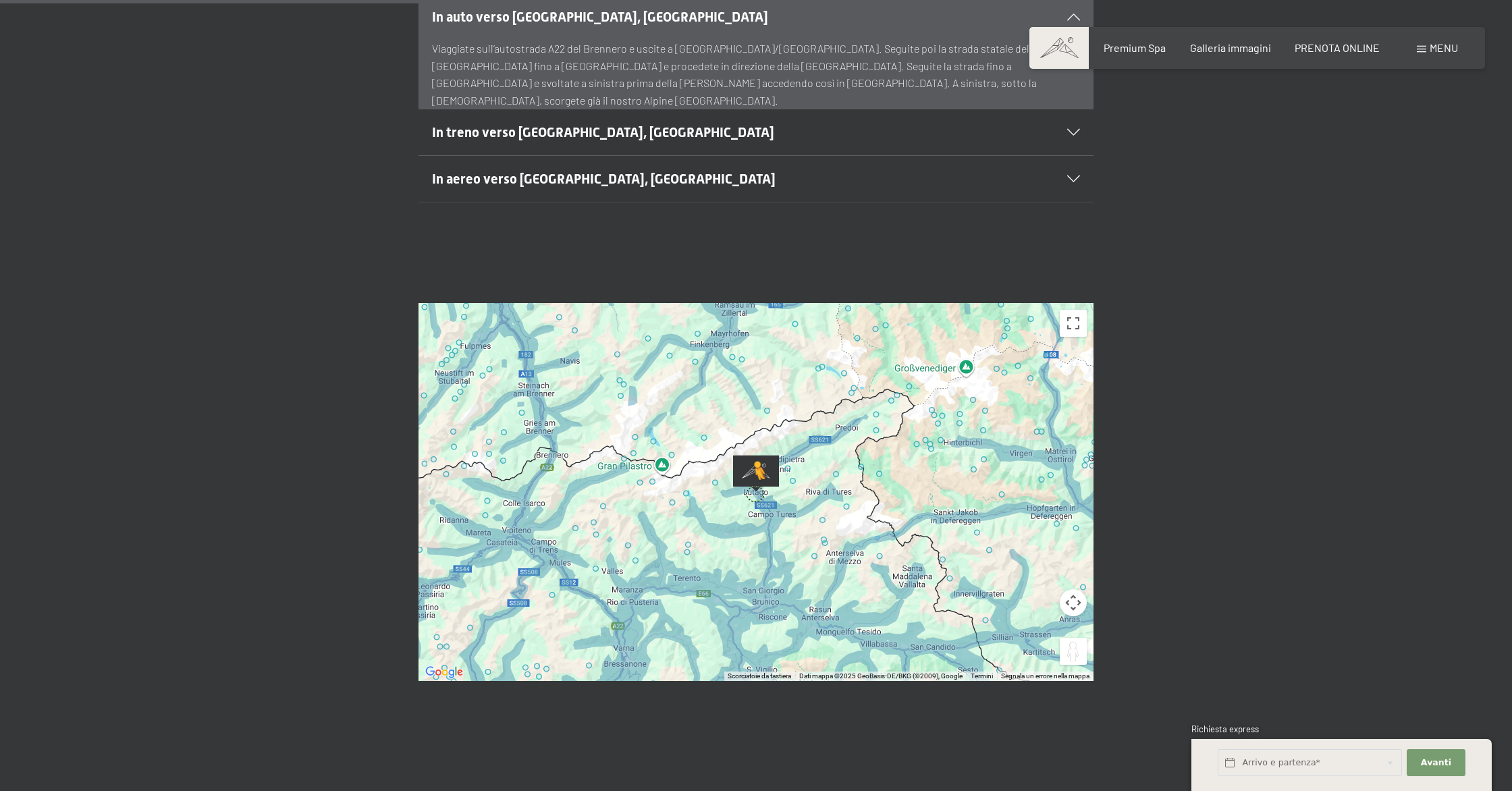
drag, startPoint x: 1070, startPoint y: 617, endPoint x: 753, endPoint y: 460, distance: 353.7
click at [754, 460] on div "Per attivare il trascinamento con la tastiera, premi Alt + Invio. Nello stato d…" at bounding box center [756, 492] width 675 height 378
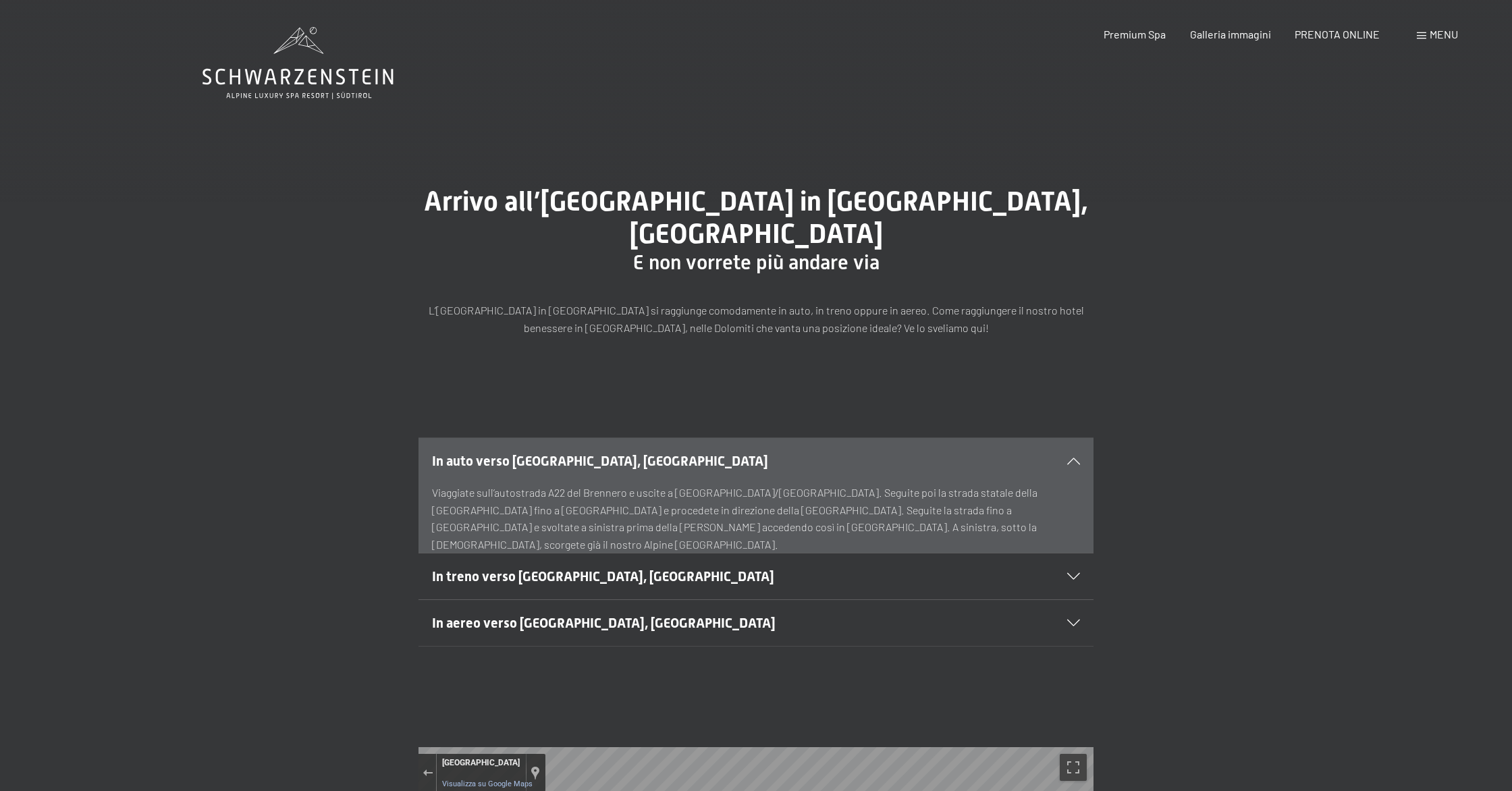
scroll to position [5, 0]
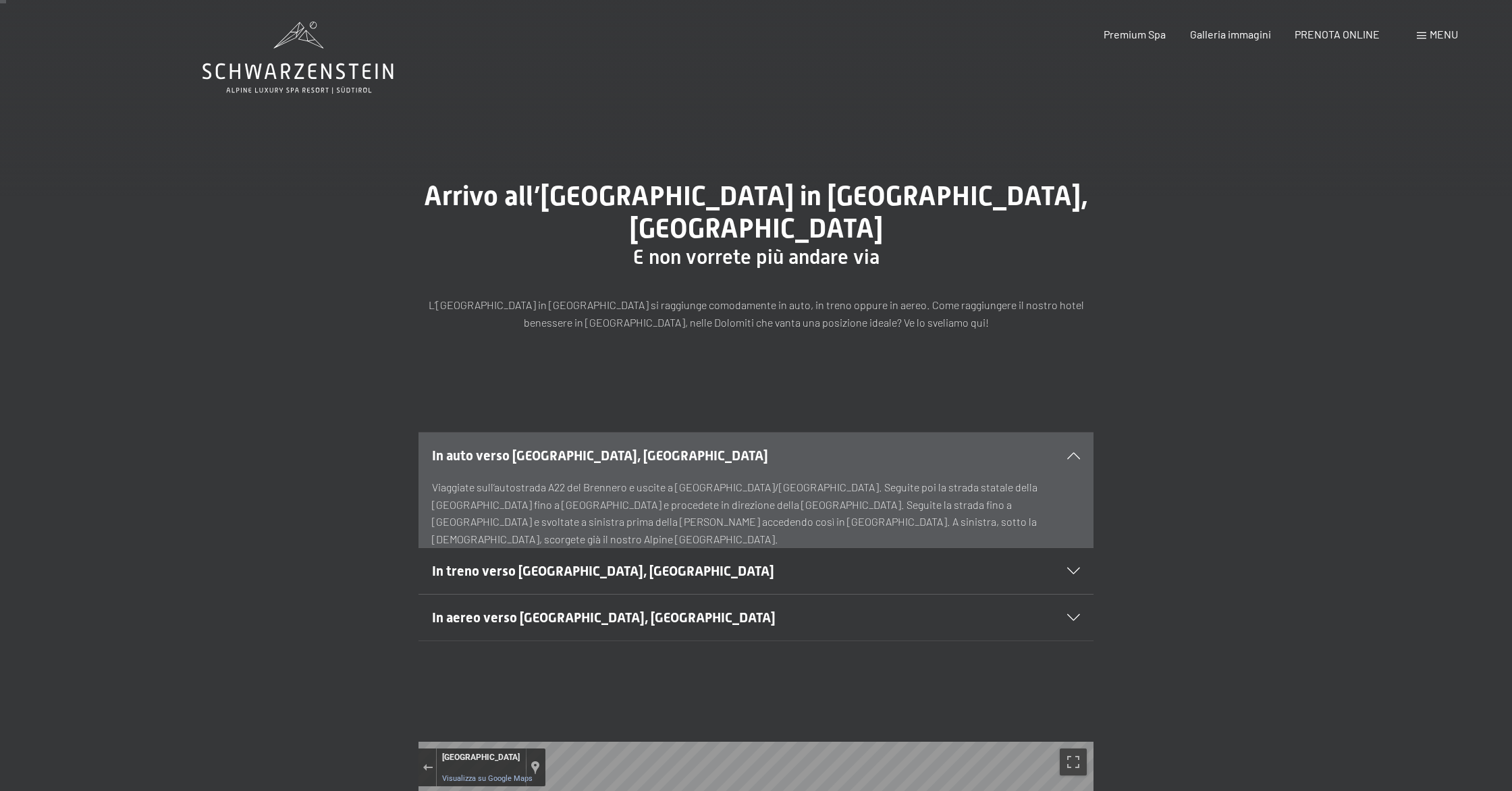
click at [1429, 41] on div "Menu" at bounding box center [1437, 35] width 41 height 15
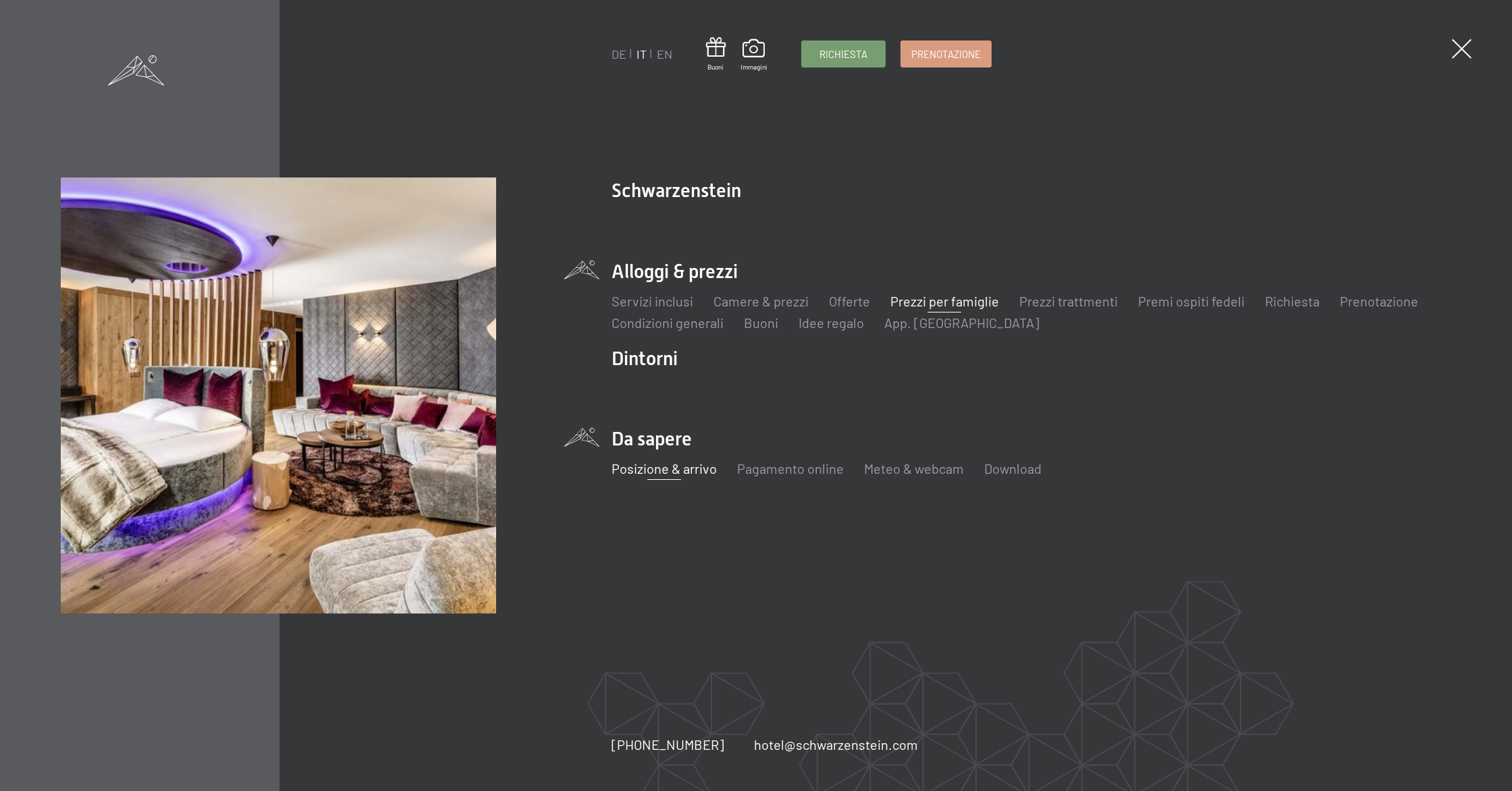
click at [925, 303] on link "Prezzi per famiglie" at bounding box center [945, 301] width 109 height 16
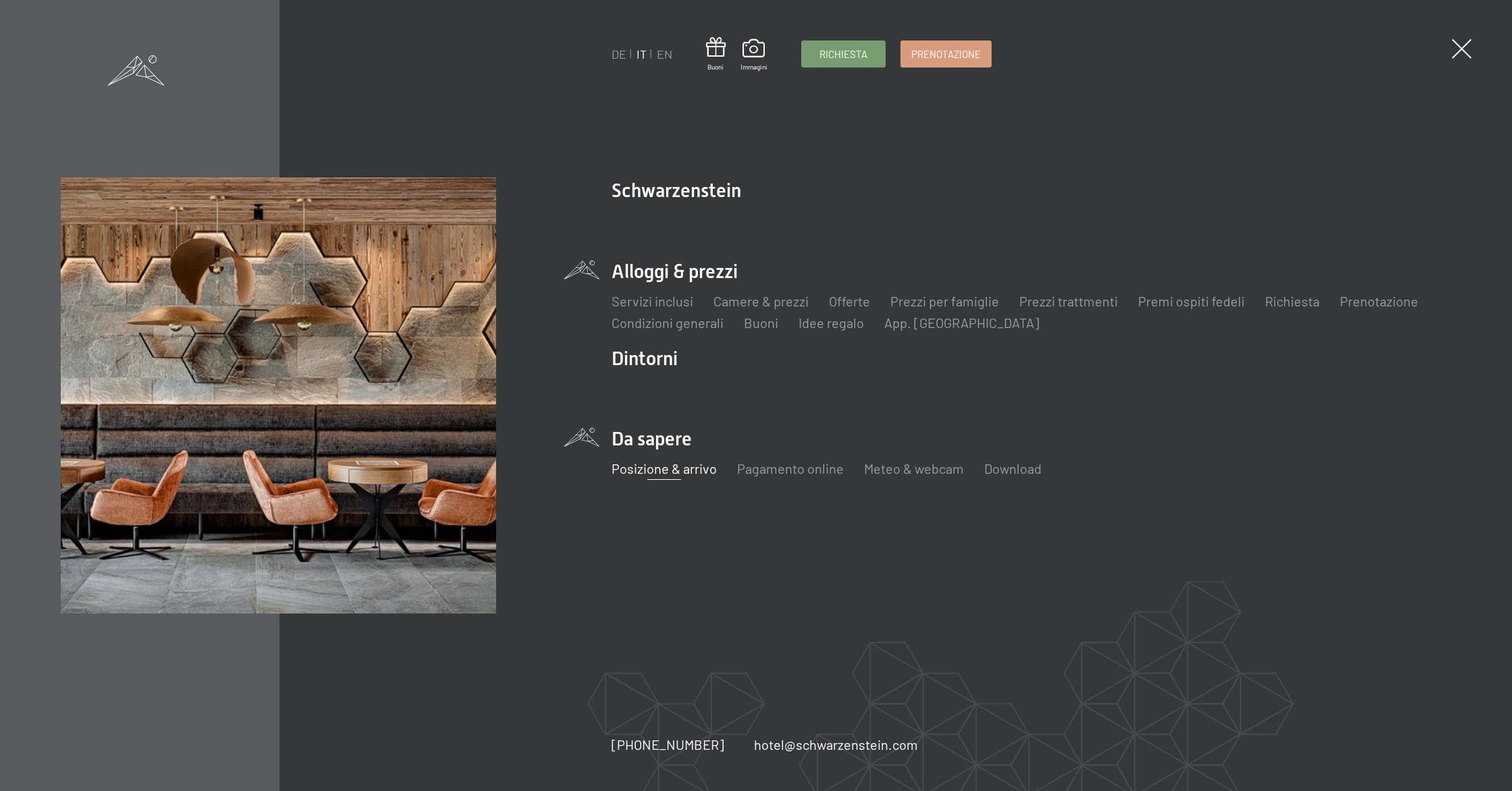
click at [663, 468] on link "Posizione & arrivo" at bounding box center [664, 469] width 105 height 16
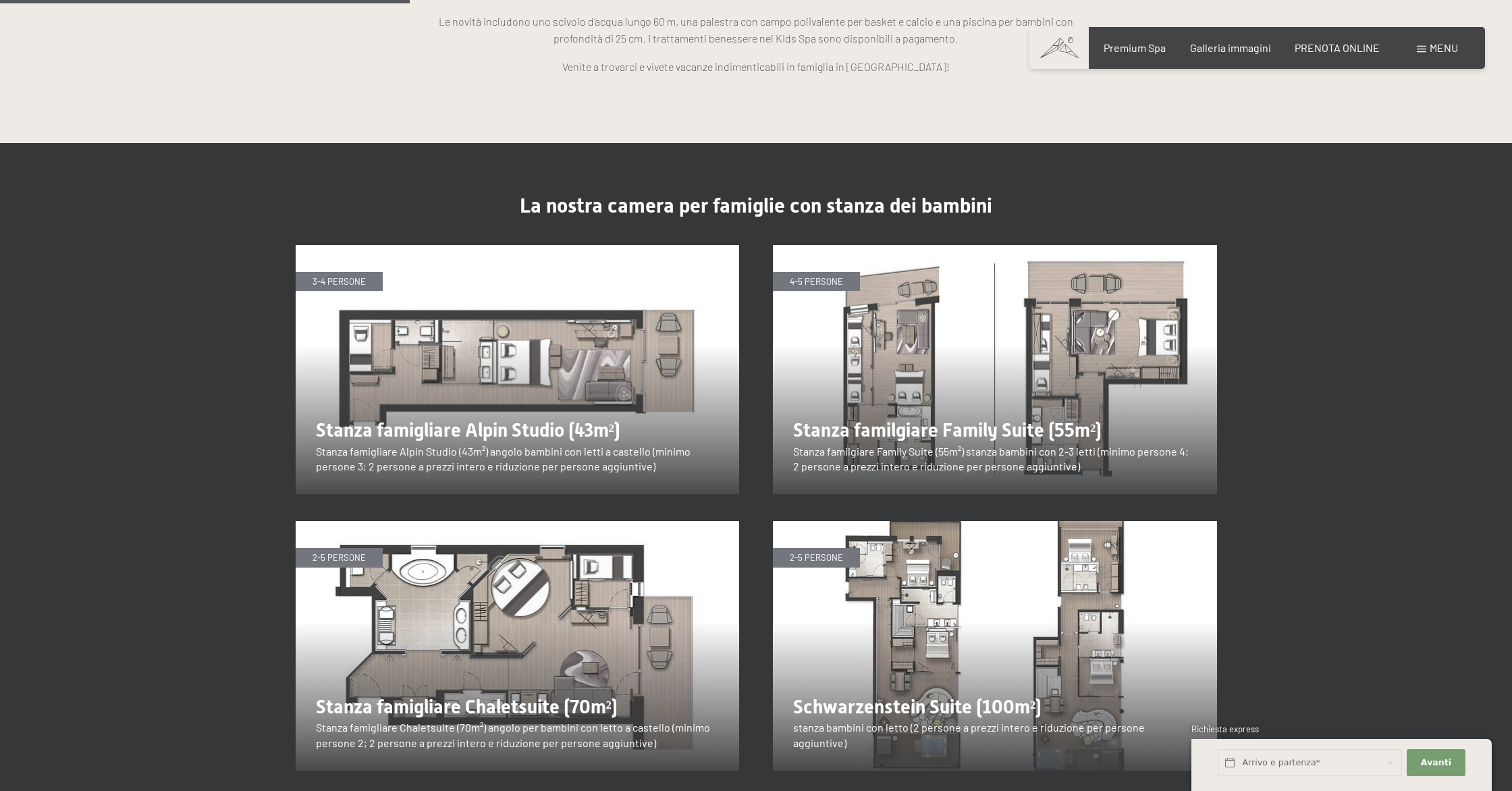
scroll to position [1631, 0]
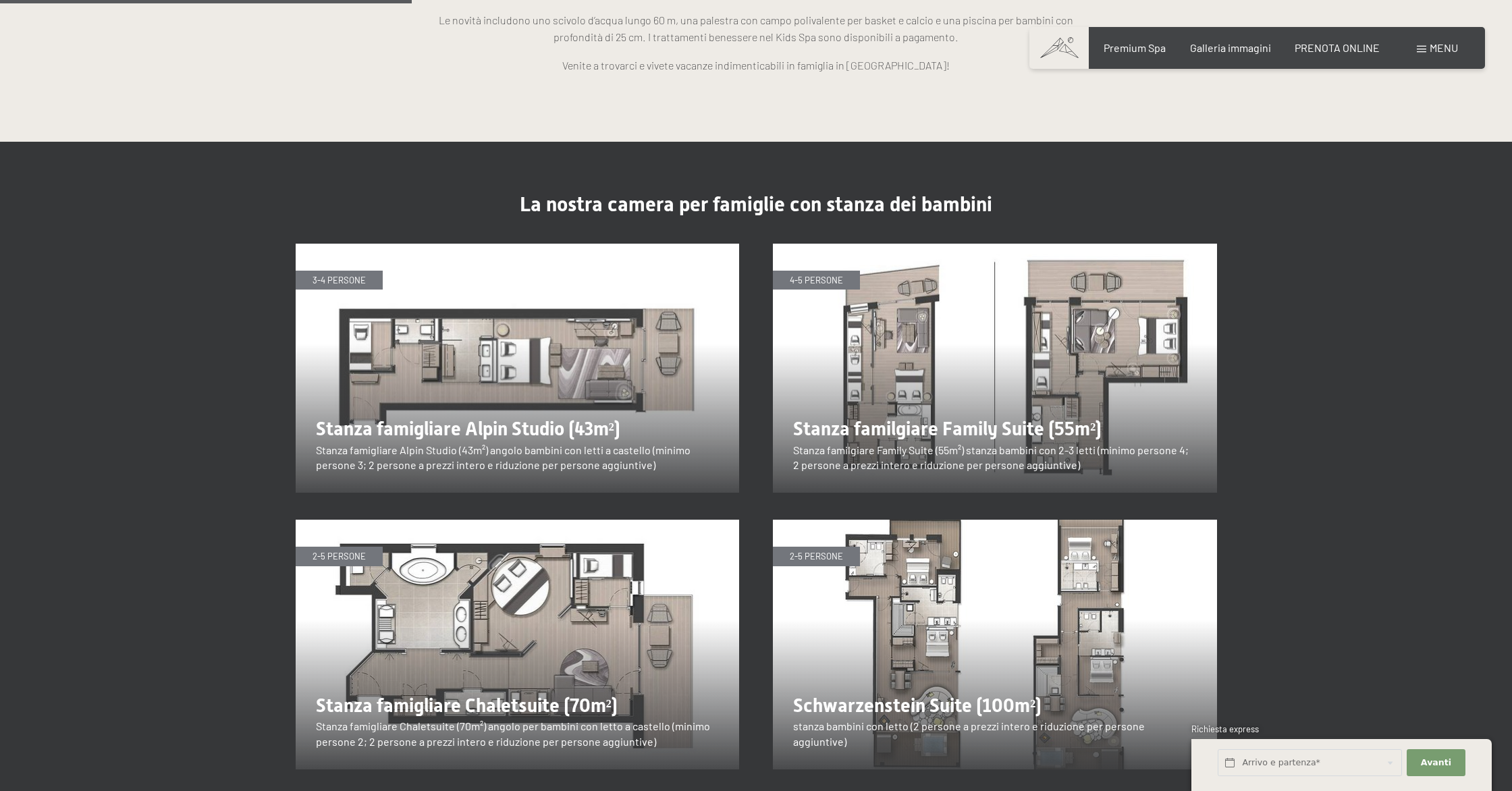
click at [536, 308] on img at bounding box center [517, 368] width 444 height 250
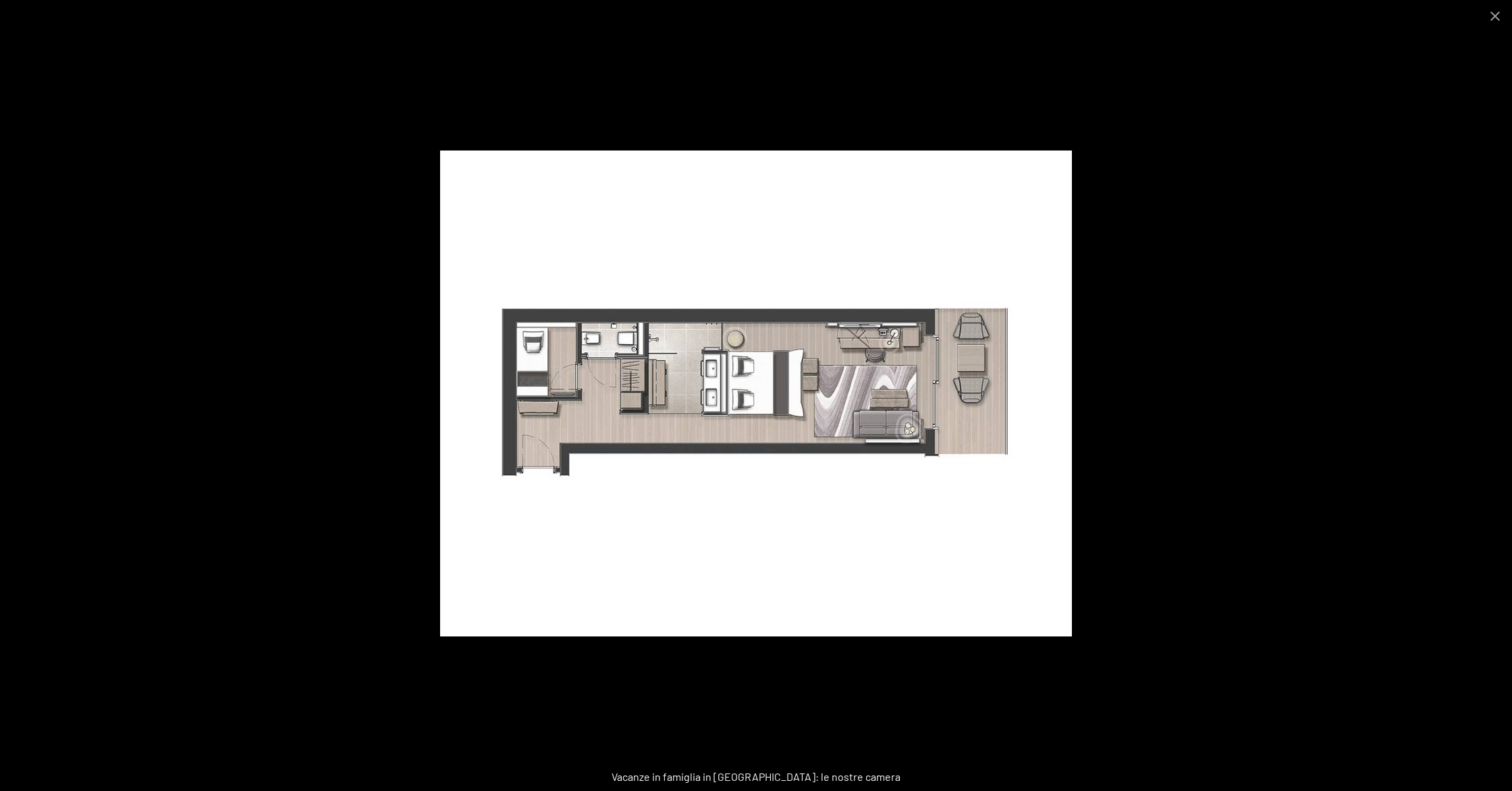
click at [1194, 380] on div at bounding box center [756, 395] width 1512 height 791
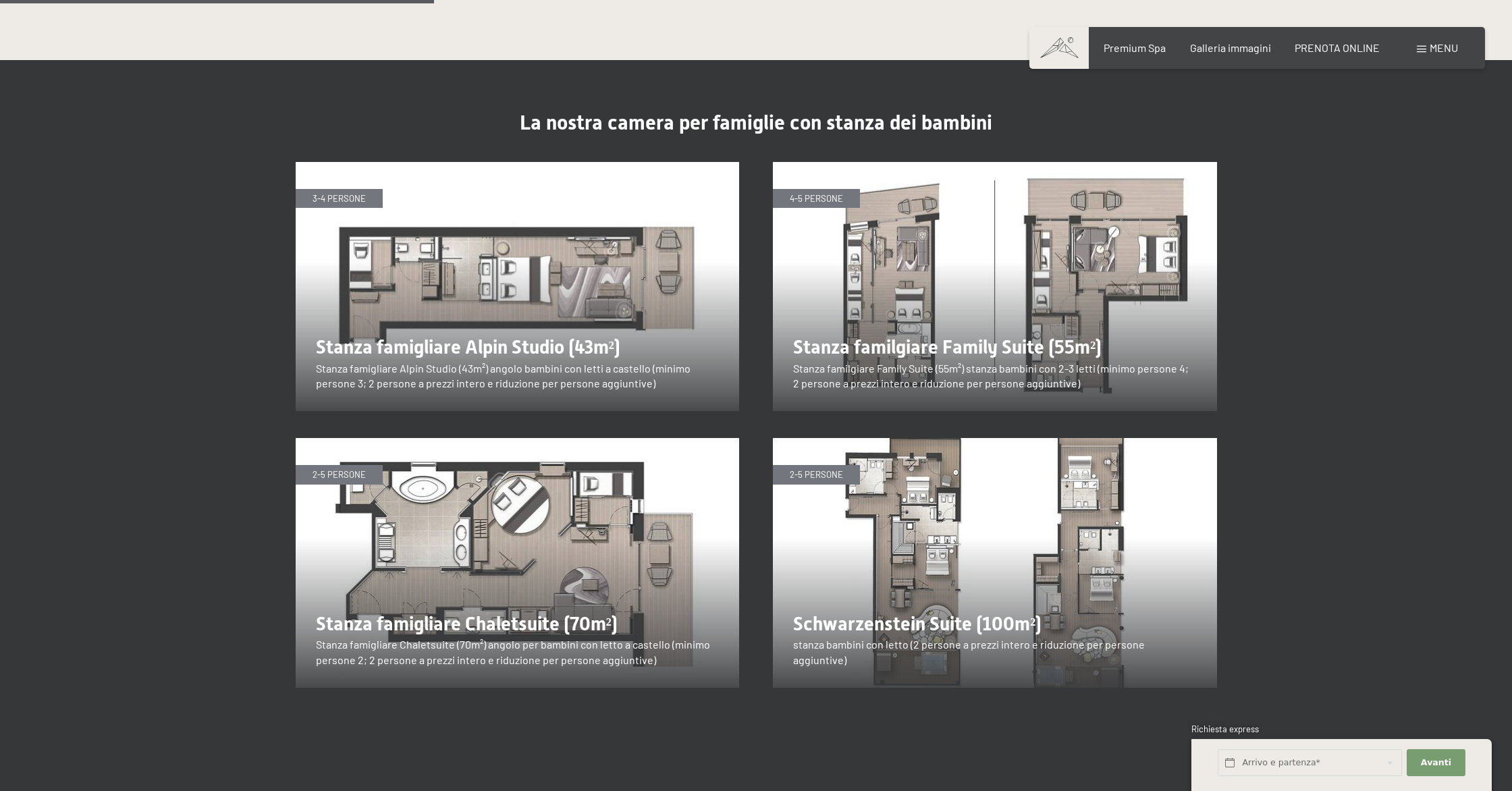
scroll to position [1719, 0]
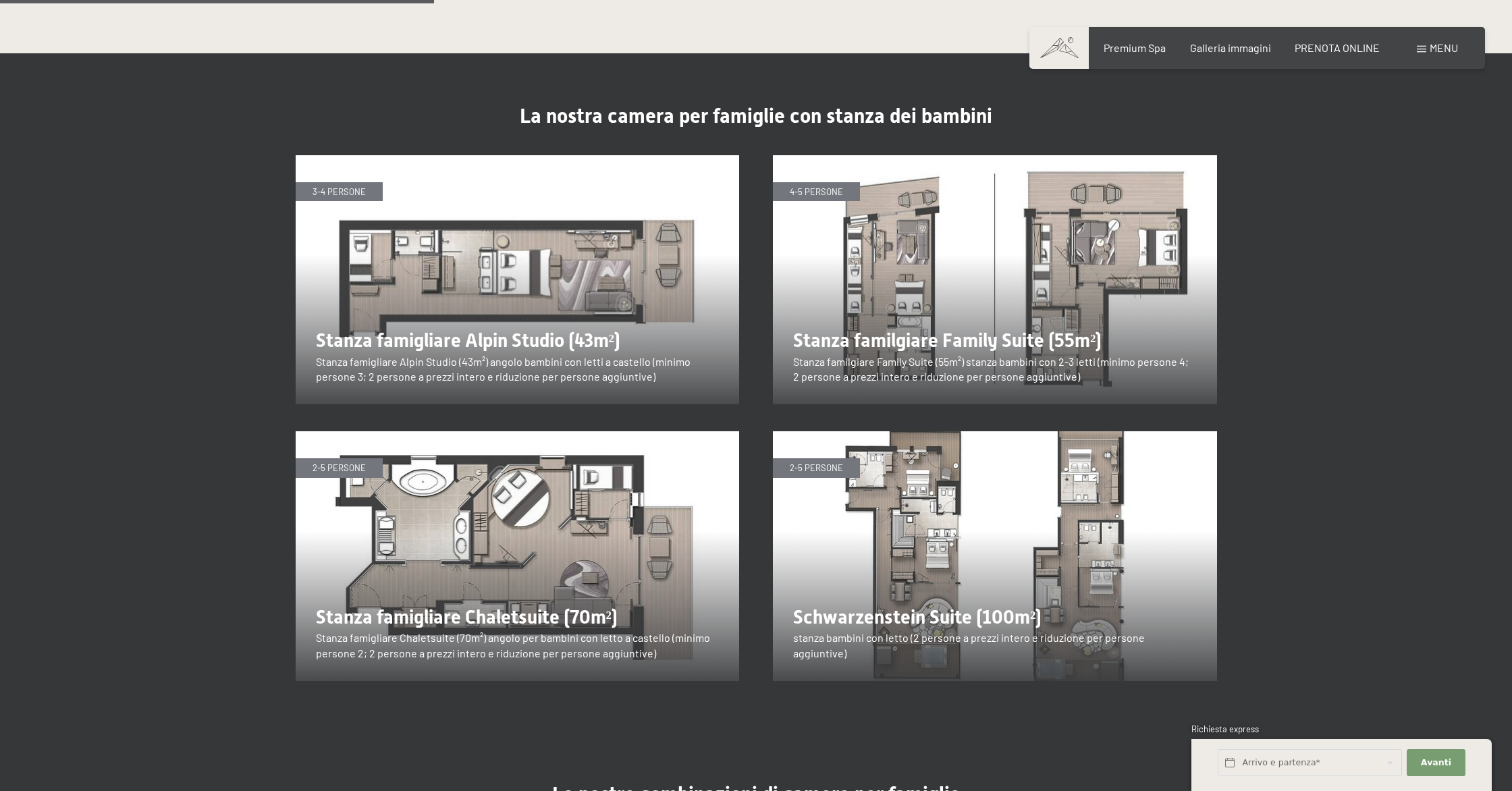
click at [519, 299] on img at bounding box center [517, 280] width 444 height 250
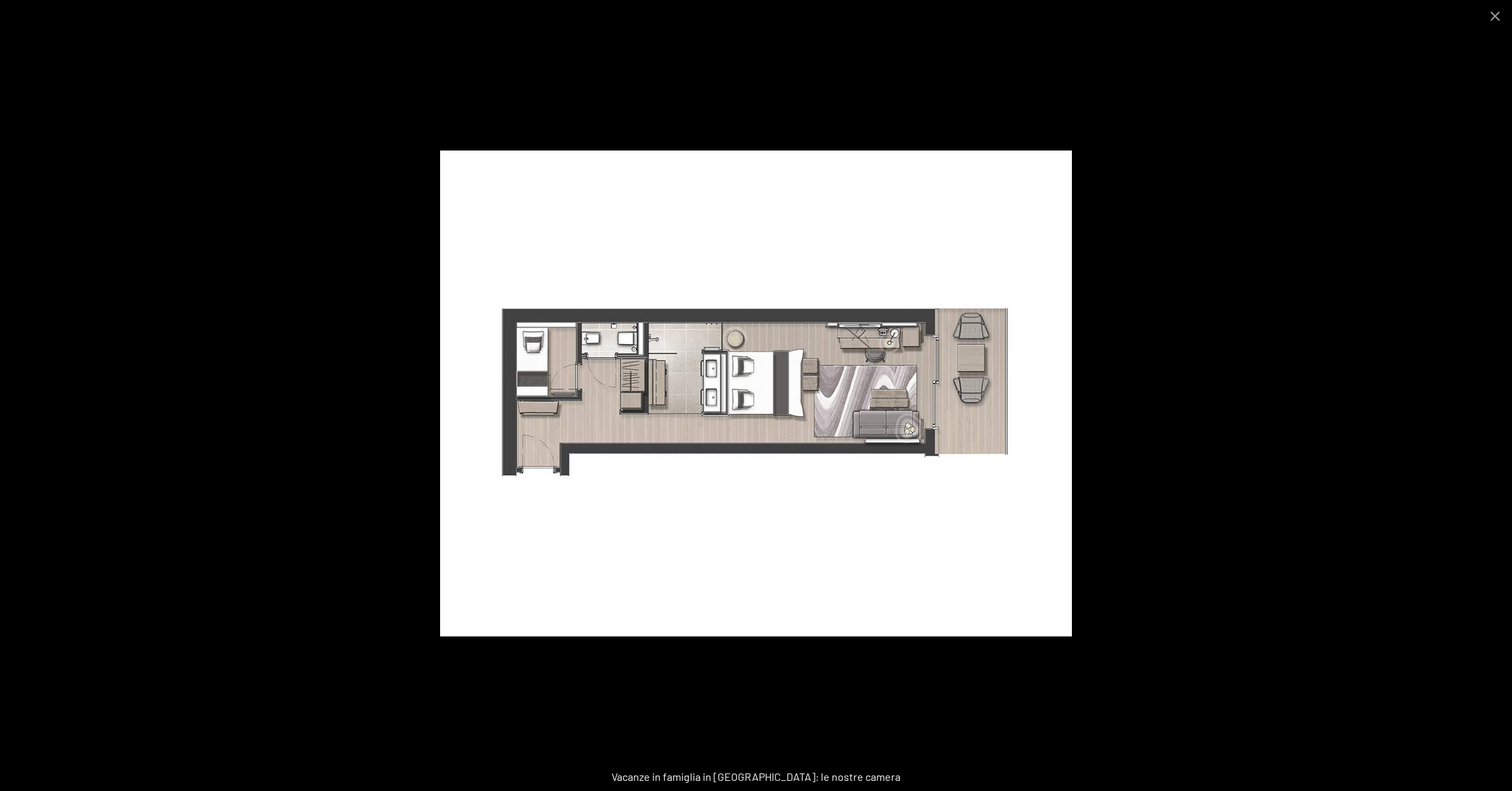
click at [771, 343] on img at bounding box center [755, 393] width 632 height 486
click at [757, 388] on img at bounding box center [755, 393] width 632 height 486
click at [761, 391] on img at bounding box center [755, 393] width 632 height 486
click at [1169, 361] on div at bounding box center [756, 395] width 1512 height 791
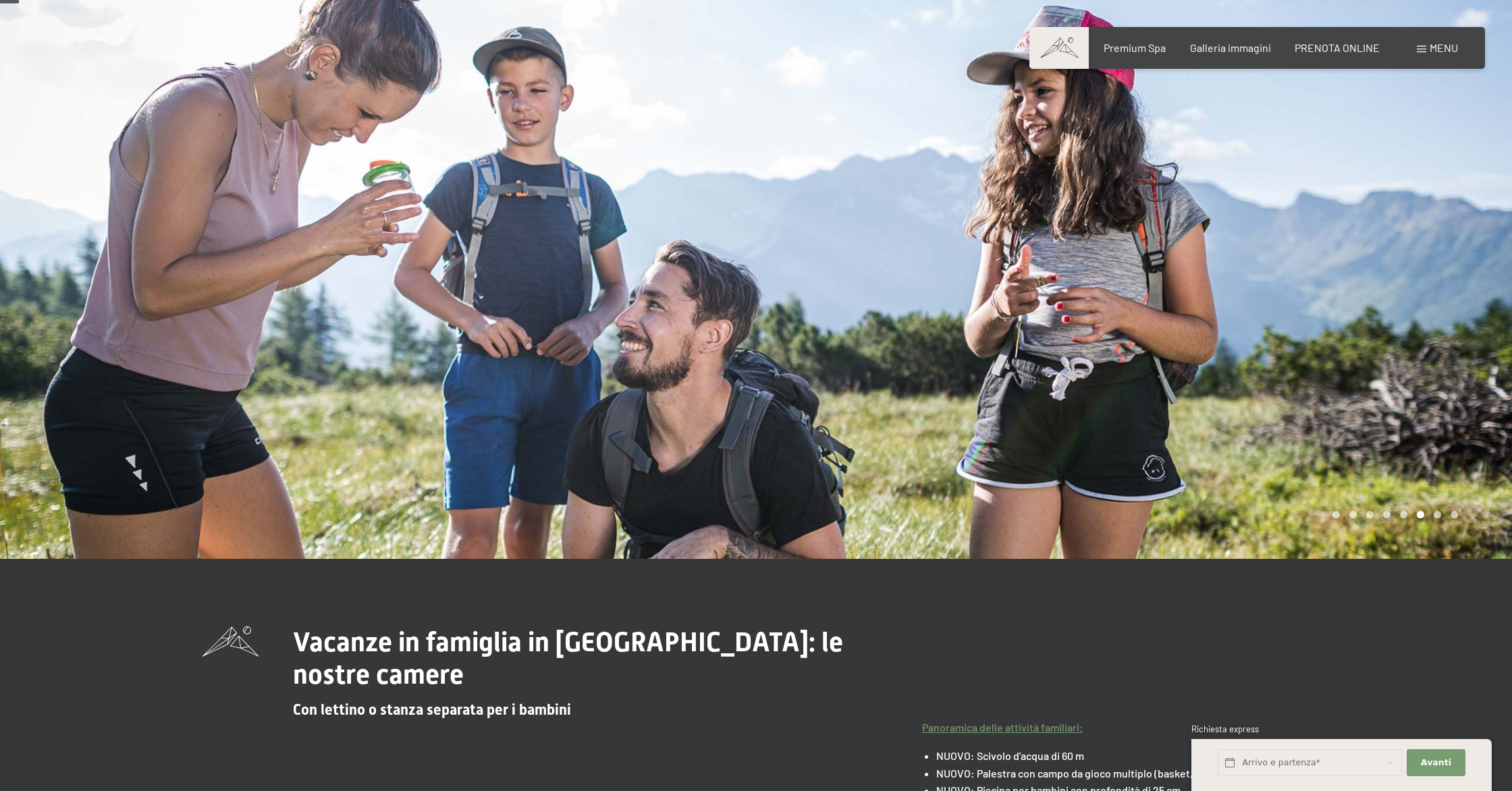
scroll to position [0, 0]
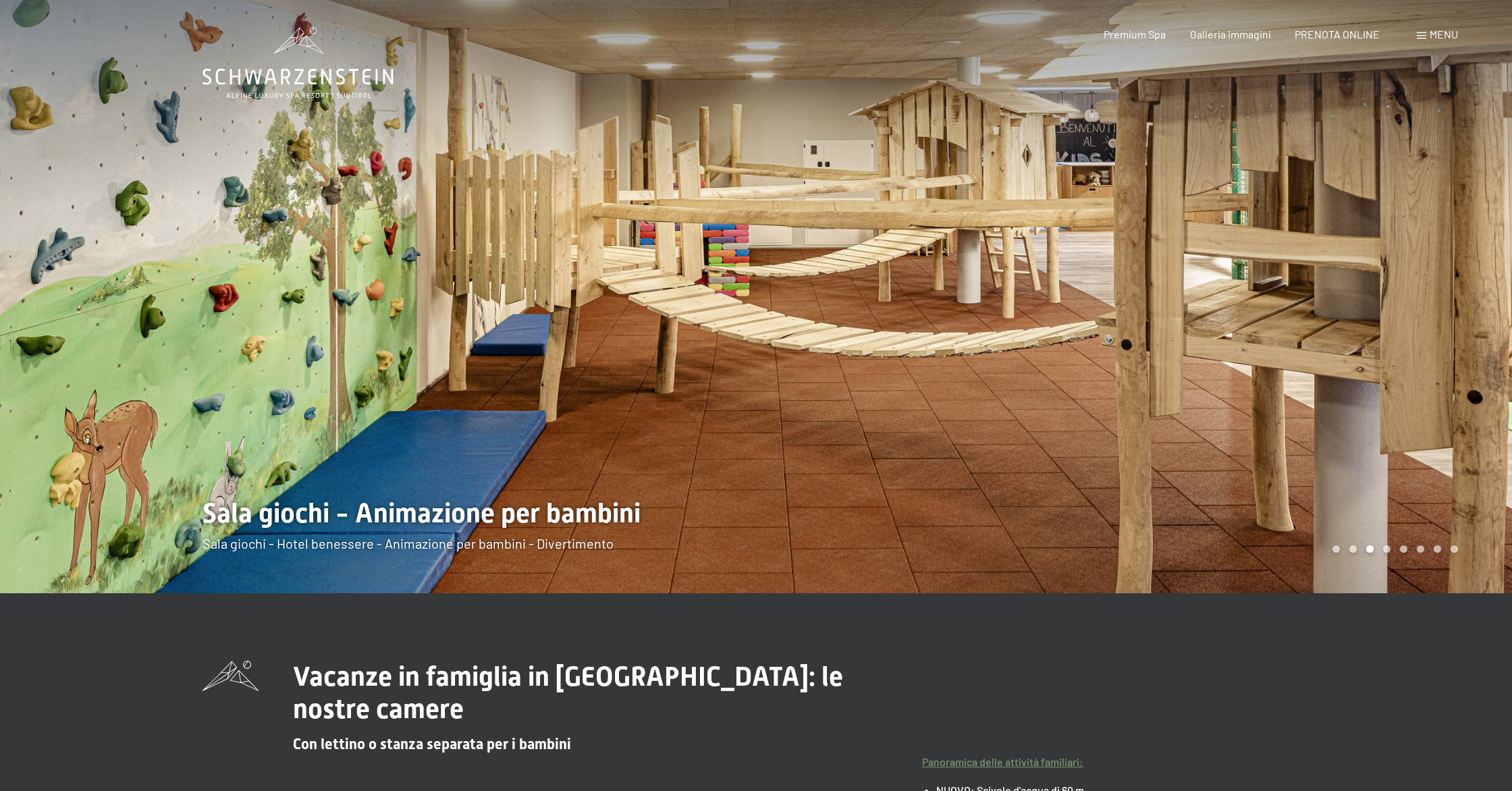
click at [1381, 288] on div at bounding box center [1134, 296] width 756 height 593
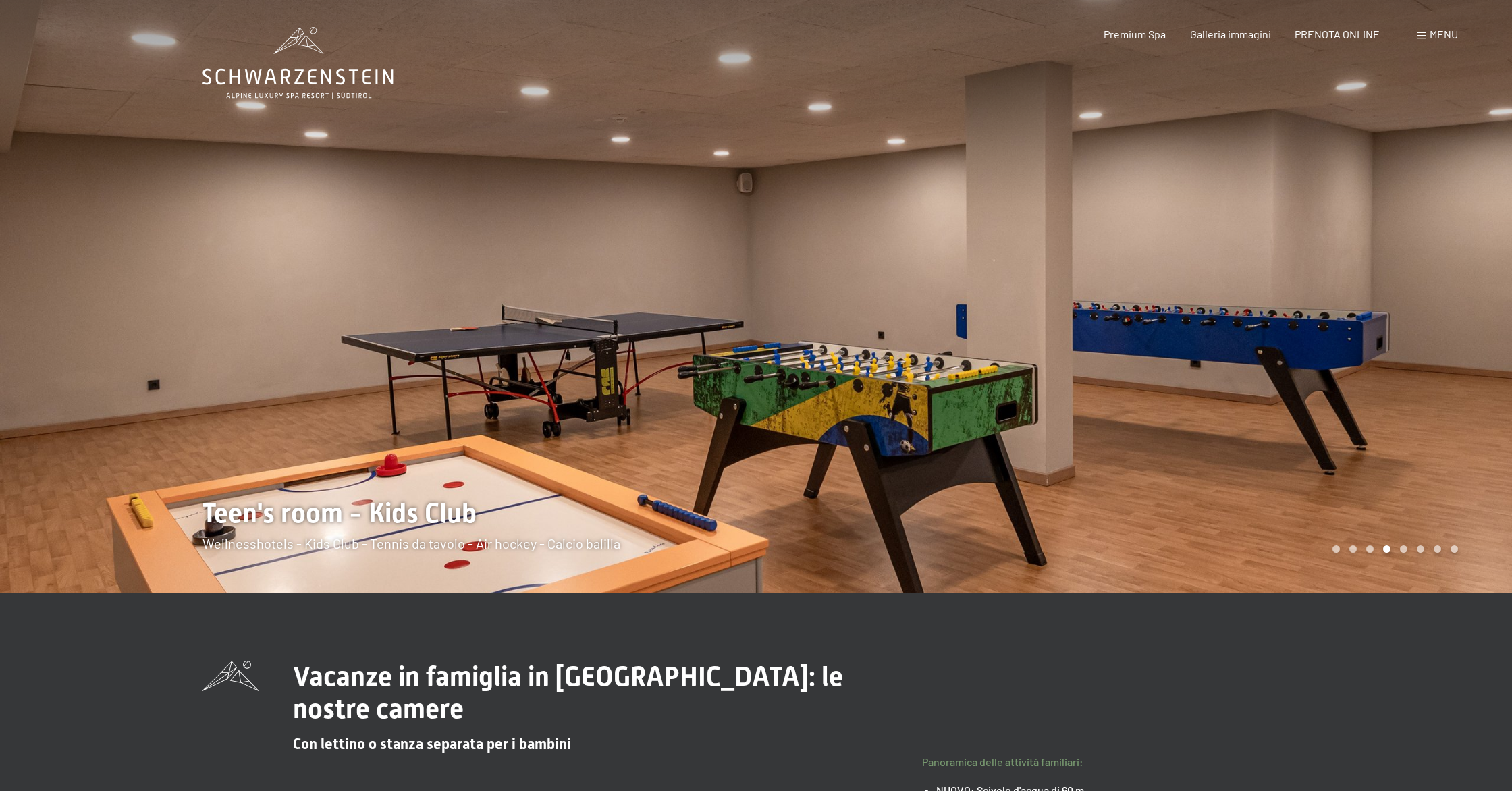
click at [1381, 288] on div at bounding box center [1134, 296] width 756 height 593
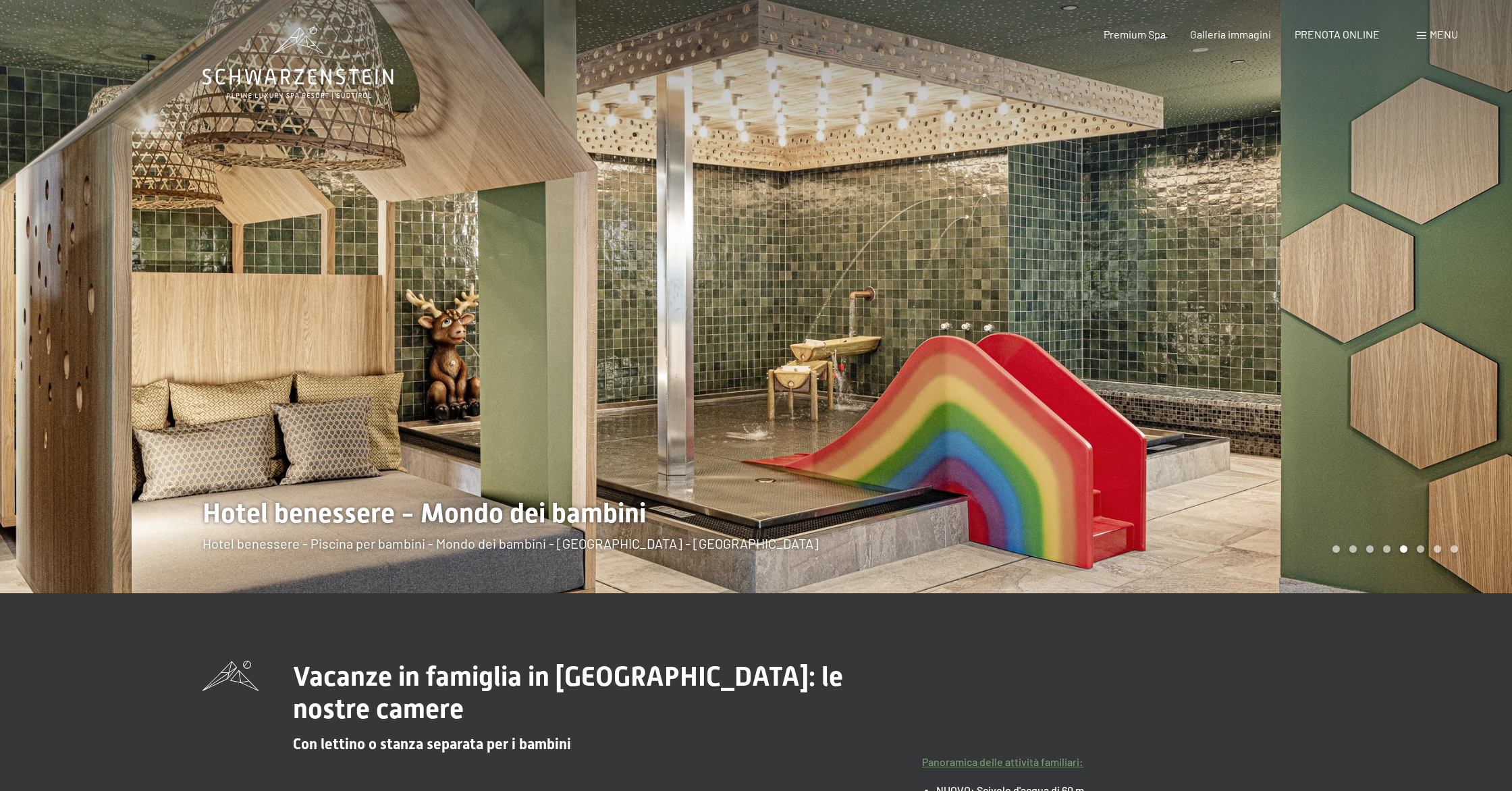
click at [1381, 288] on div at bounding box center [1134, 296] width 756 height 593
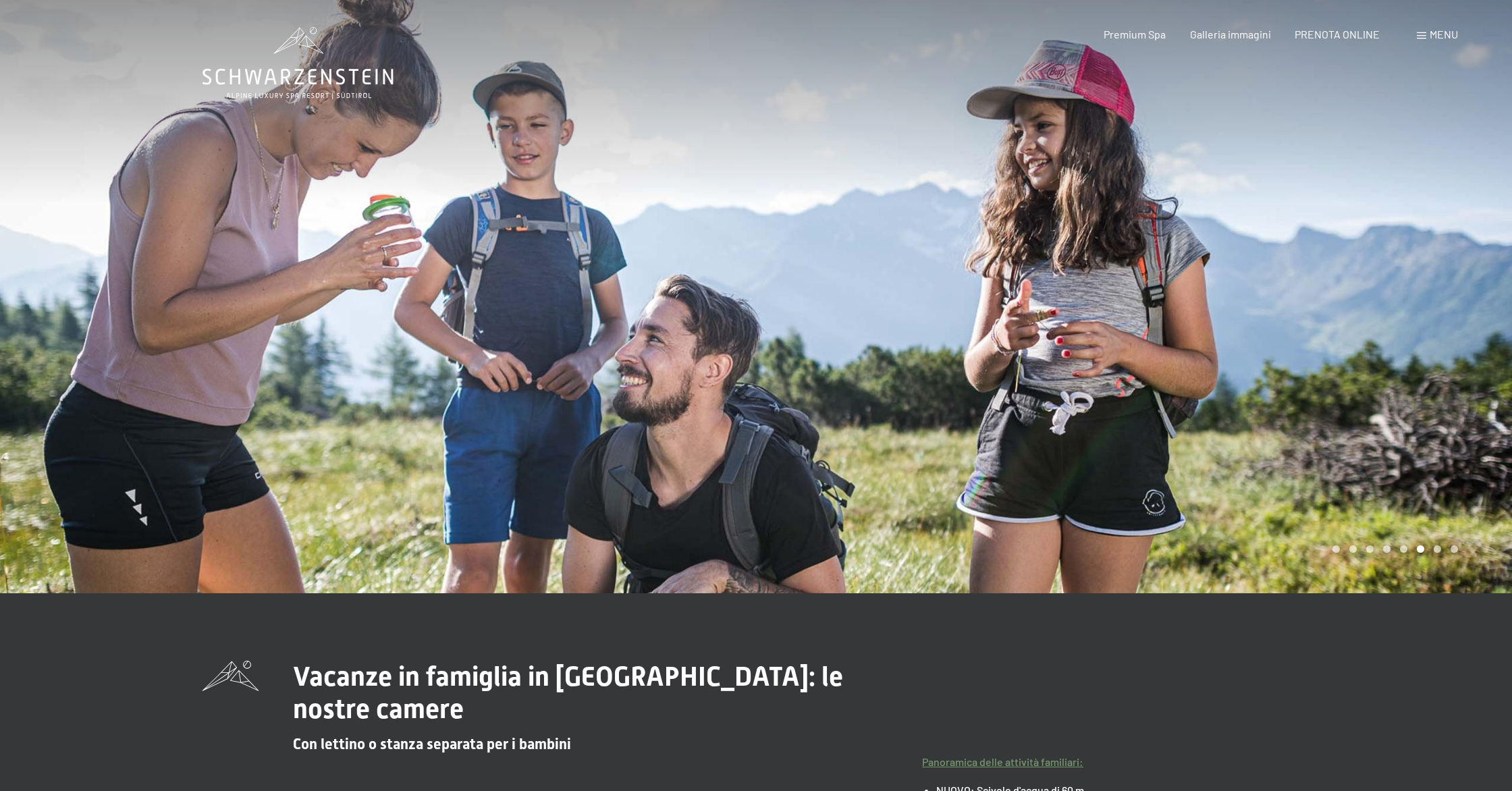
click at [1381, 288] on div at bounding box center [1134, 296] width 756 height 593
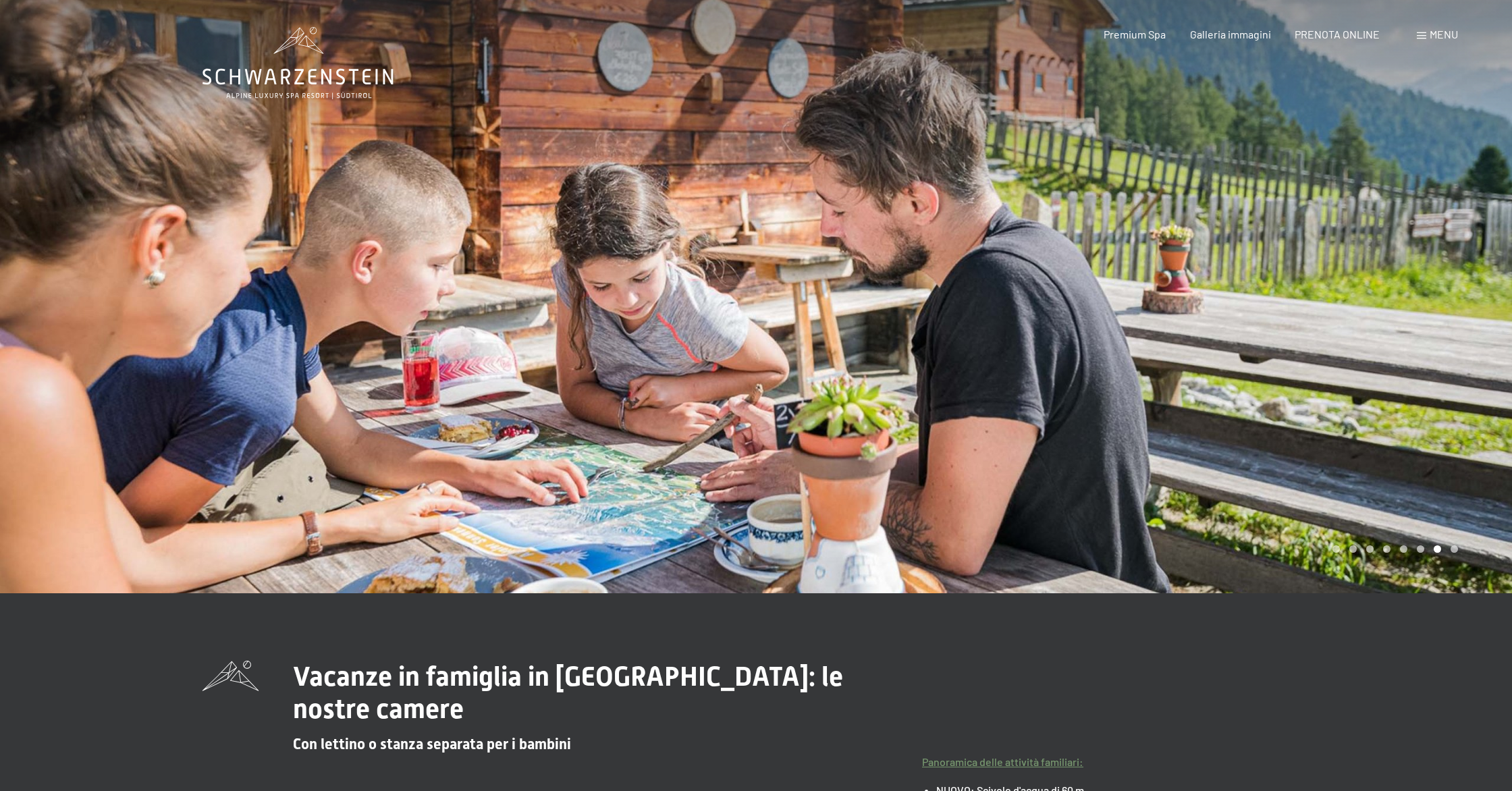
click at [1381, 288] on div at bounding box center [1134, 296] width 756 height 593
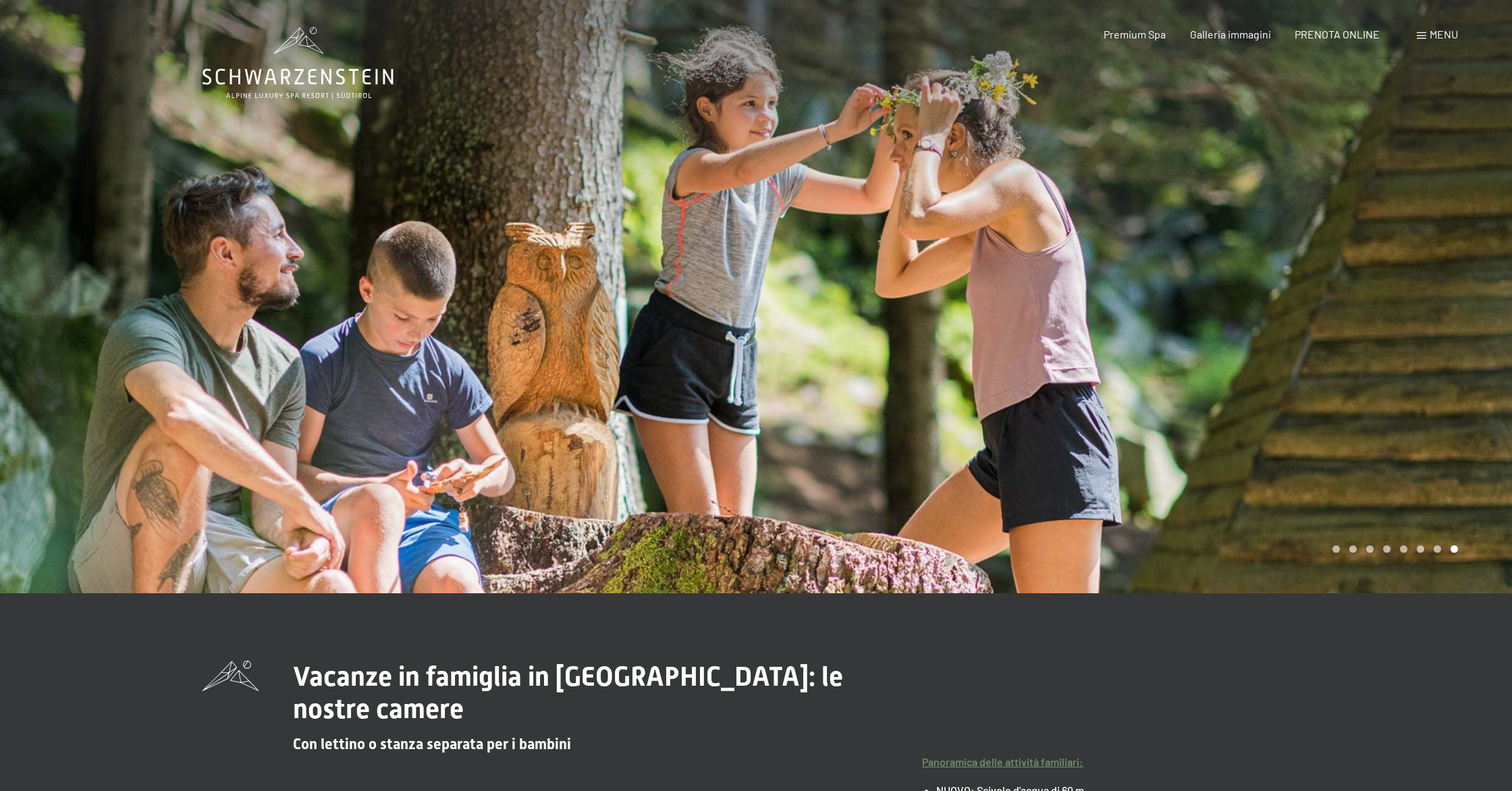
click at [1381, 288] on div at bounding box center [1134, 296] width 756 height 593
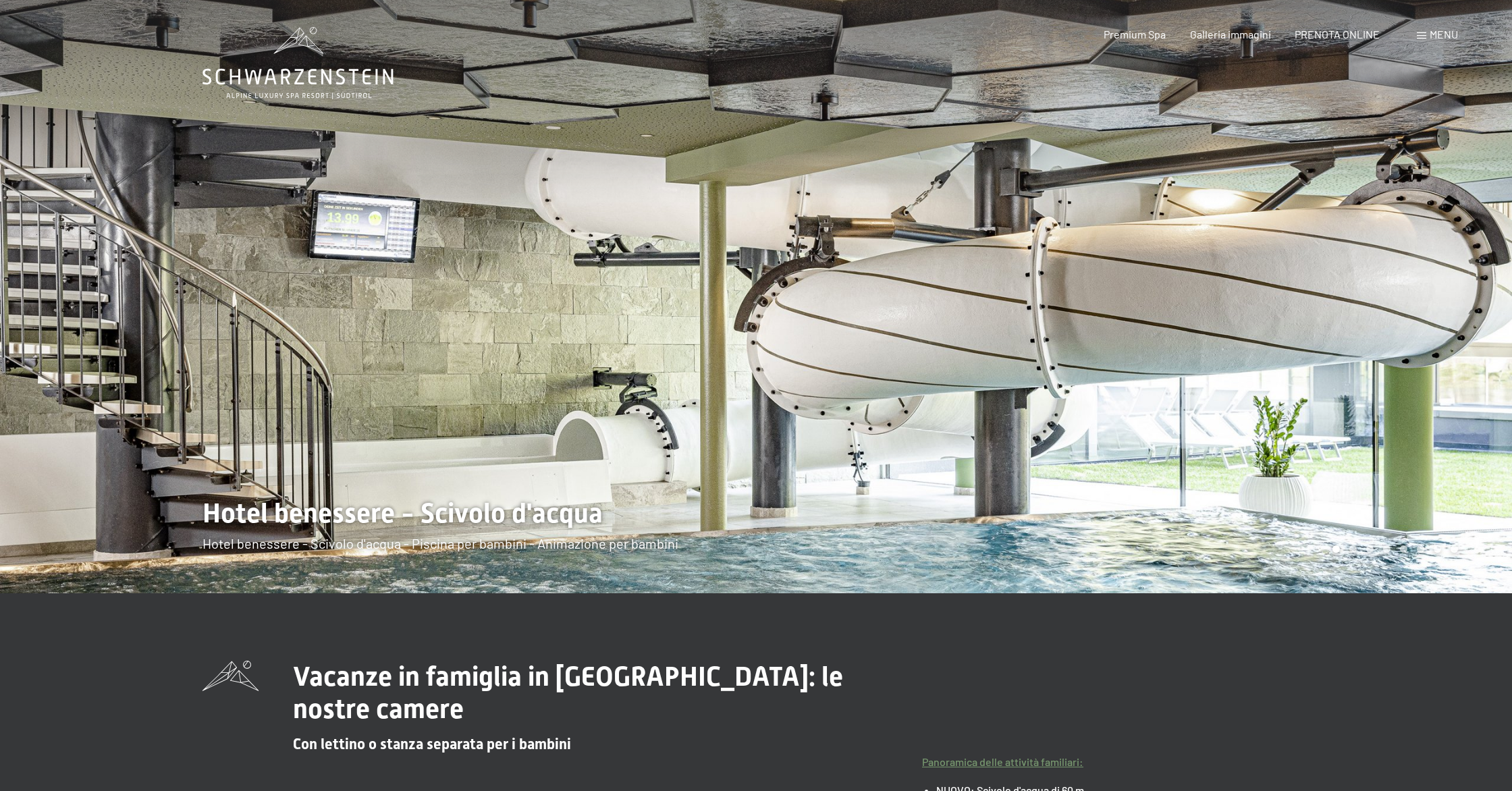
scroll to position [3, 0]
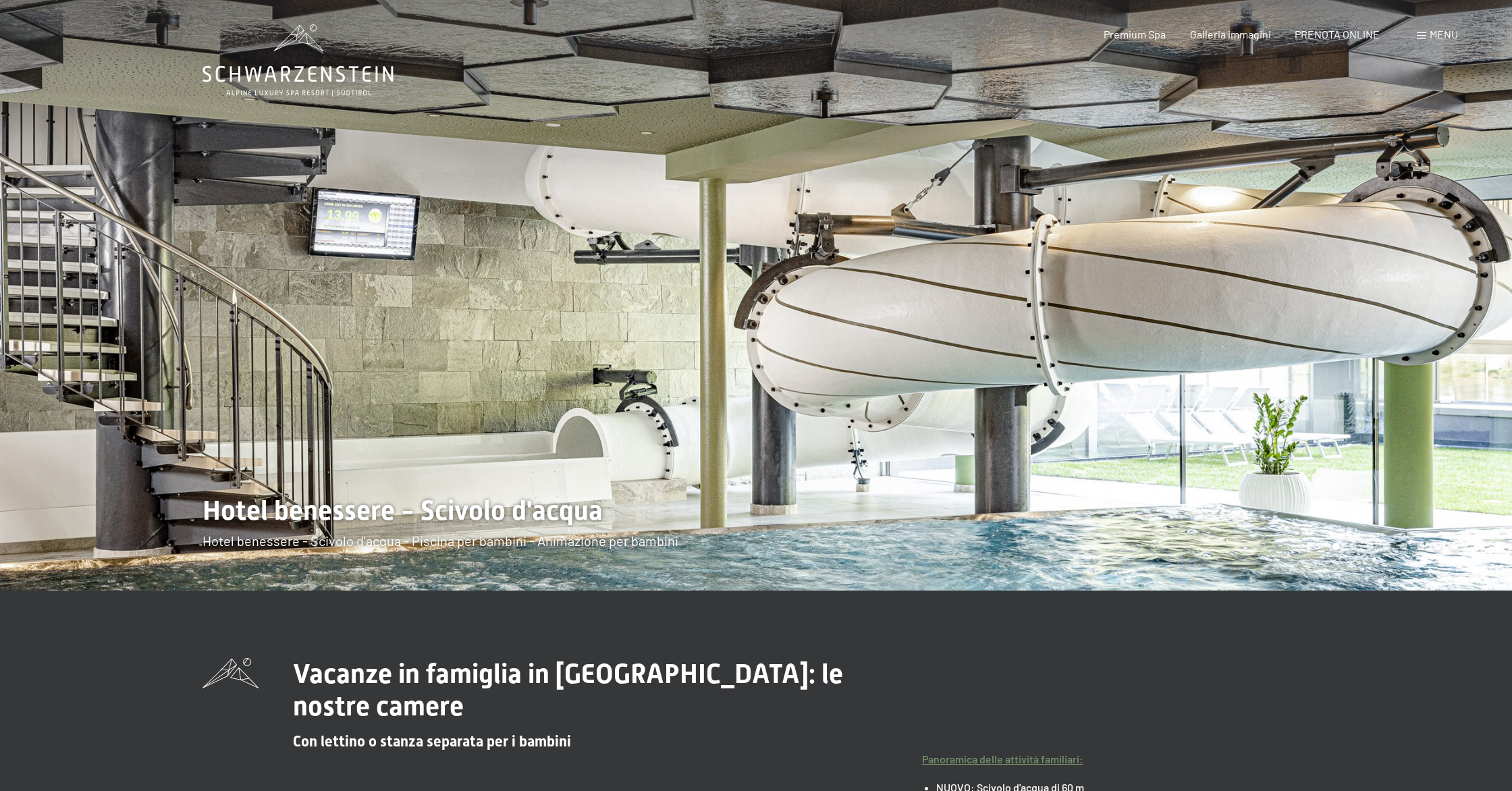
click at [1381, 288] on div at bounding box center [1134, 293] width 756 height 593
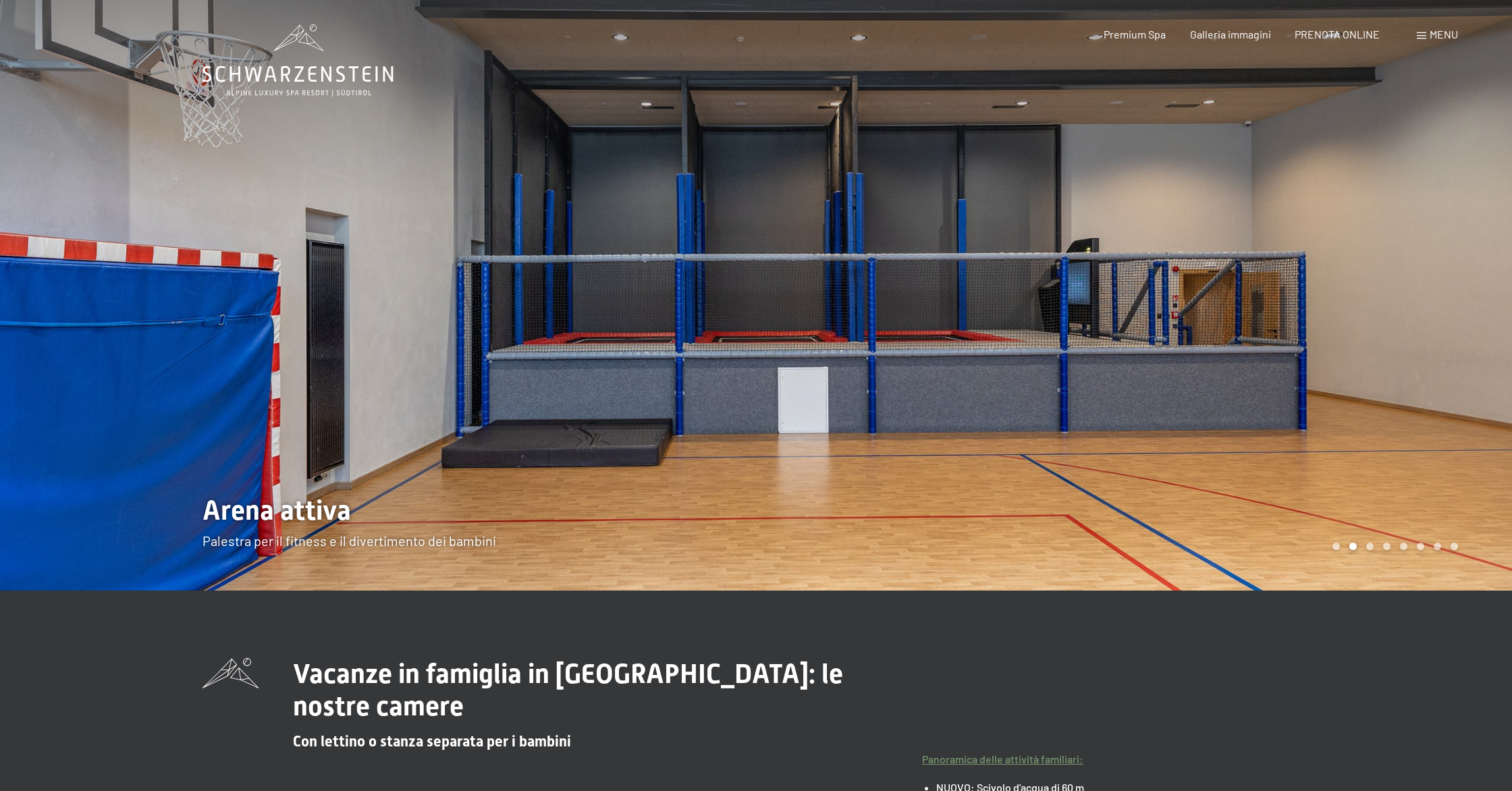
scroll to position [0, 0]
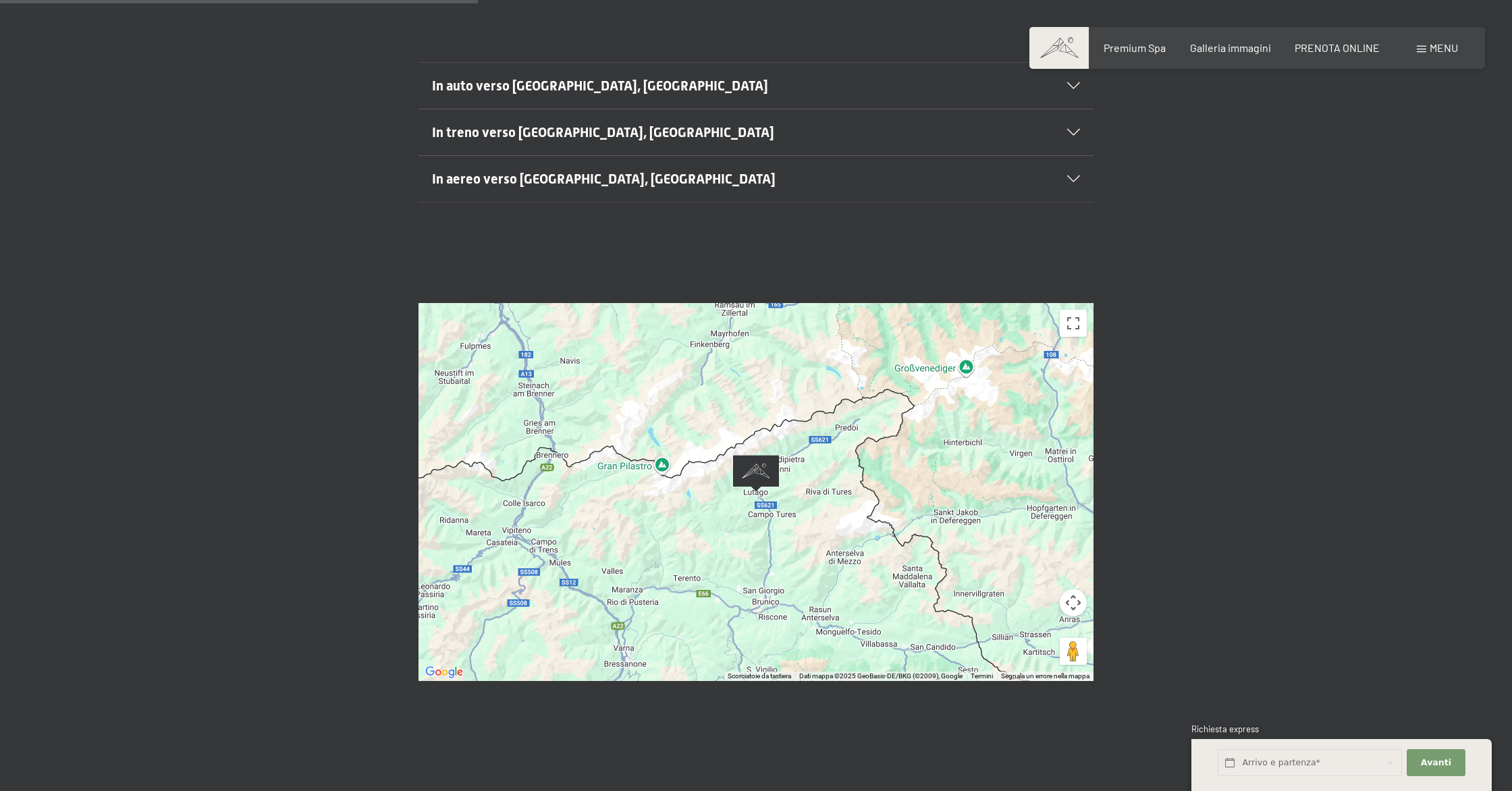
click at [761, 461] on div at bounding box center [756, 492] width 675 height 378
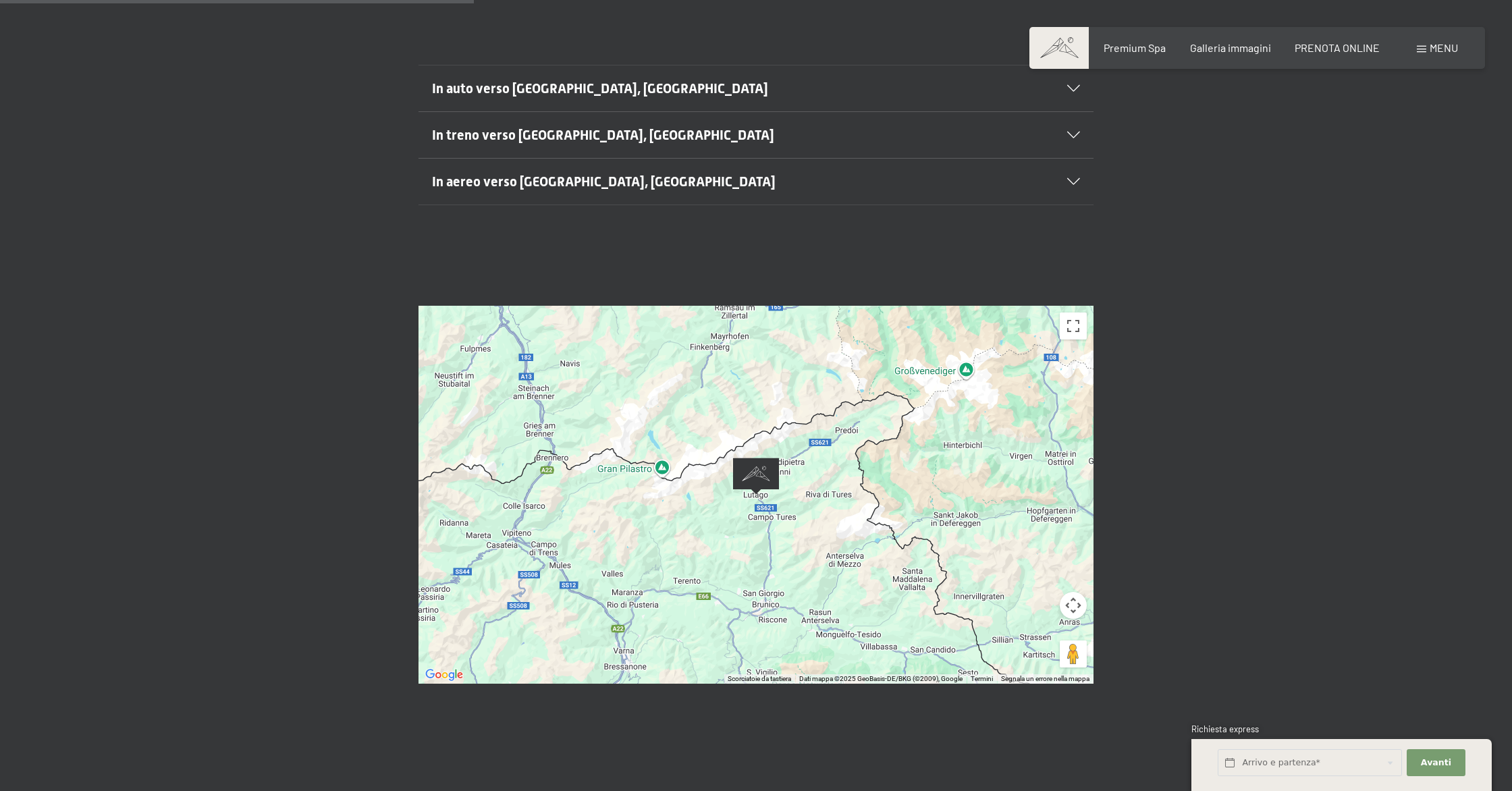
click at [846, 531] on div at bounding box center [756, 495] width 675 height 378
click at [1074, 592] on button "Controlli di visualizzazione della mappa" at bounding box center [1073, 606] width 27 height 27
click at [1038, 558] on button "Zoom avanti" at bounding box center [1040, 571] width 27 height 27
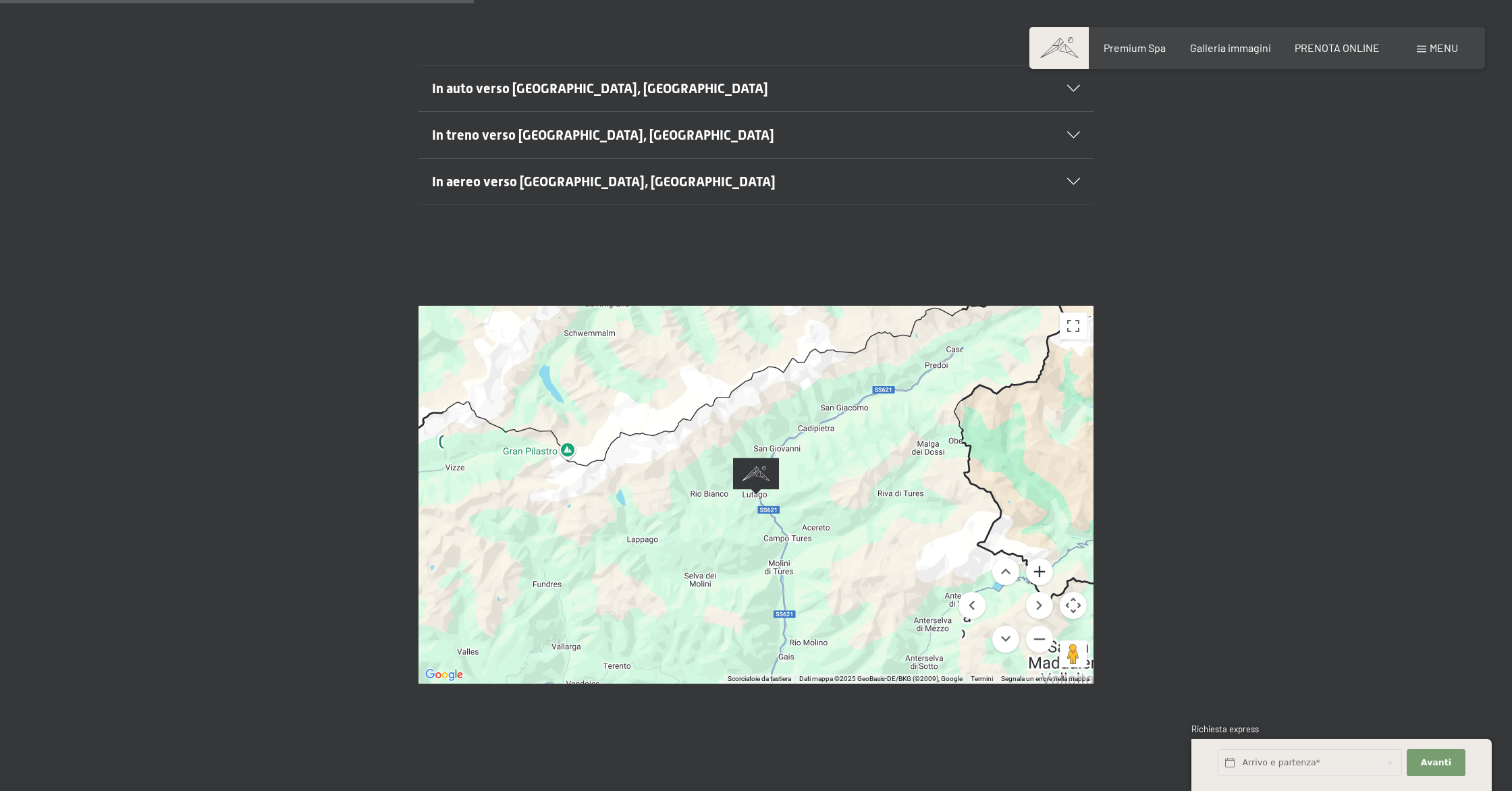
click at [1038, 558] on button "Zoom avanti" at bounding box center [1040, 571] width 27 height 27
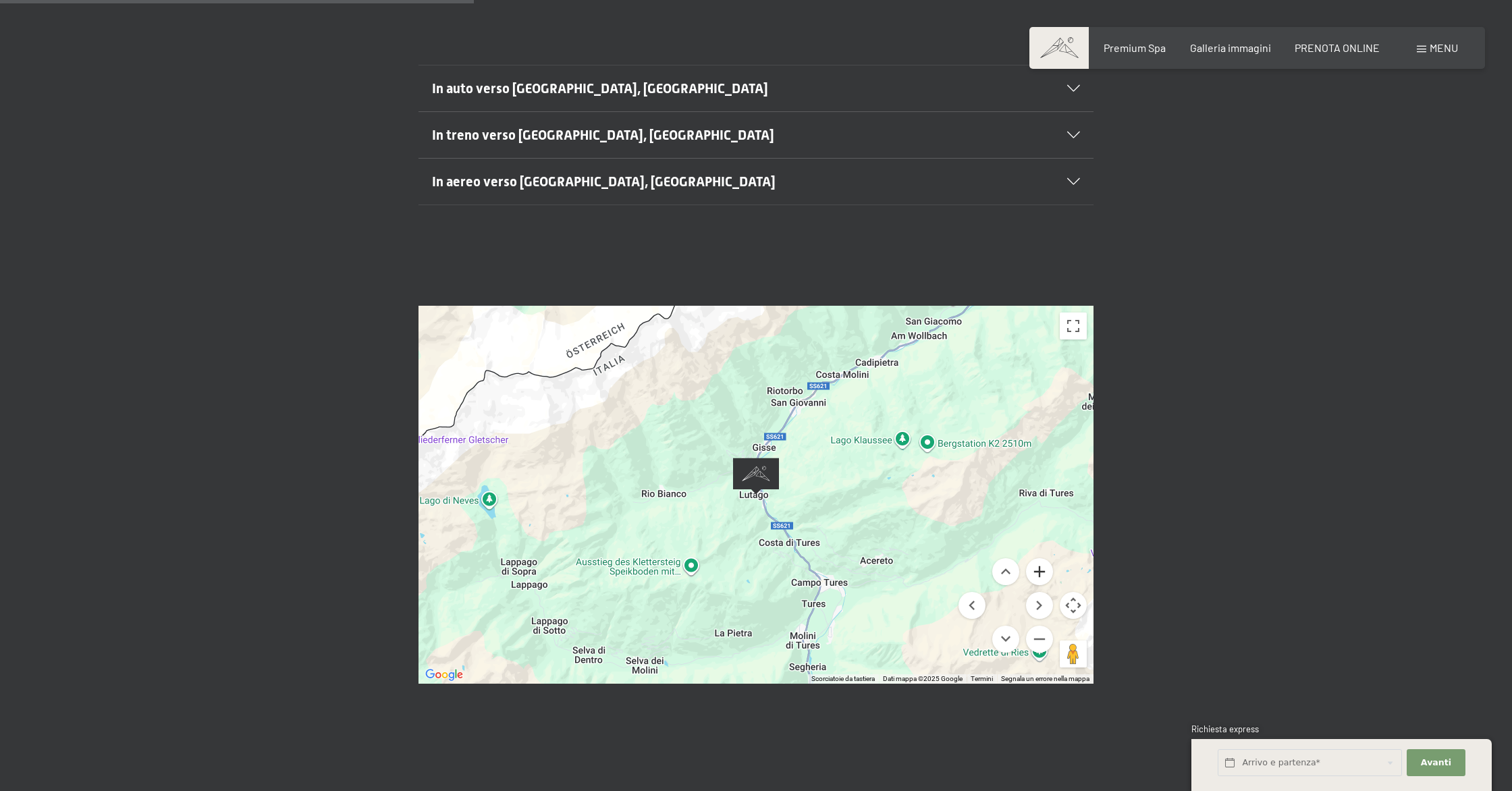
click at [1038, 558] on button "Zoom avanti" at bounding box center [1040, 571] width 27 height 27
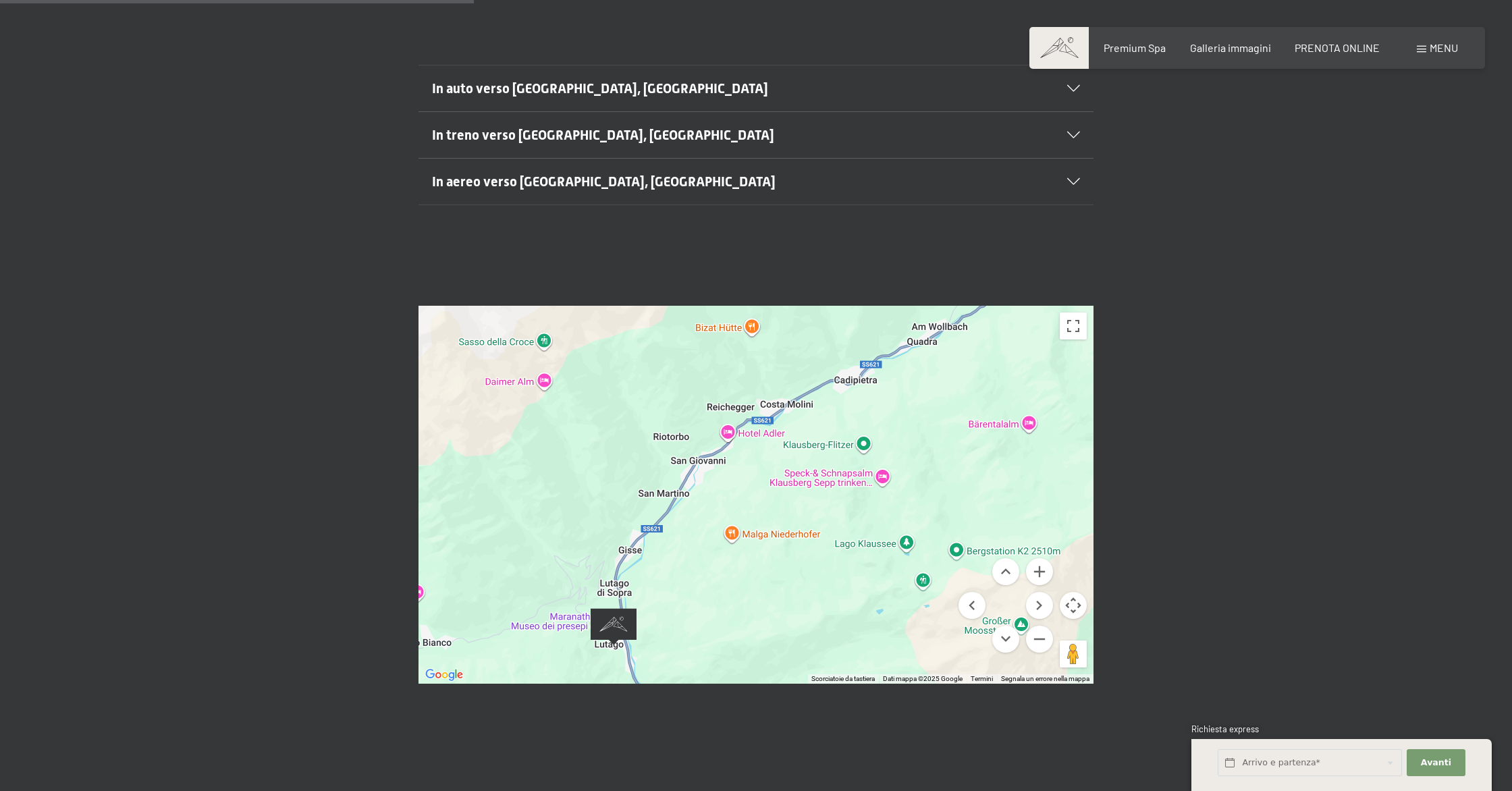
drag, startPoint x: 873, startPoint y: 408, endPoint x: 737, endPoint y: 563, distance: 206.2
click at [733, 565] on div at bounding box center [756, 495] width 675 height 378
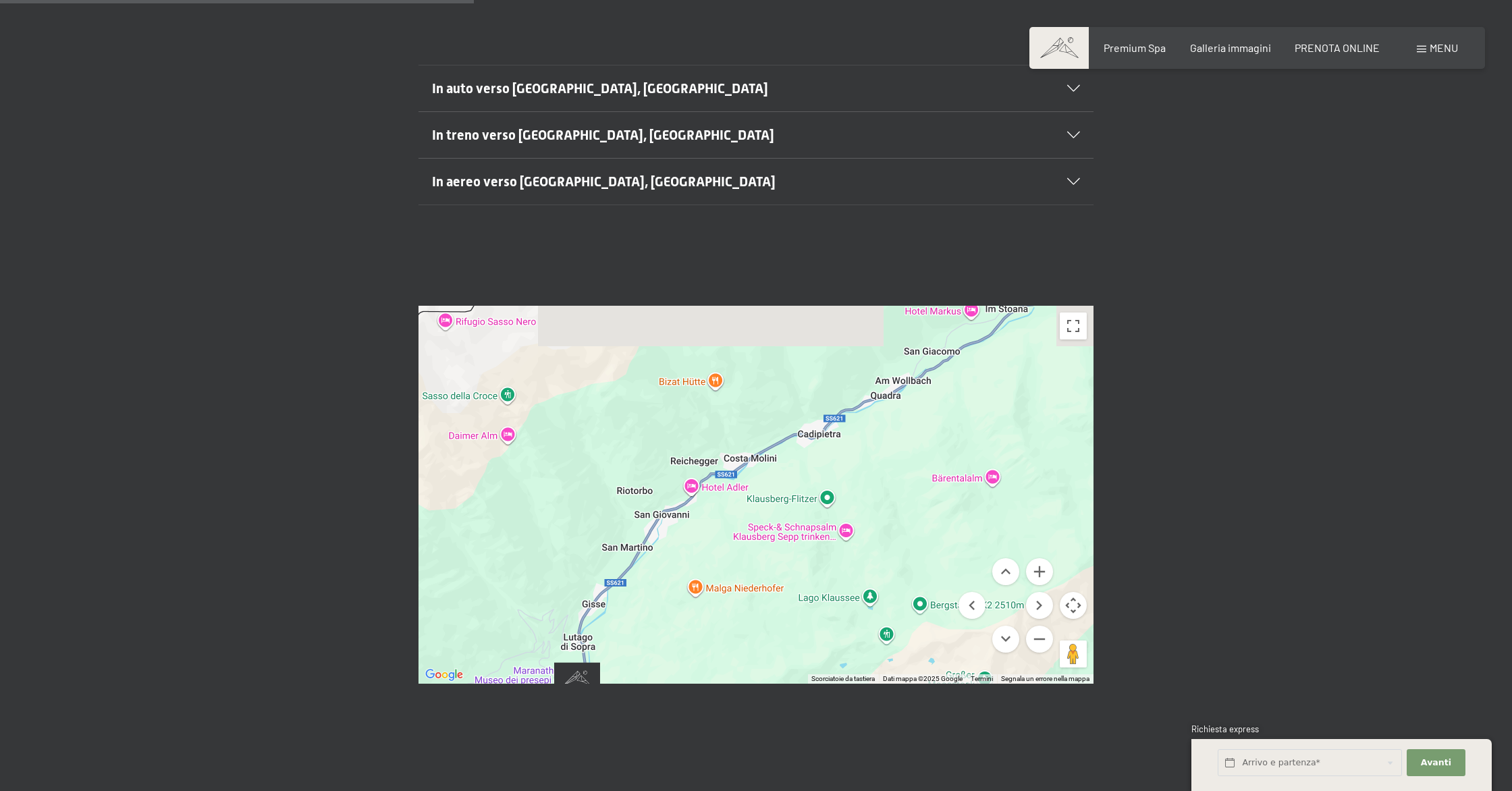
drag, startPoint x: 802, startPoint y: 413, endPoint x: 772, endPoint y: 432, distance: 35.5
click at [772, 432] on div at bounding box center [756, 495] width 675 height 378
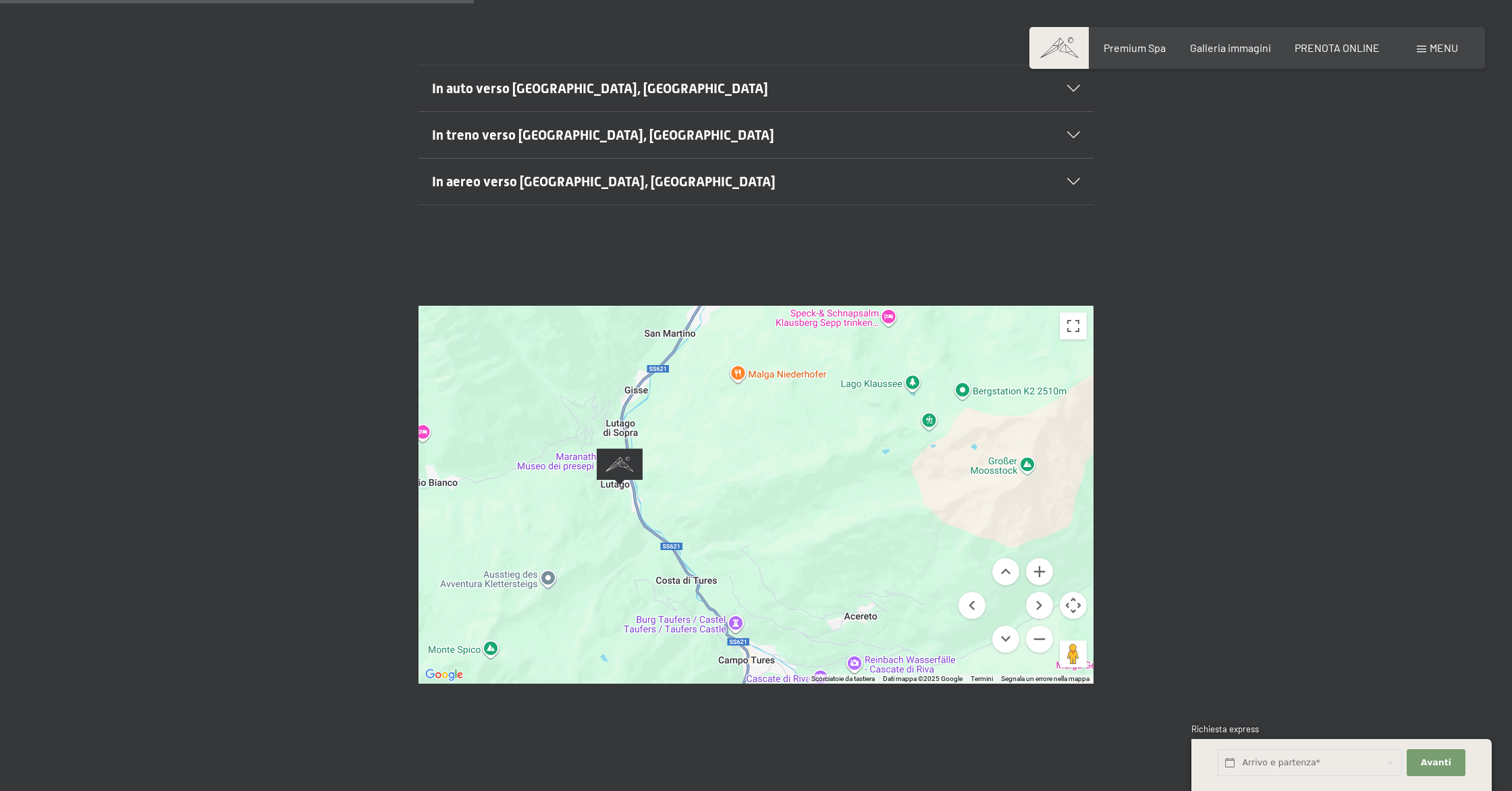
drag, startPoint x: 664, startPoint y: 419, endPoint x: 850, endPoint y: 481, distance: 196.1
click at [852, 481] on div at bounding box center [756, 495] width 675 height 378
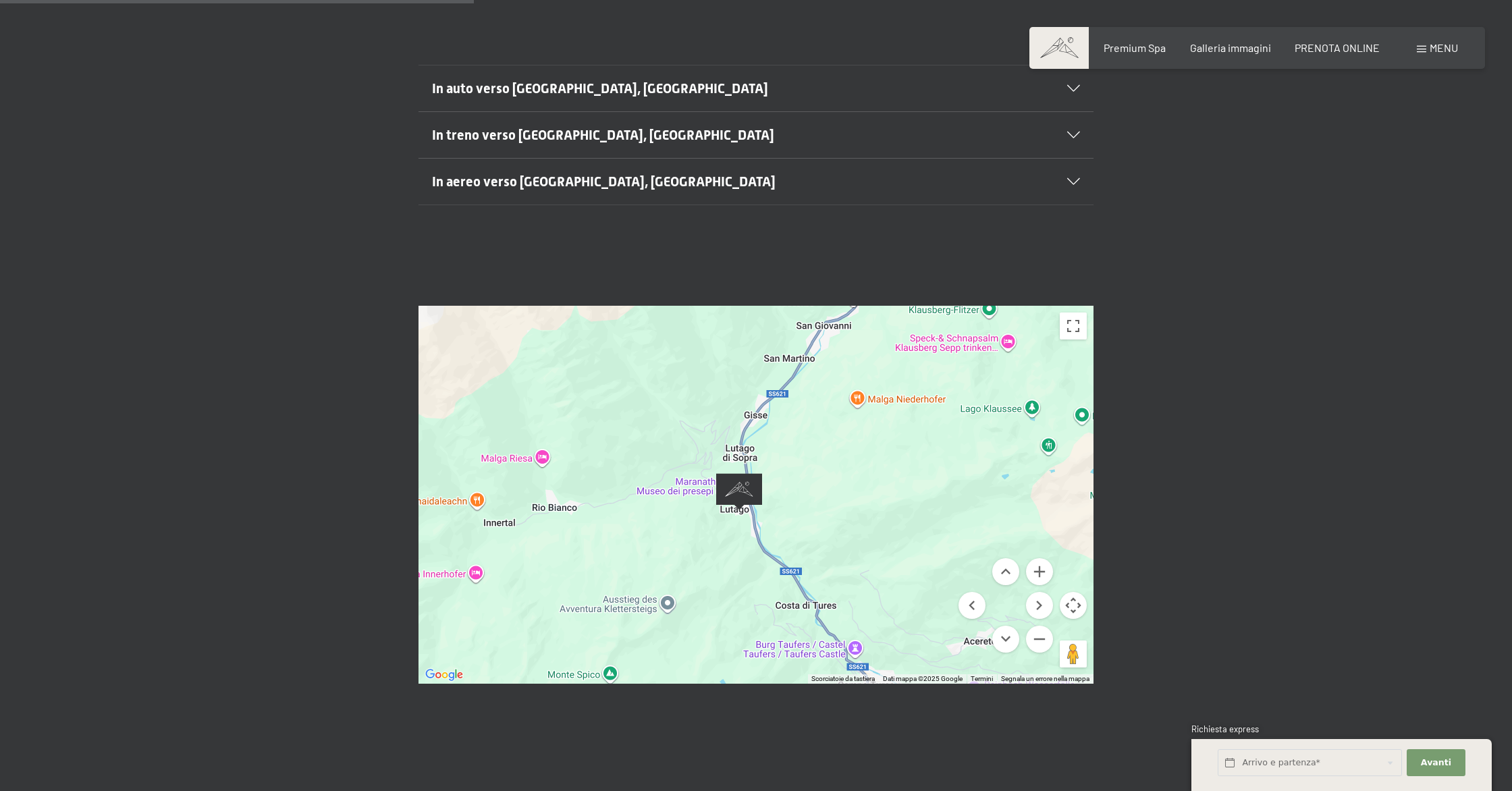
drag, startPoint x: 790, startPoint y: 472, endPoint x: 889, endPoint y: 480, distance: 99.3
click at [889, 480] on div at bounding box center [756, 495] width 675 height 378
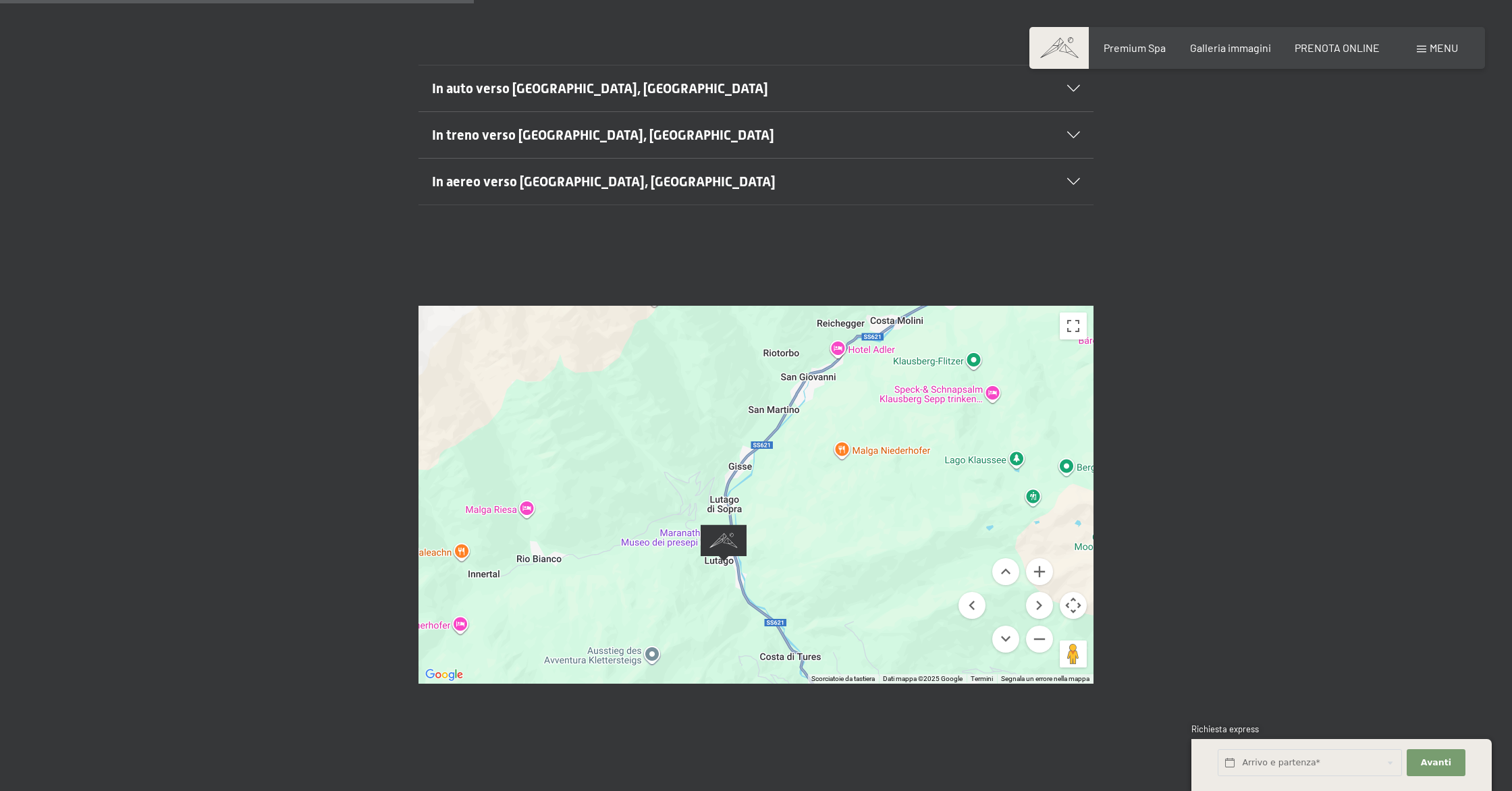
drag, startPoint x: 660, startPoint y: 442, endPoint x: 599, endPoint y: 493, distance: 79.5
click at [592, 497] on div at bounding box center [756, 495] width 675 height 378
